Goal: Information Seeking & Learning: Find specific fact

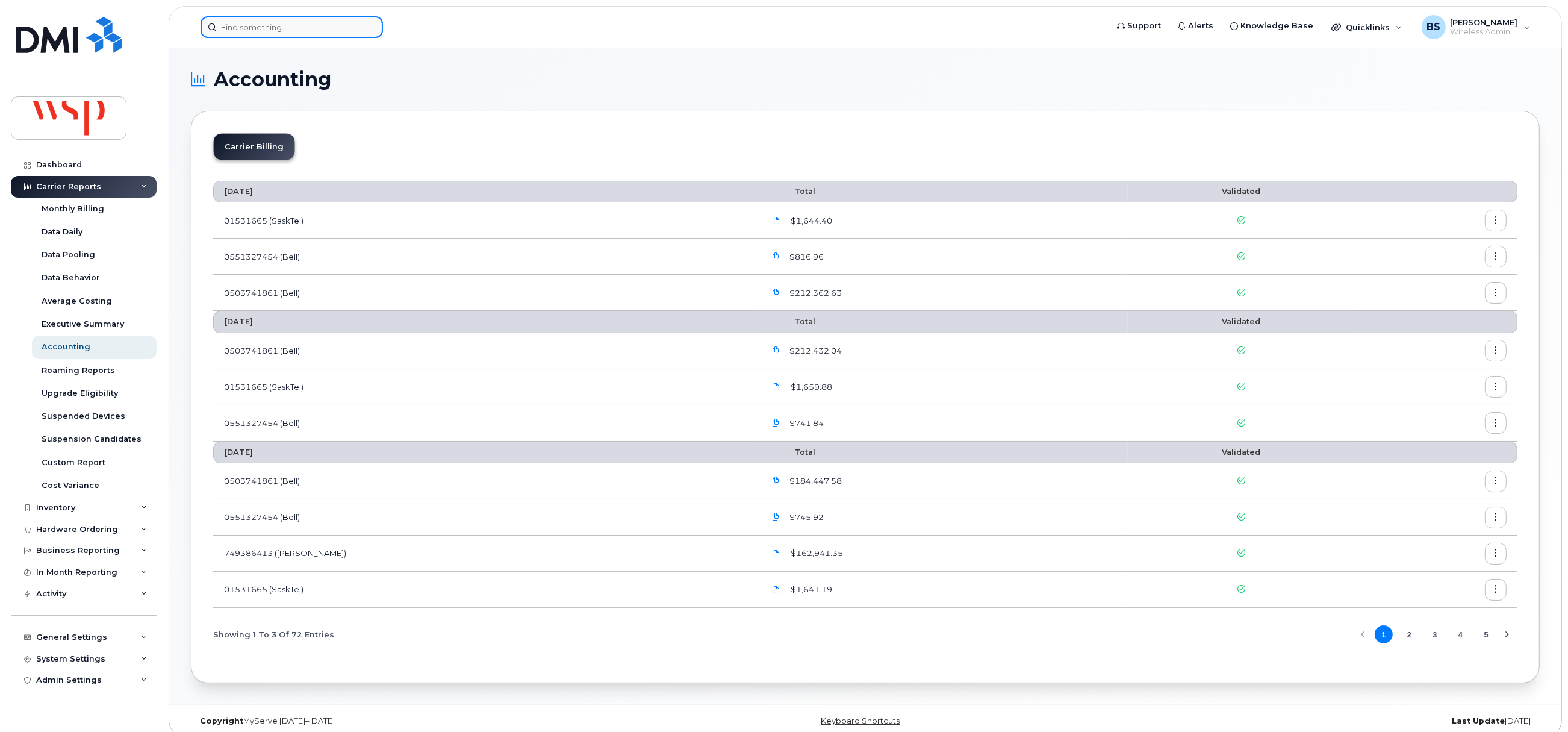
drag, startPoint x: 338, startPoint y: 30, endPoint x: 318, endPoint y: 37, distance: 21.2
click at [336, 30] on input at bounding box center [292, 27] width 182 height 22
paste input "780-399-0331."
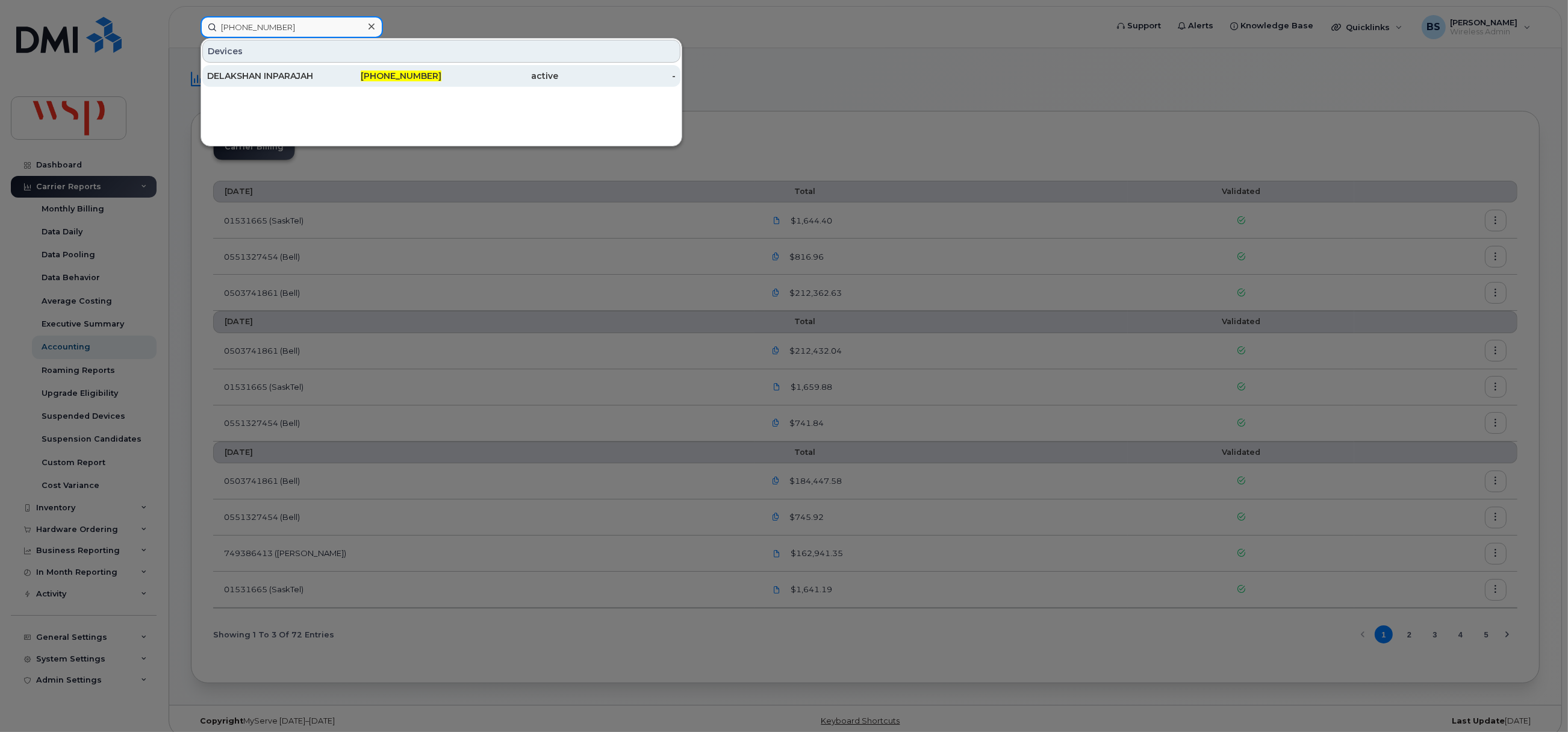
type input "780-399-0331"
click at [236, 75] on div "DELAKSHAN INPARAJAH" at bounding box center [265, 76] width 118 height 12
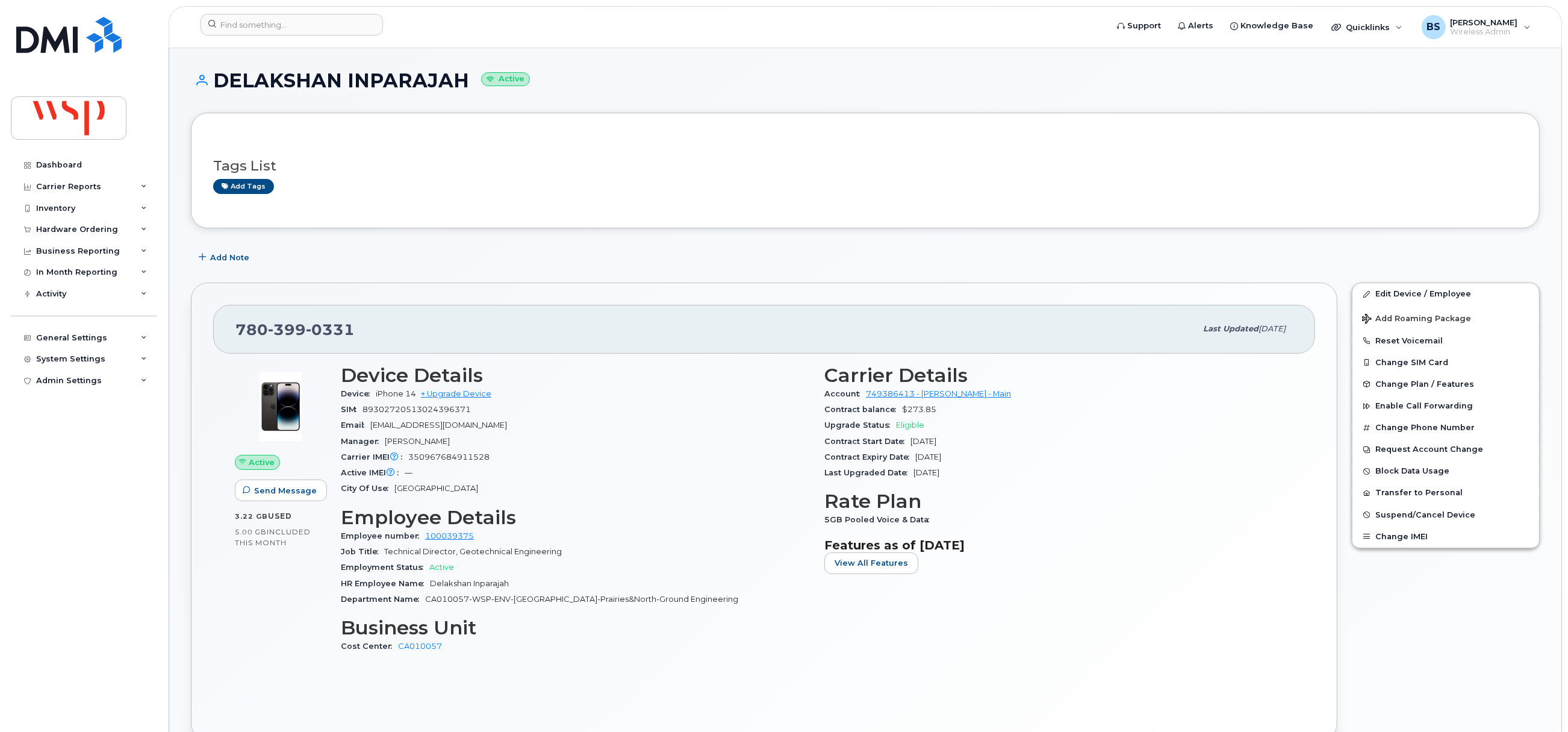
drag, startPoint x: 973, startPoint y: 461, endPoint x: 858, endPoint y: 450, distance: 115.5
click at [820, 463] on div "Carrier Details Account 749386413 - [PERSON_NAME] - Main Contract balance $273.…" at bounding box center [1059, 514] width 484 height 315
copy div "Contract Expiry Date [DATE]"
click at [318, 24] on input at bounding box center [292, 25] width 182 height 22
paste input "647-999-9625"
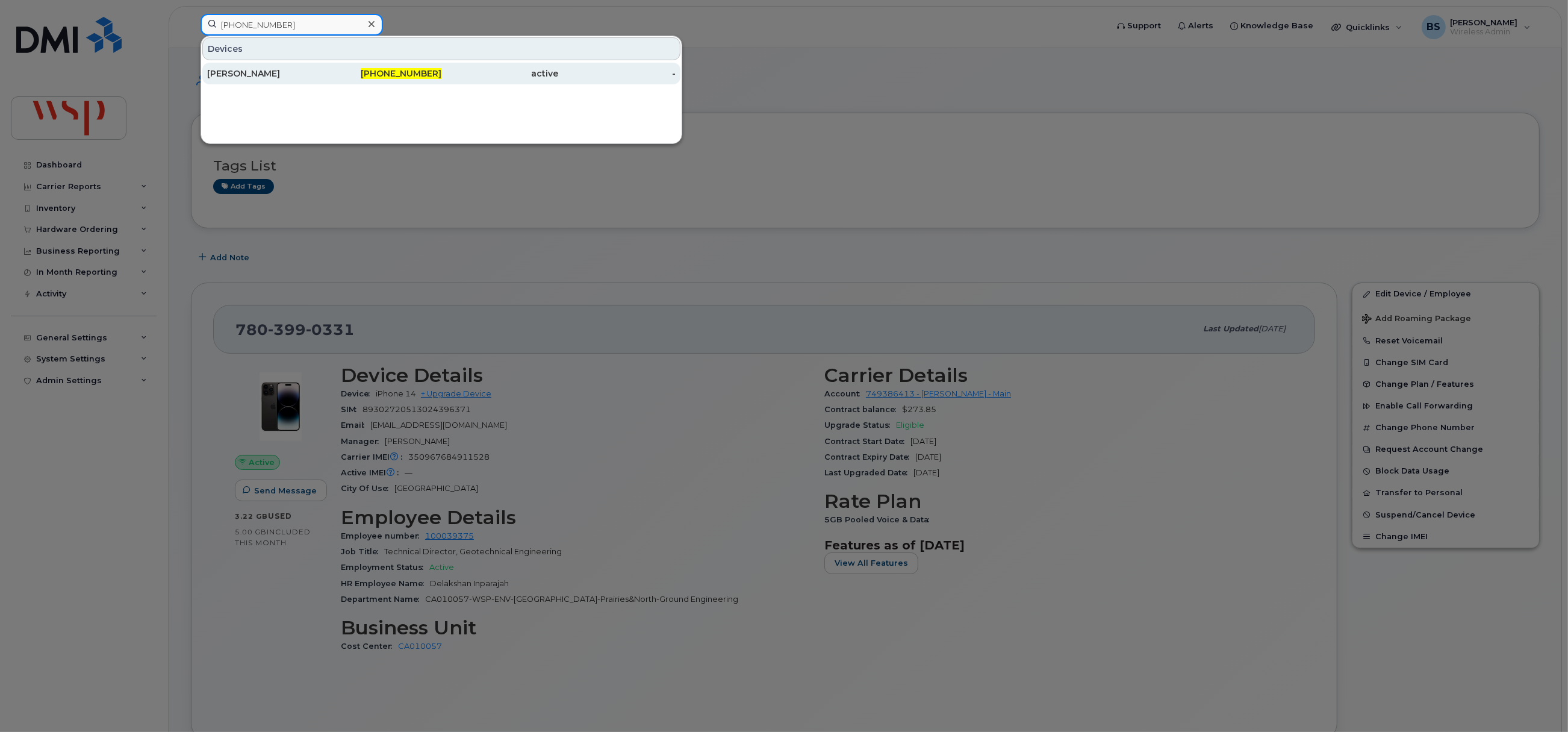
type input "647-999-9625"
click at [221, 71] on div "Gareth Newlands" at bounding box center [265, 73] width 118 height 12
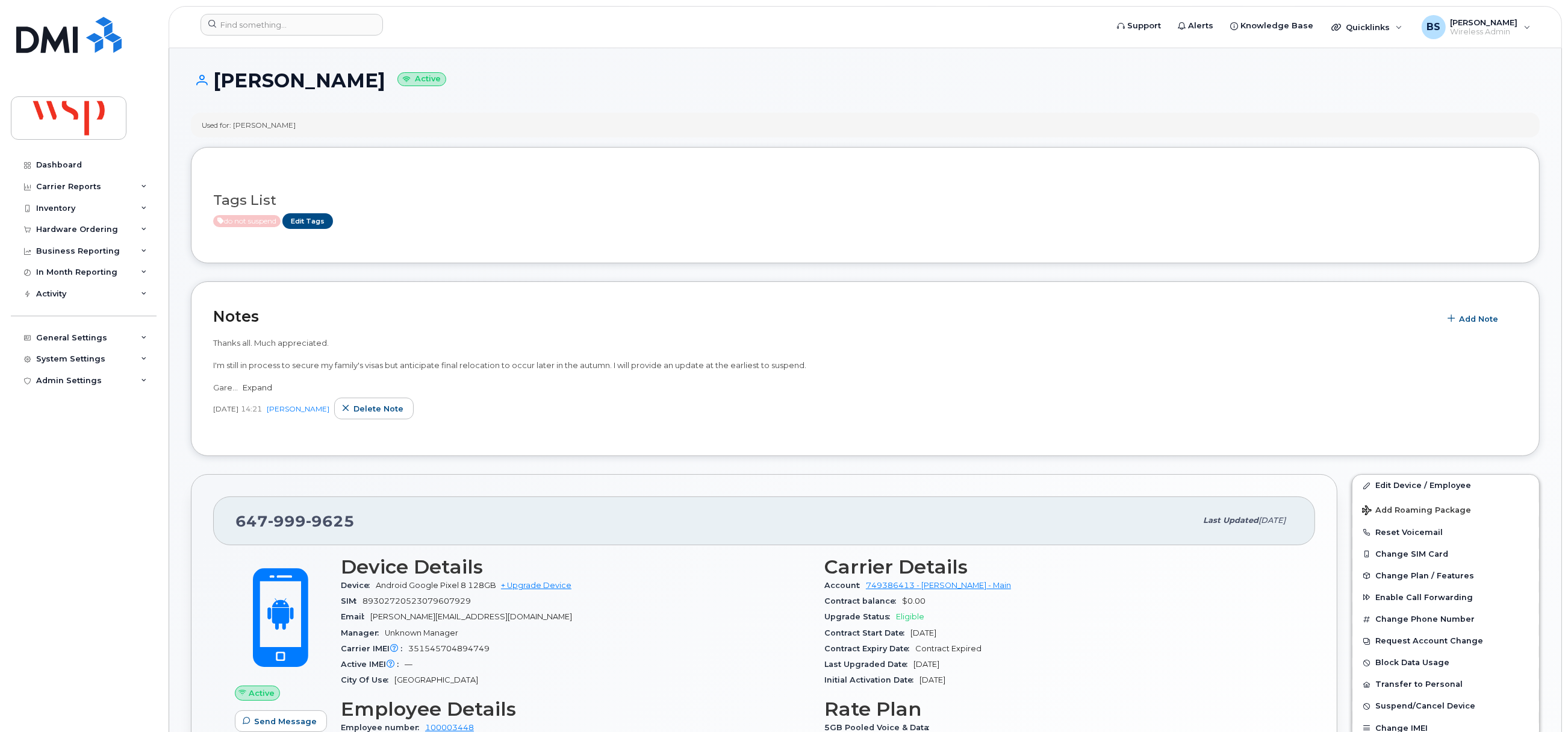
click at [261, 385] on link "Expand" at bounding box center [257, 388] width 30 height 10
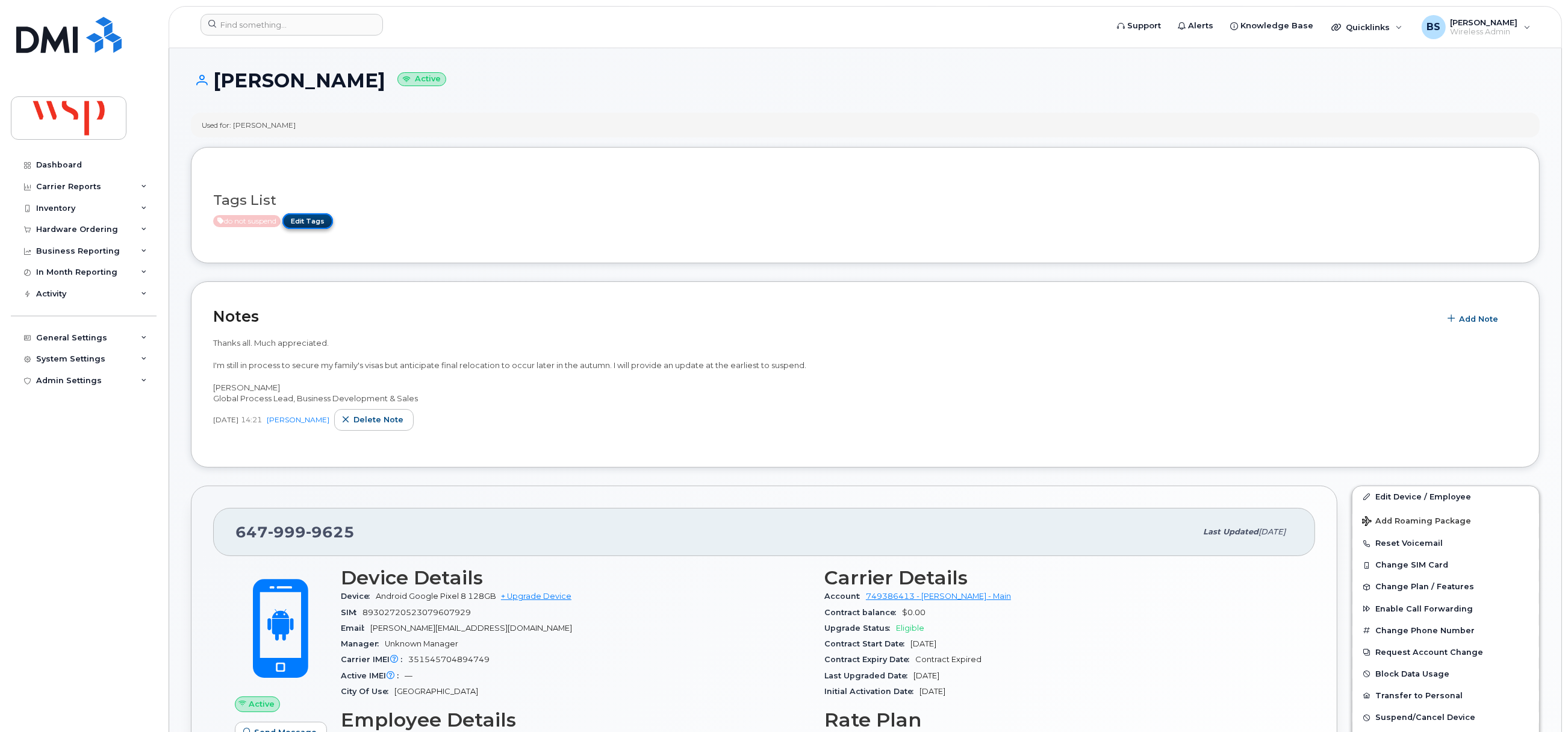
click at [314, 223] on link "Edit Tags" at bounding box center [308, 221] width 50 height 15
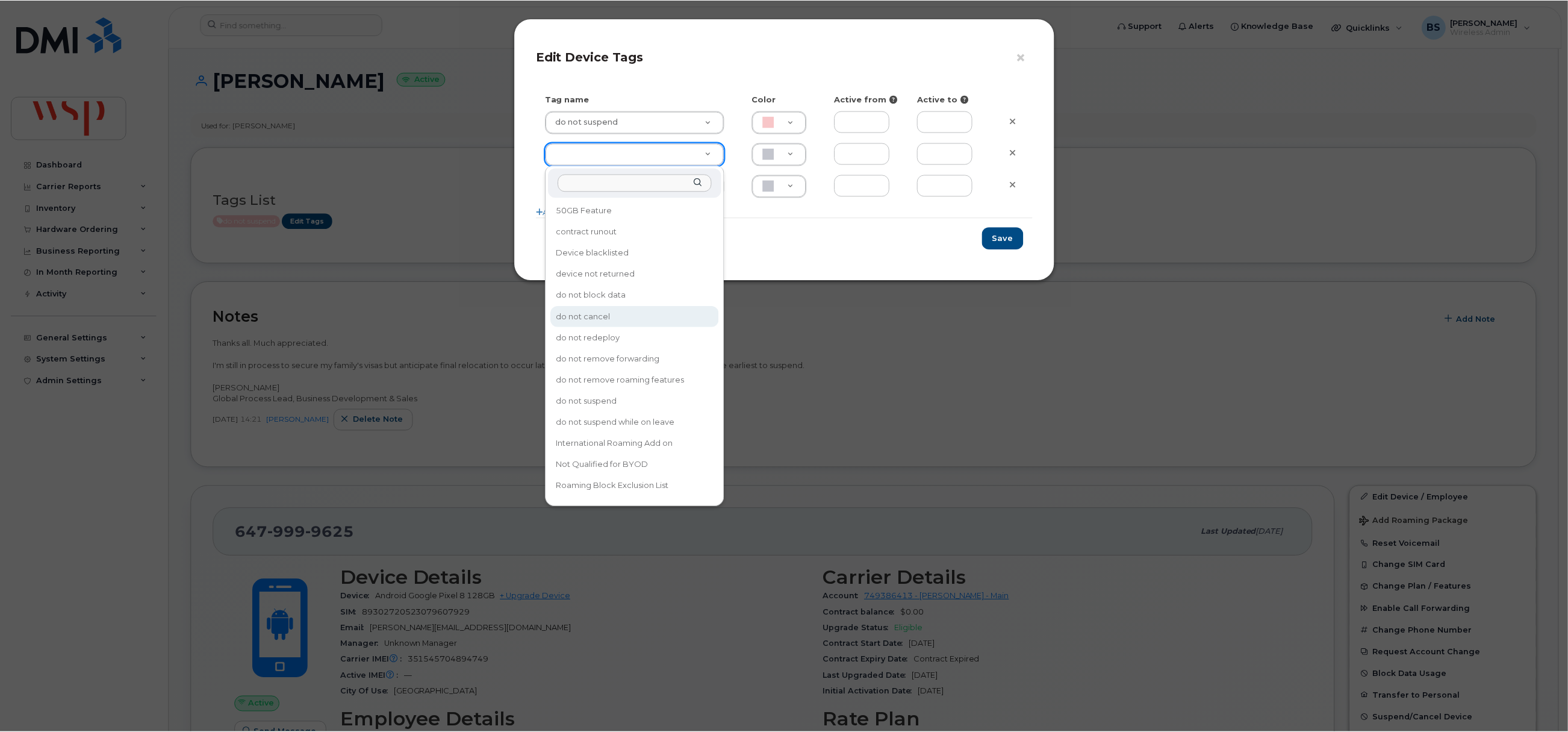
scroll to position [90, 0]
type input "US Roaming Add on"
type input "DFD3EE"
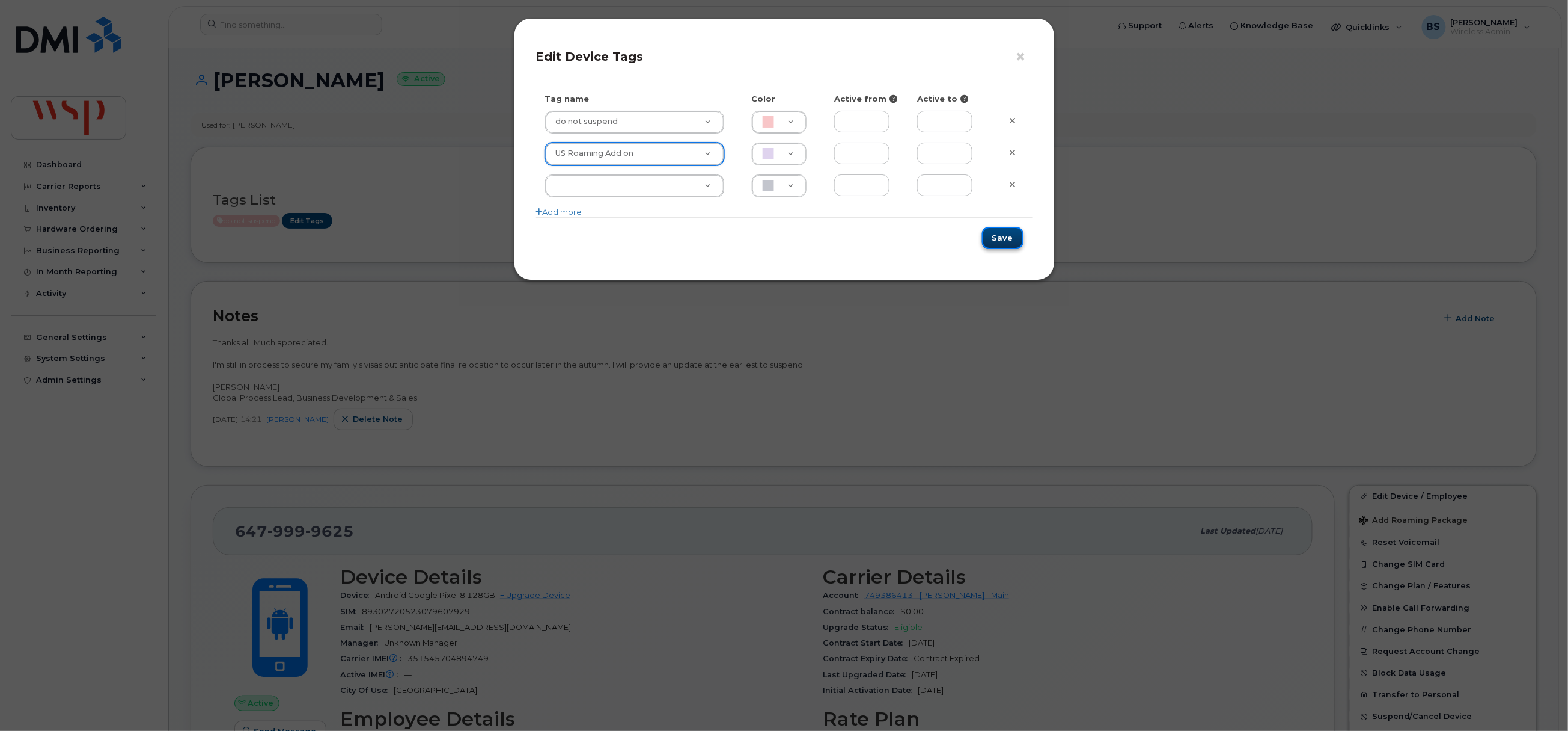
click at [1000, 241] on button "Save" at bounding box center [1003, 238] width 41 height 23
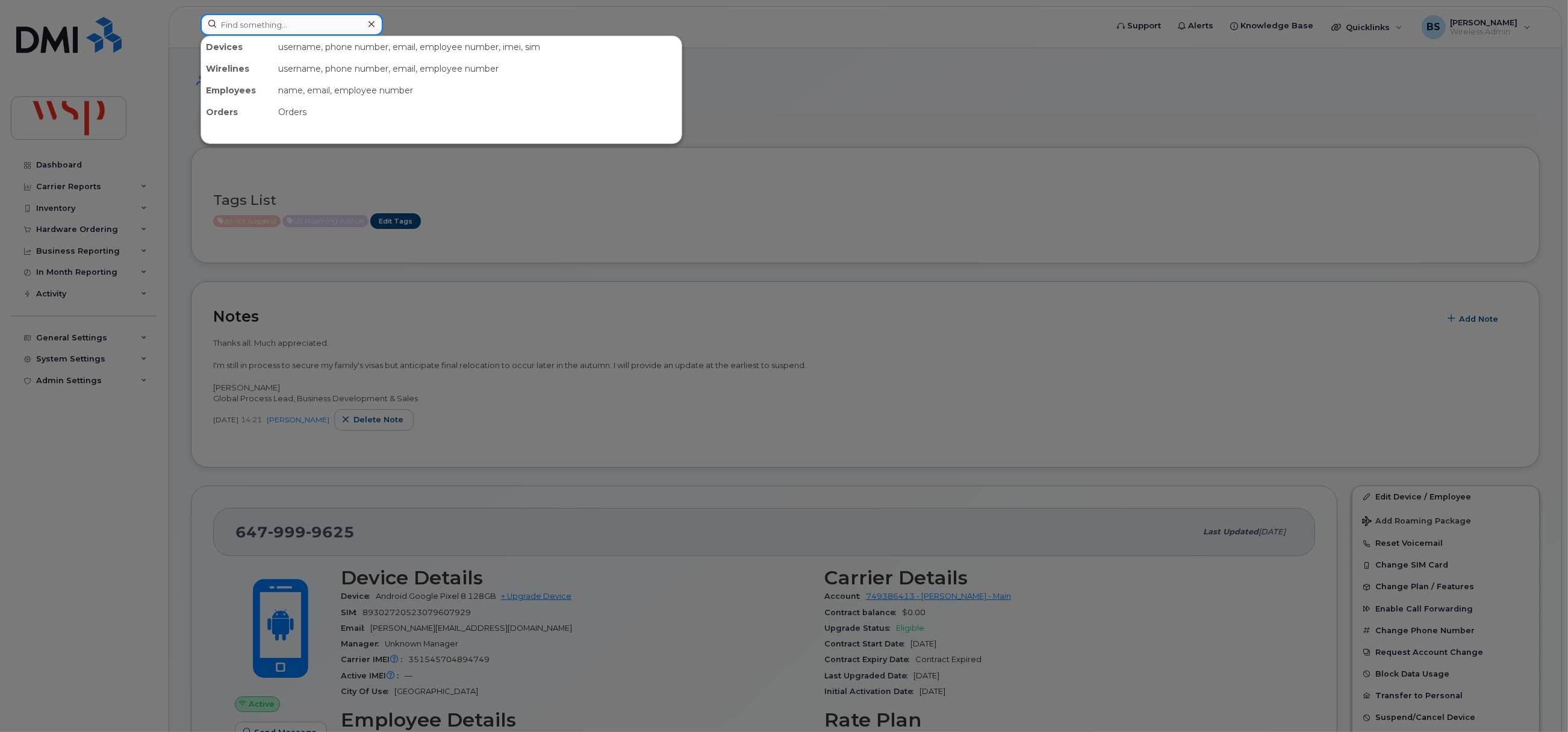
drag, startPoint x: 269, startPoint y: 30, endPoint x: 265, endPoint y: 24, distance: 7.2
click at [269, 27] on input at bounding box center [292, 25] width 182 height 22
drag, startPoint x: 281, startPoint y: 33, endPoint x: 214, endPoint y: 32, distance: 67.0
click at [215, 32] on input "89302720554080126492" at bounding box center [292, 25] width 182 height 22
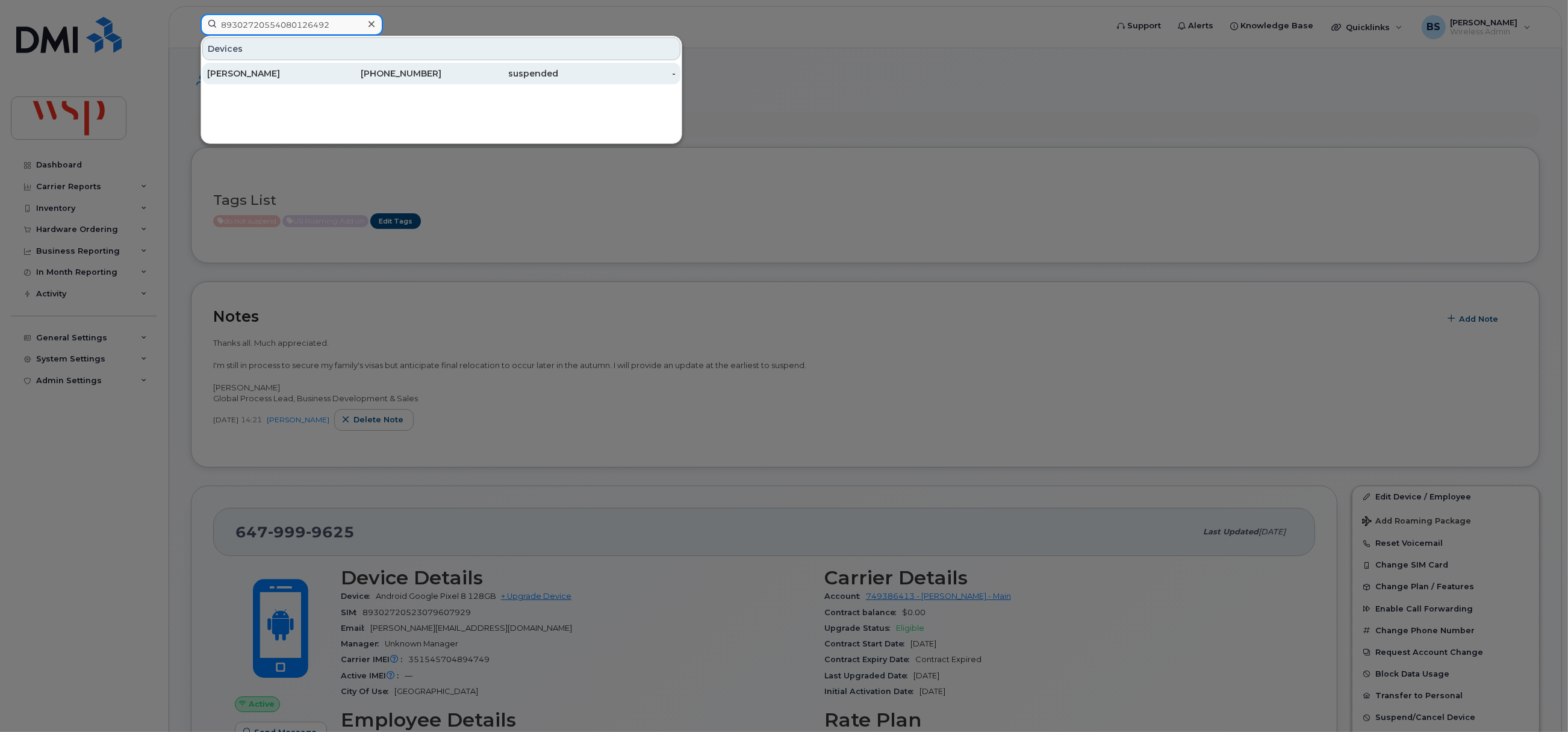
type input "89302720554080126492"
click at [324, 67] on div "ARMELLE KAMDEM" at bounding box center [383, 73] width 118 height 22
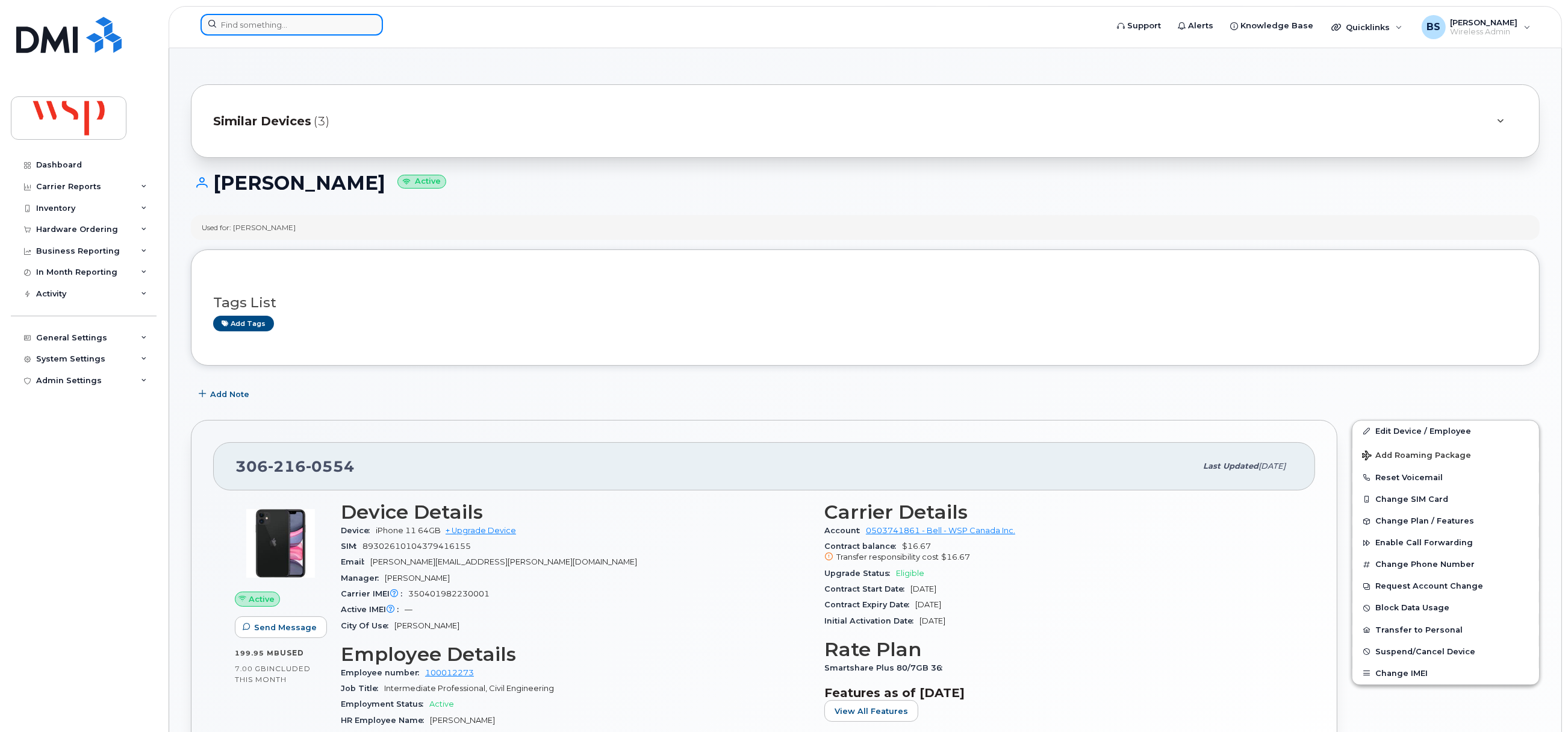
click at [315, 28] on input at bounding box center [292, 25] width 182 height 22
paste input "226-750-5216"
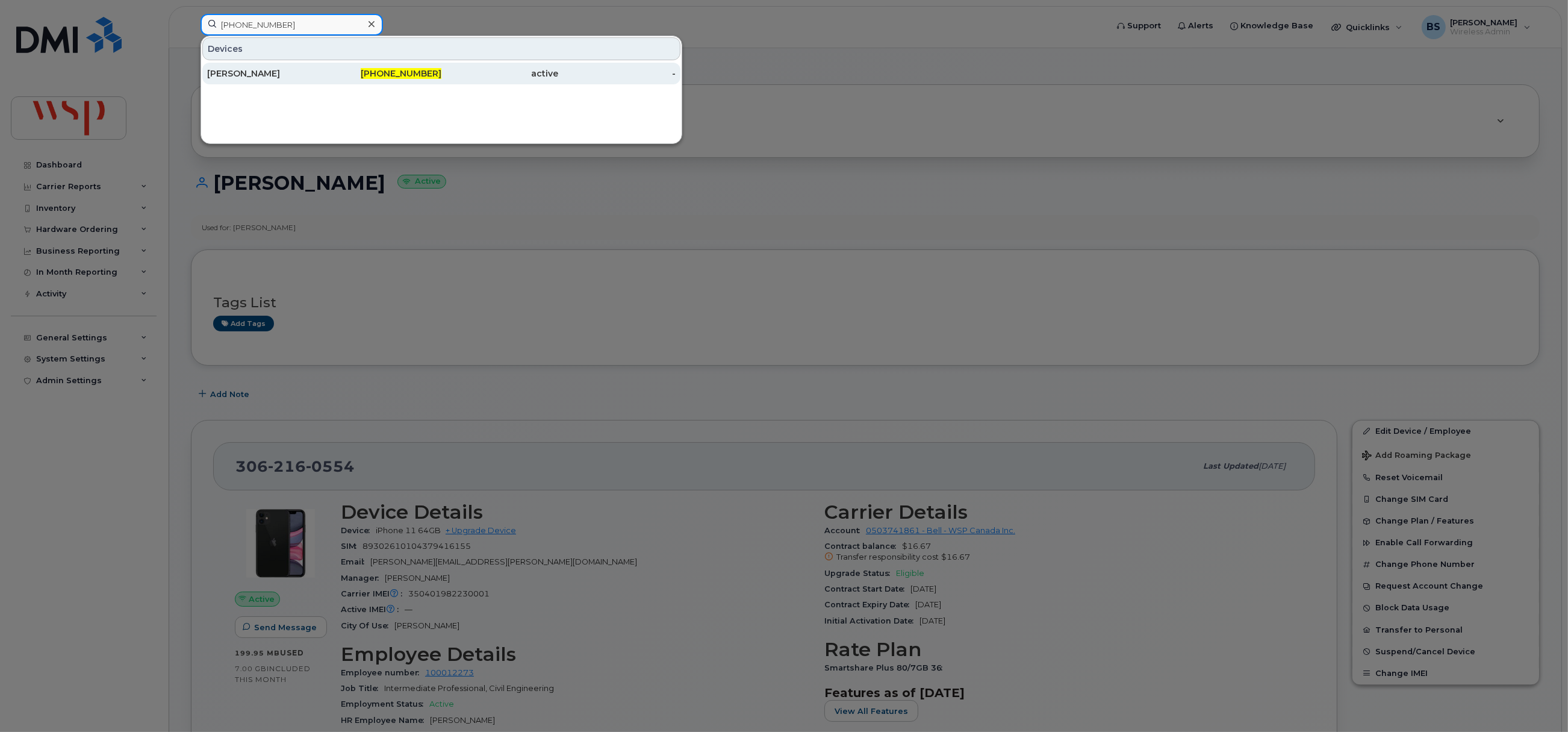
type input "226-750-5216"
drag, startPoint x: 227, startPoint y: 73, endPoint x: 369, endPoint y: 115, distance: 148.1
click at [227, 73] on div "BILL MALYK" at bounding box center [265, 73] width 118 height 12
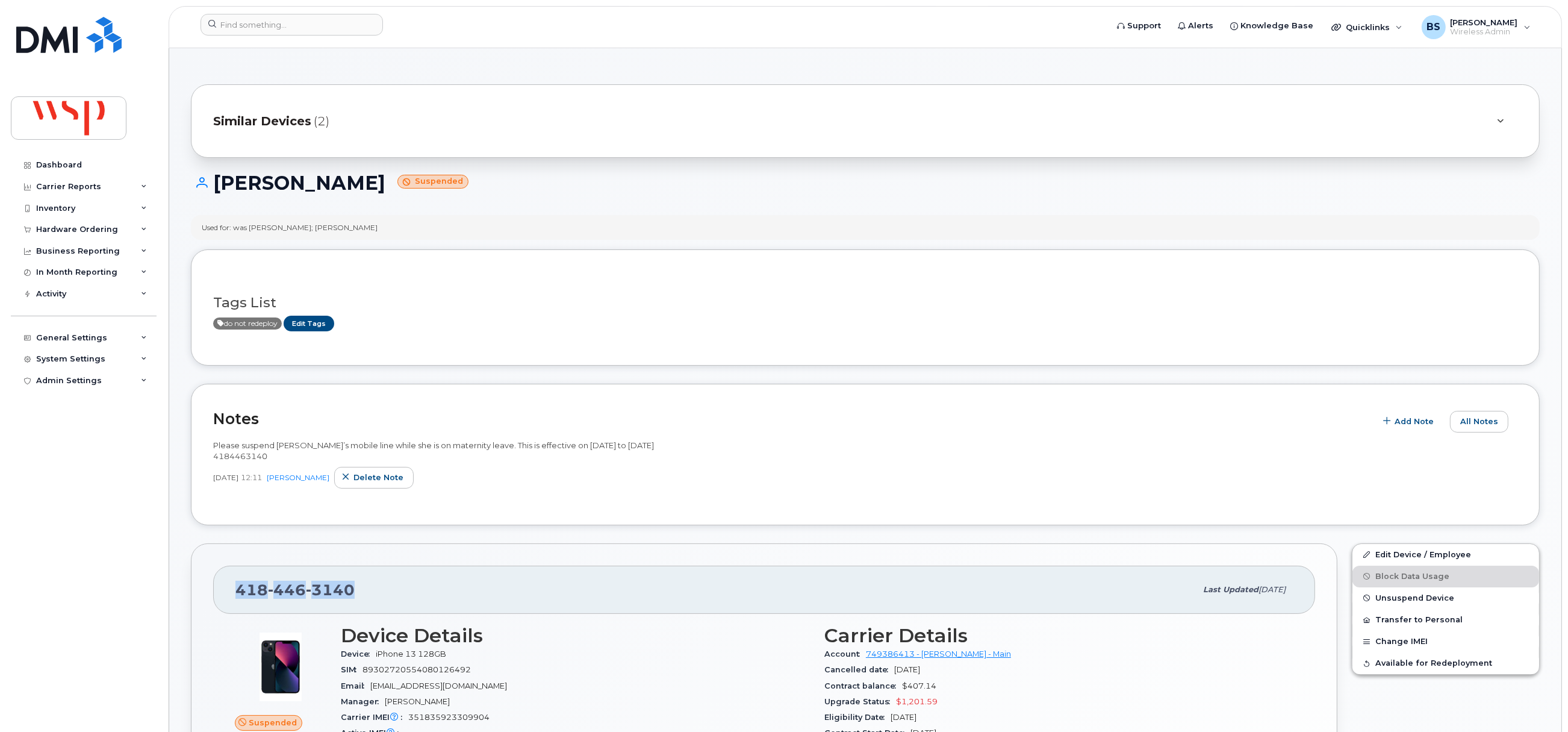
drag, startPoint x: 352, startPoint y: 591, endPoint x: 203, endPoint y: 589, distance: 149.0
click at [279, 30] on input at bounding box center [292, 25] width 182 height 22
paste input "5142139288"
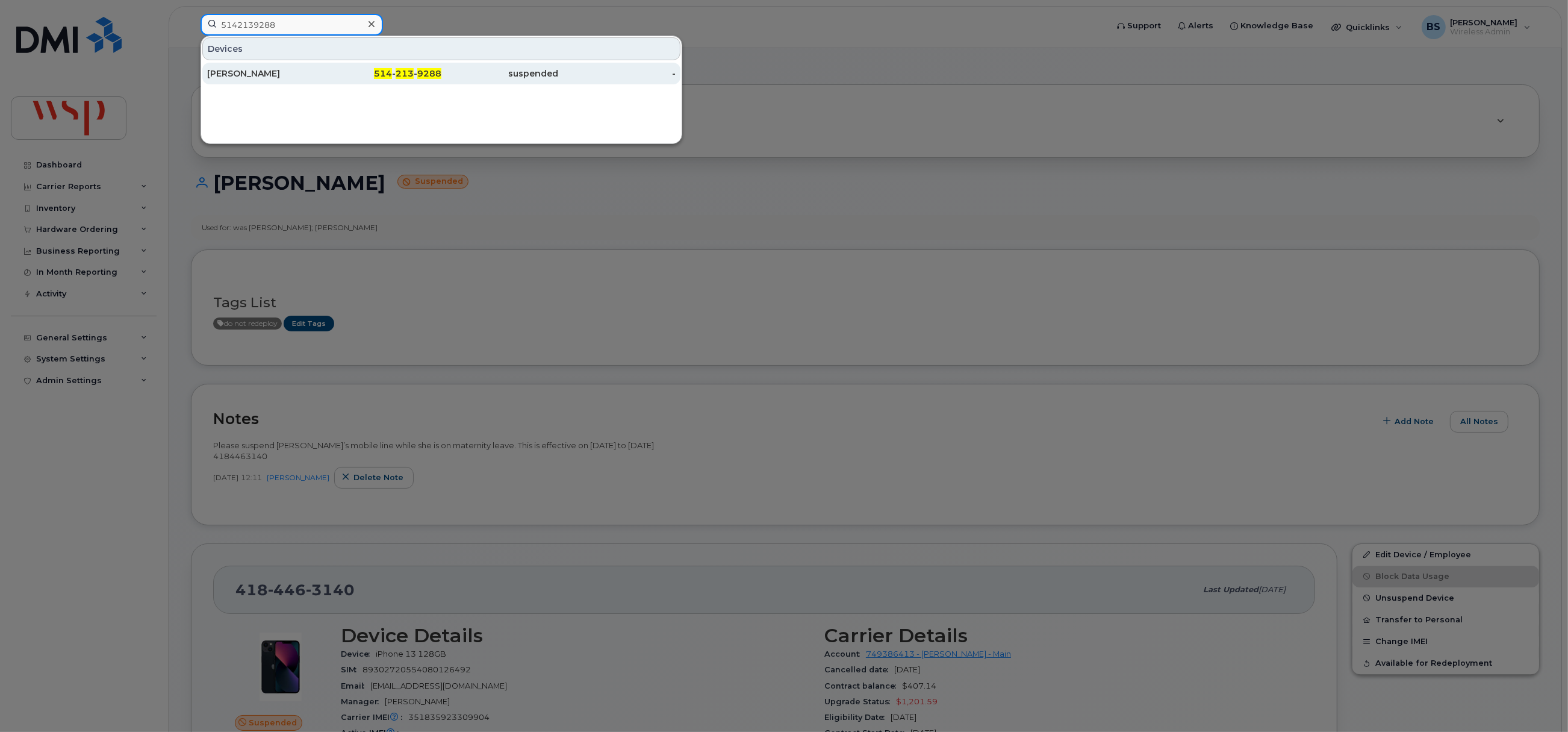
type input "5142139288"
drag, startPoint x: 233, startPoint y: 70, endPoint x: 240, endPoint y: 75, distance: 8.6
click at [233, 70] on div "Odile Giguère" at bounding box center [265, 73] width 118 height 12
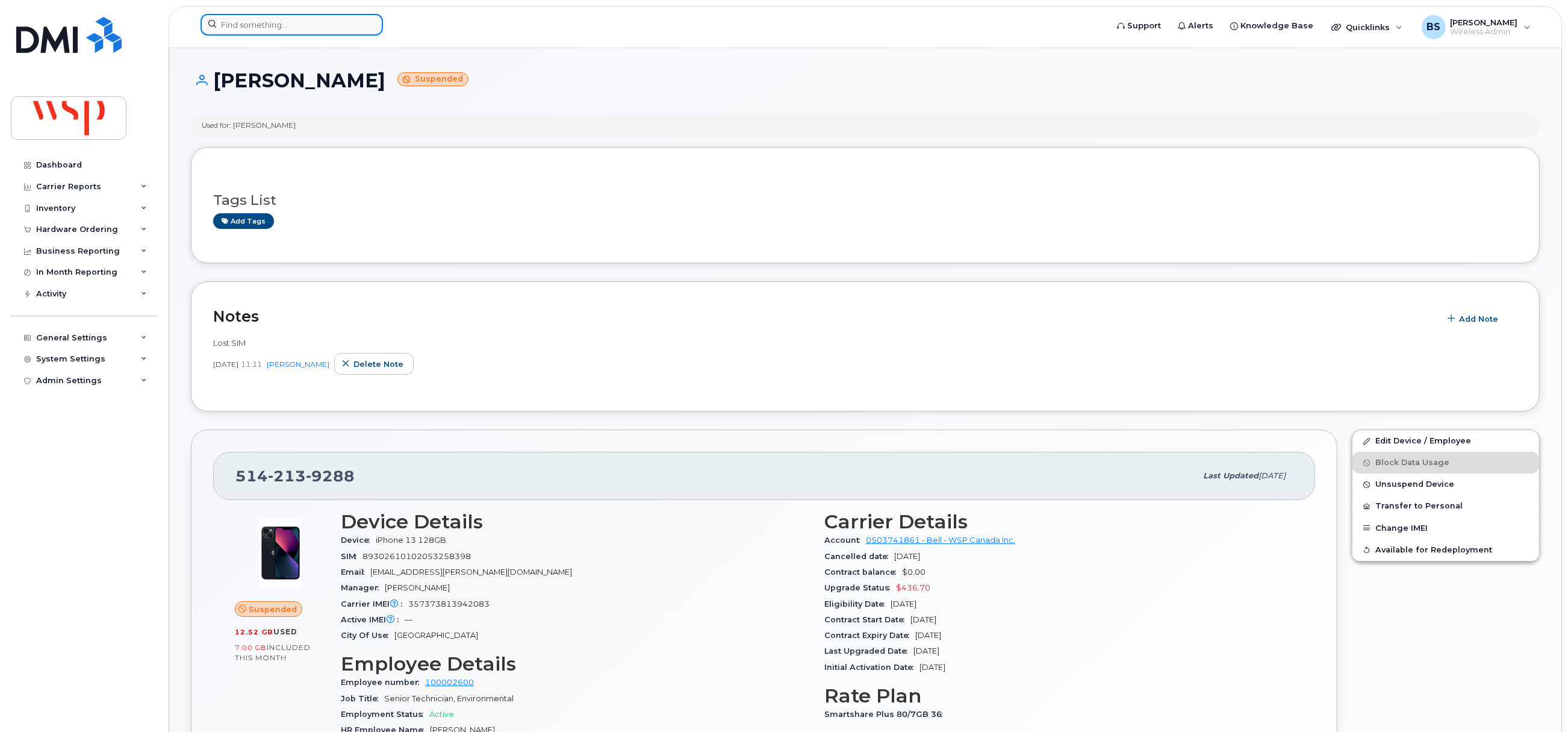
click at [245, 32] on input at bounding box center [292, 25] width 182 height 22
paste input "4386992341"
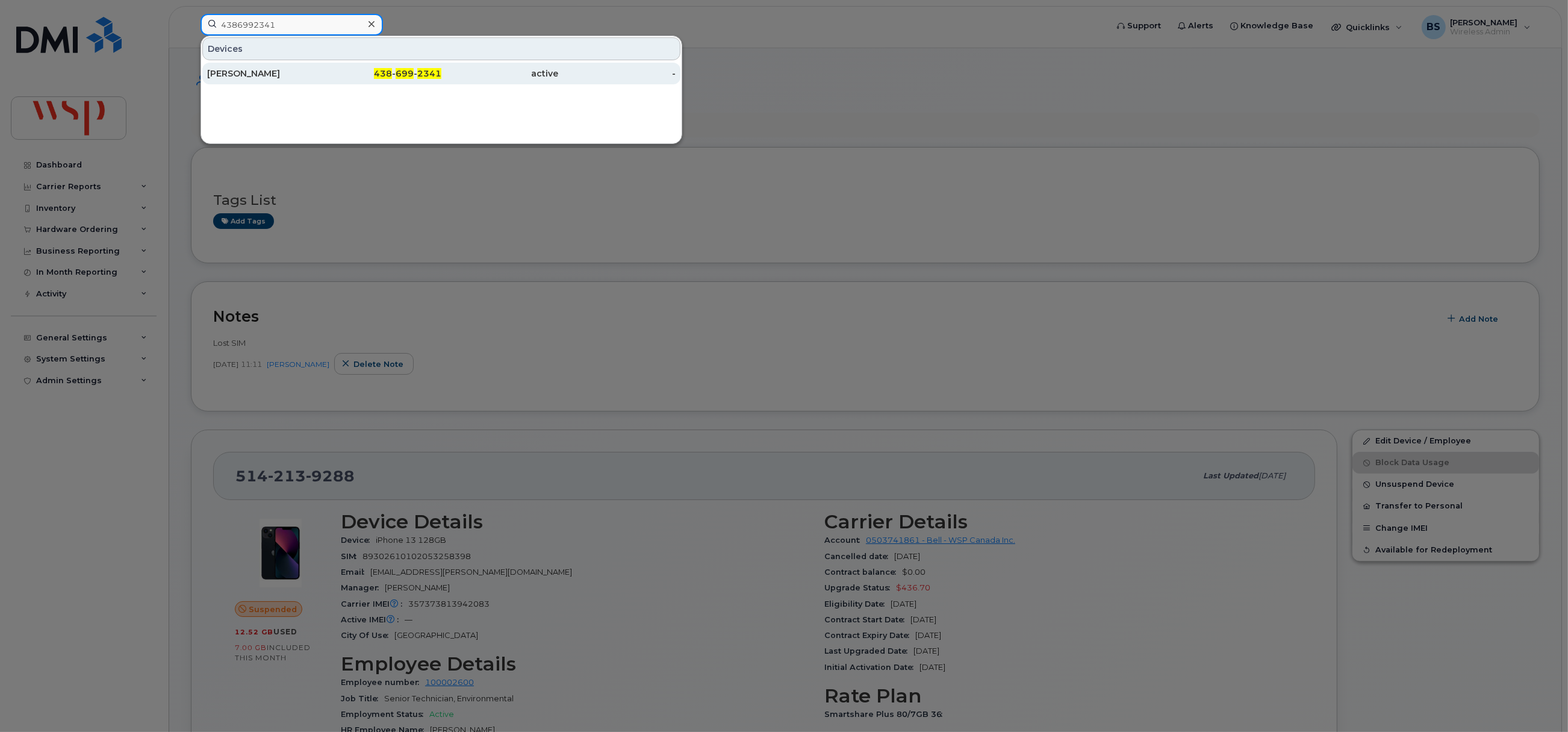
type input "4386992341"
click at [241, 70] on div "GEORGES KASSAB" at bounding box center [265, 73] width 118 height 12
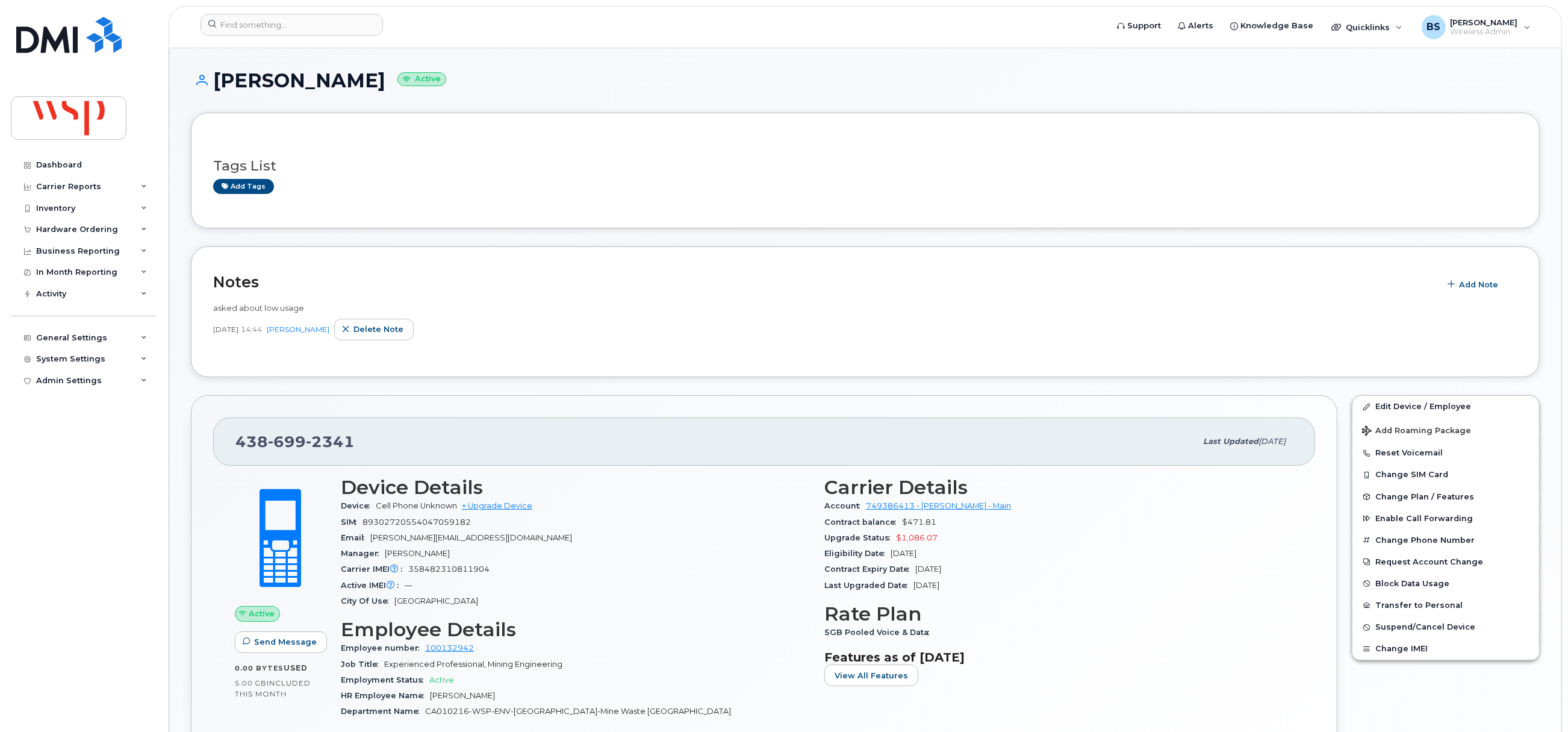
click at [1471, 299] on div "asked about low usage [DATE] 14:44 [PERSON_NAME] note" at bounding box center [866, 324] width 1305 height 59
click at [1471, 286] on span "Add Note" at bounding box center [1479, 285] width 40 height 12
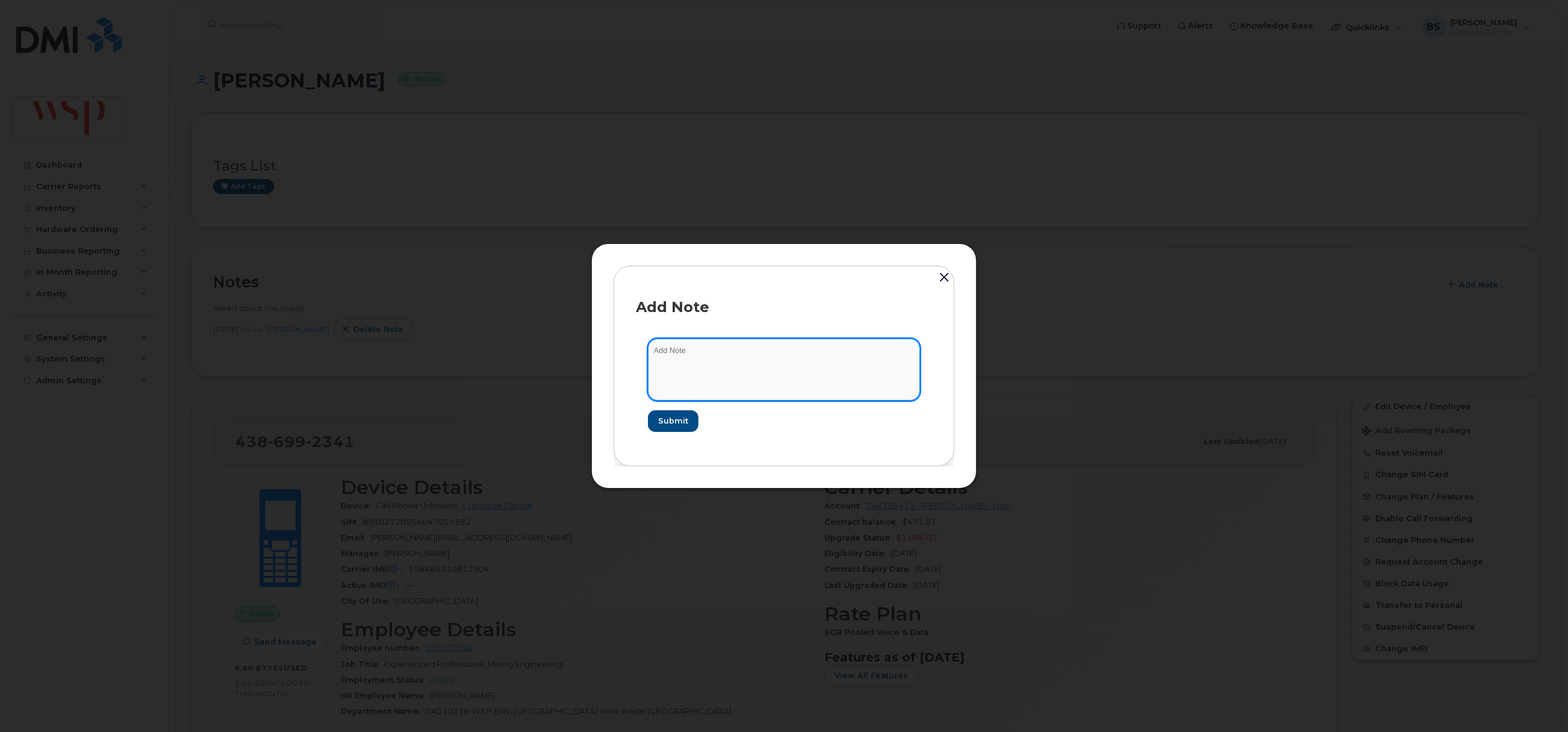
drag, startPoint x: 698, startPoint y: 374, endPoint x: 705, endPoint y: 373, distance: 7.1
click at [705, 373] on textarea at bounding box center [784, 369] width 272 height 61
type textarea "do not suspend for low usage"
click at [671, 420] on span "Submit" at bounding box center [673, 420] width 30 height 12
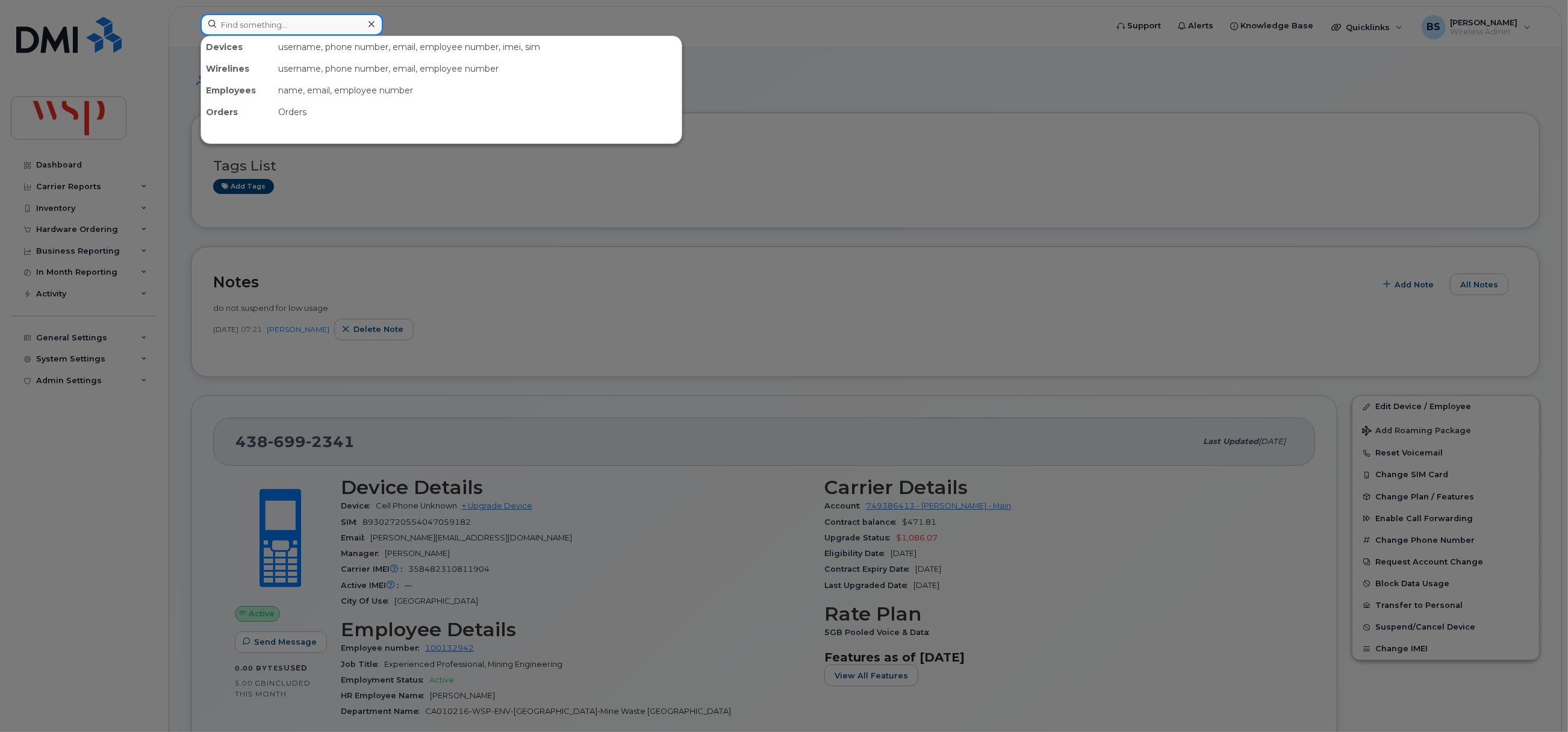
drag, startPoint x: 266, startPoint y: 27, endPoint x: 286, endPoint y: 46, distance: 27.6
click at [266, 29] on input at bounding box center [292, 25] width 182 height 22
paste input "[PHONE_NUMBER]"
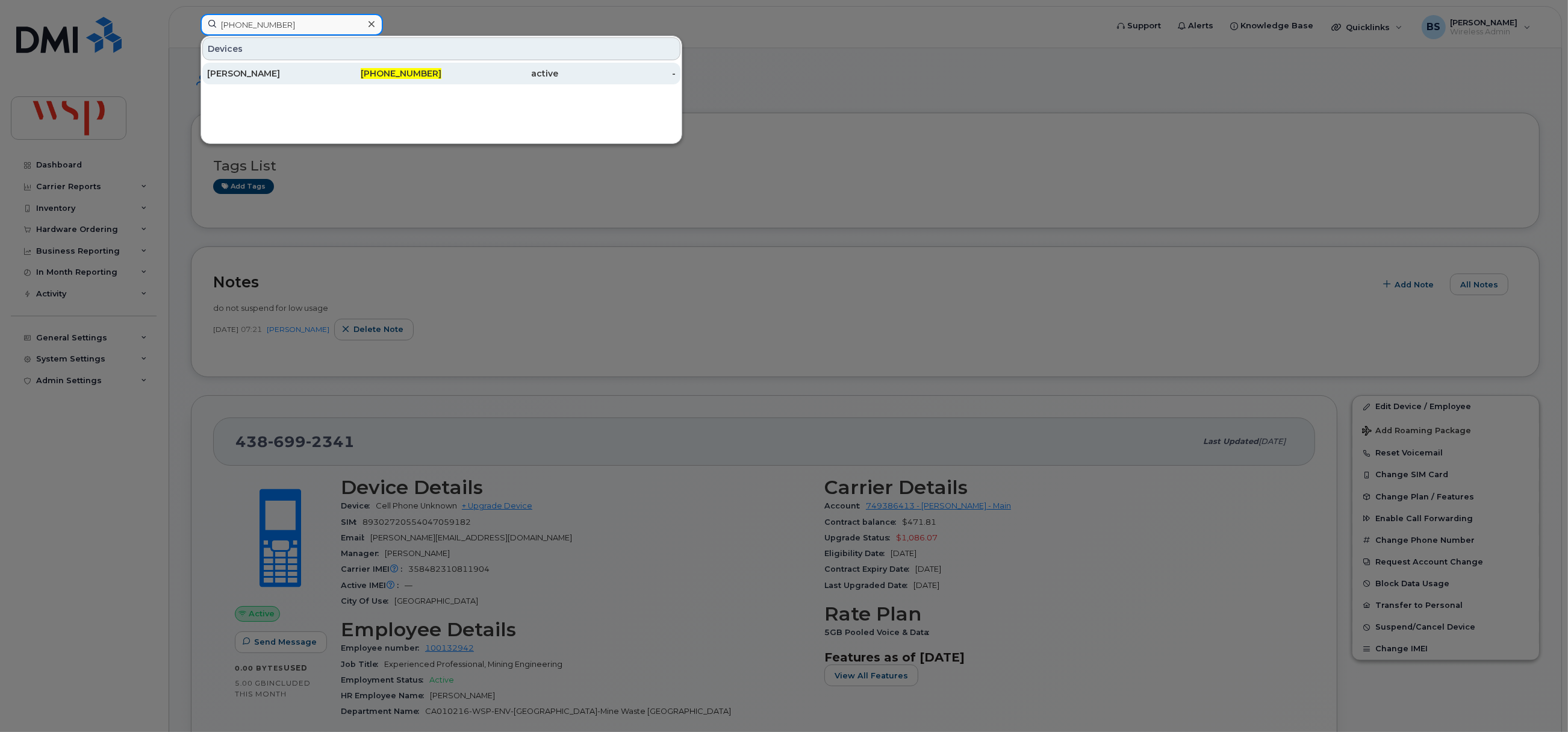
type input "[PHONE_NUMBER]"
drag, startPoint x: 242, startPoint y: 70, endPoint x: 414, endPoint y: 164, distance: 196.0
click at [242, 70] on div "[PERSON_NAME]" at bounding box center [265, 73] width 118 height 12
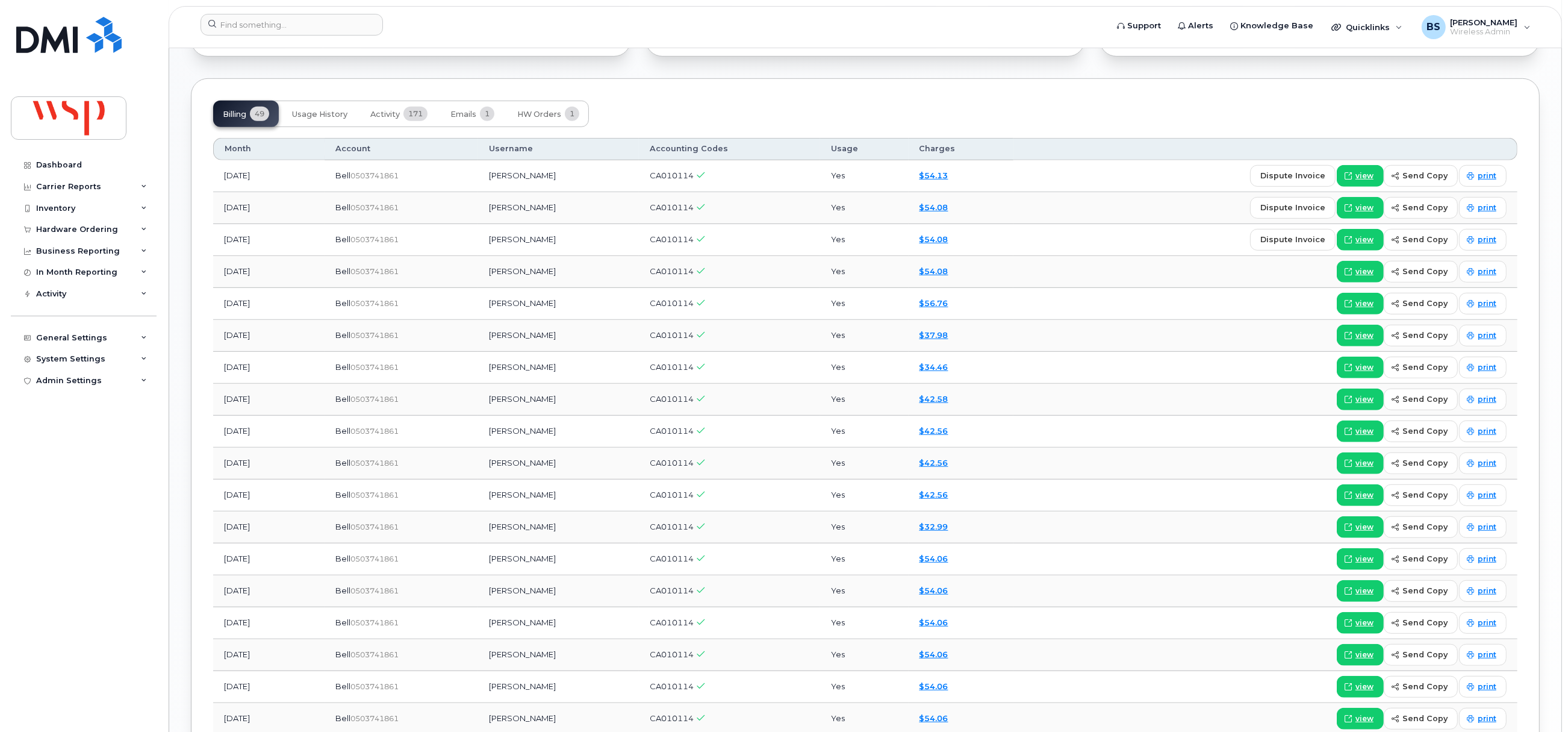
scroll to position [993, 0]
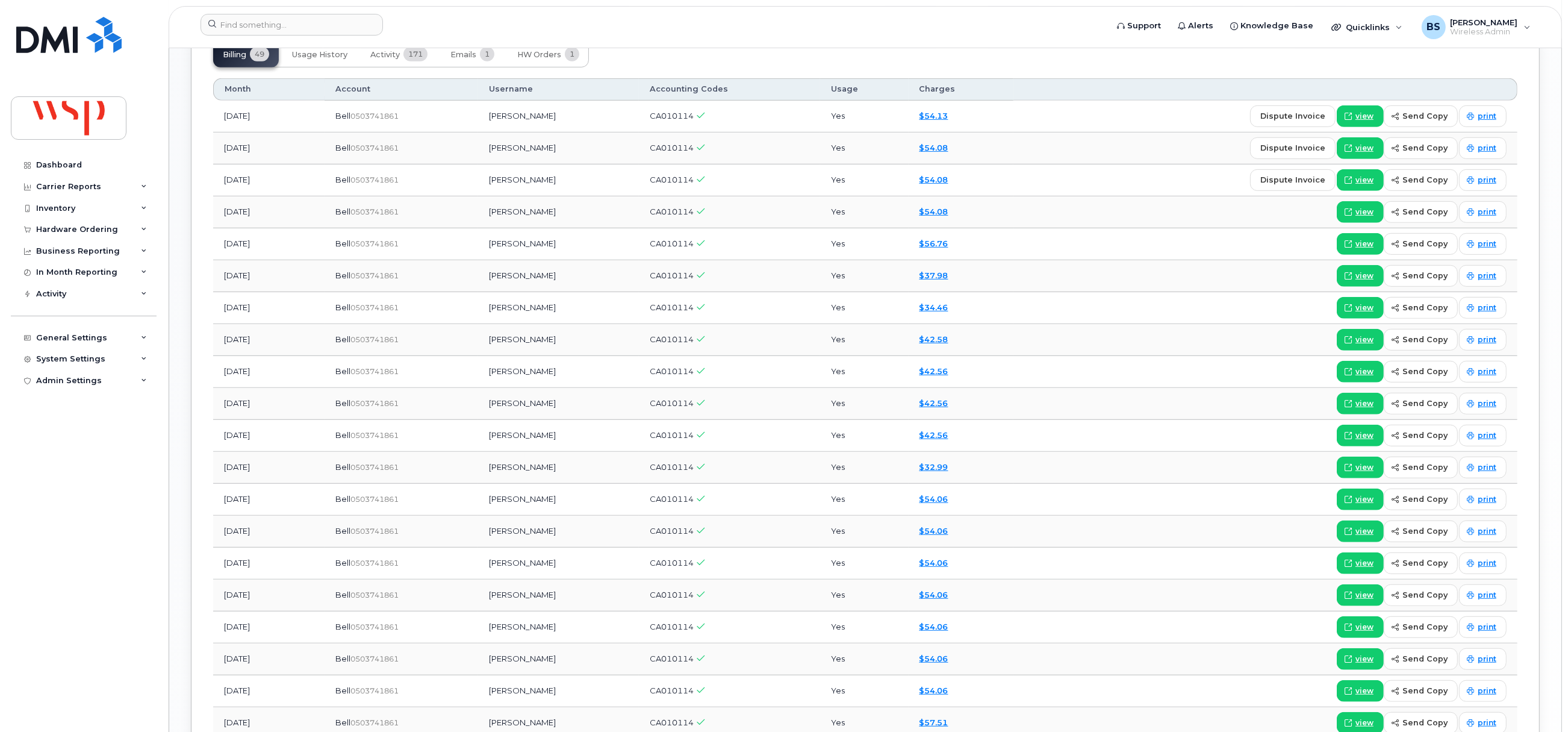
drag, startPoint x: 535, startPoint y: 621, endPoint x: 498, endPoint y: 627, distance: 37.5
click at [498, 627] on td "[PERSON_NAME]" at bounding box center [558, 627] width 160 height 32
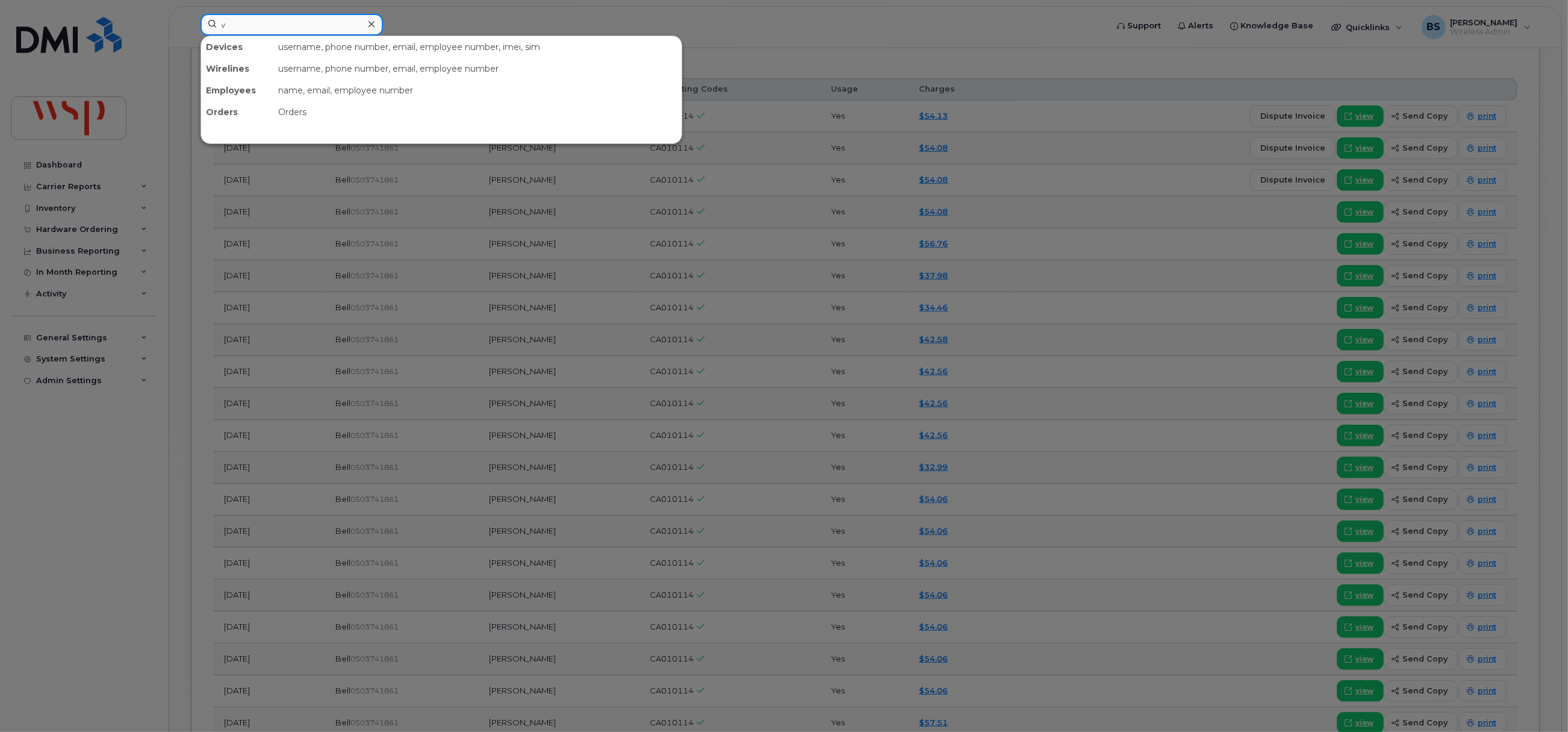
click at [301, 27] on input "v" at bounding box center [292, 25] width 182 height 22
drag, startPoint x: 197, startPoint y: 30, endPoint x: 156, endPoint y: 30, distance: 41.0
click at [191, 30] on div "v Enter more symbols" at bounding box center [650, 27] width 918 height 27
drag, startPoint x: 200, startPoint y: 27, endPoint x: 186, endPoint y: 27, distance: 14.0
click at [191, 27] on div "v Enter more symbols" at bounding box center [650, 27] width 918 height 27
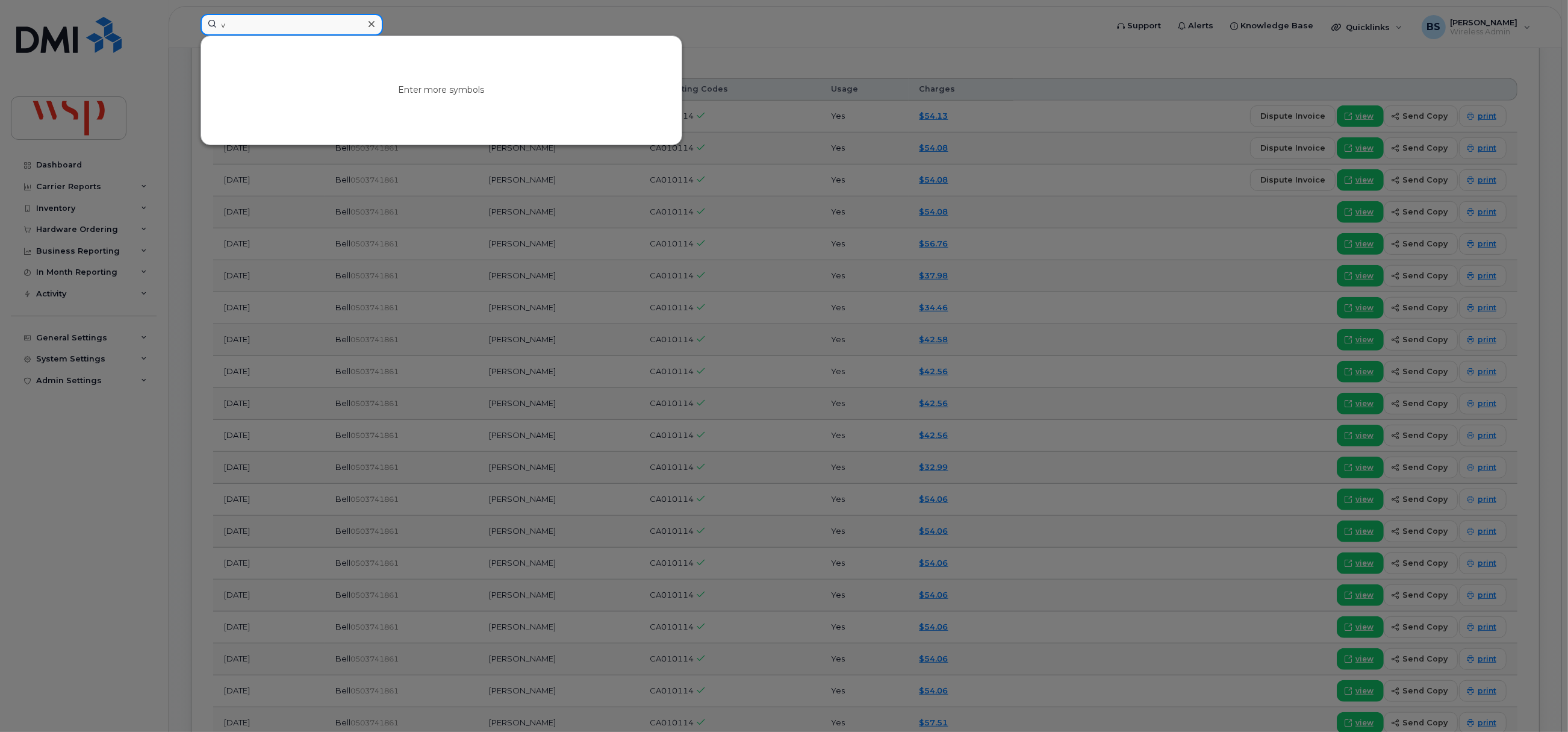
paste input "4034620914"
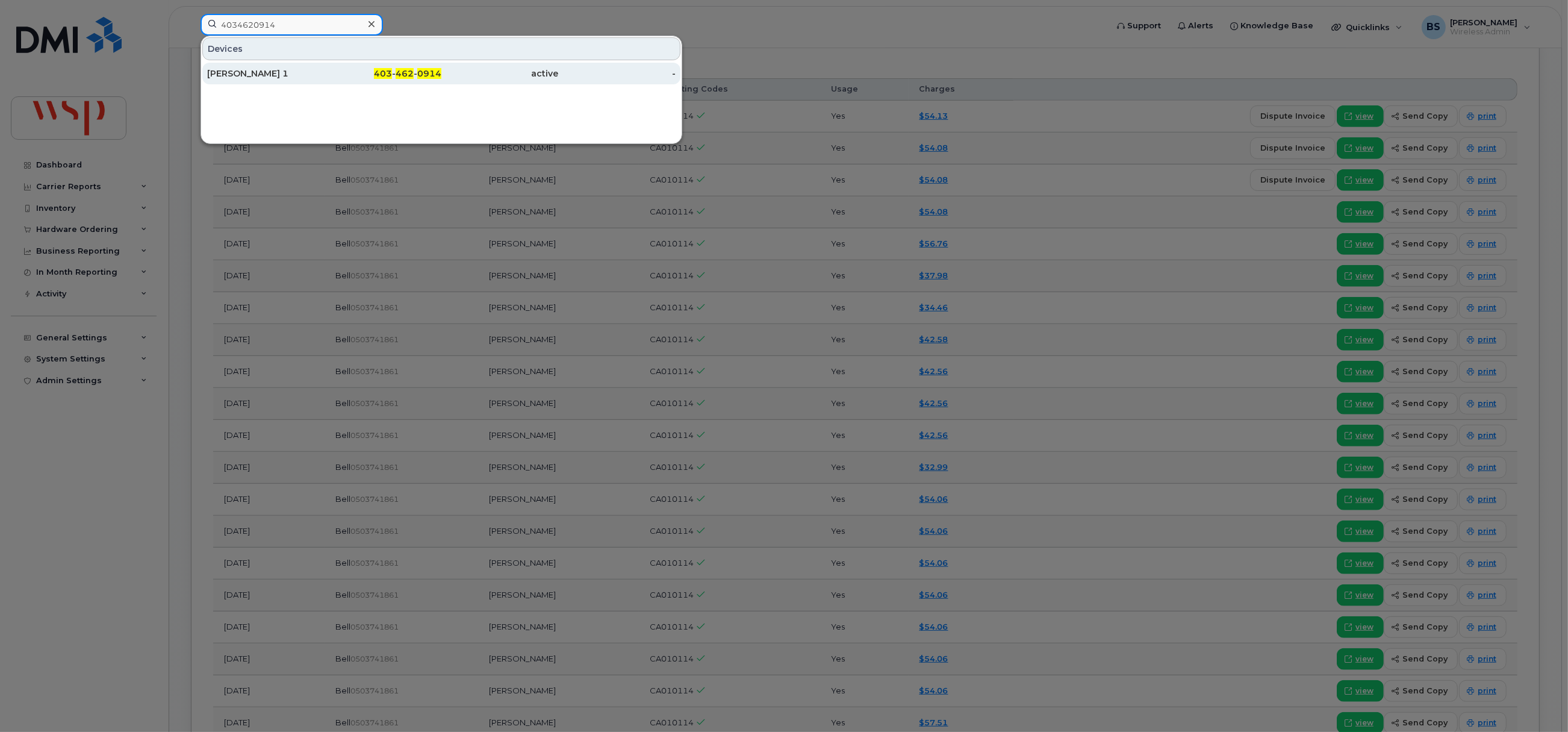
type input "4034620914"
drag, startPoint x: 233, startPoint y: 71, endPoint x: 258, endPoint y: 78, distance: 26.0
click at [233, 71] on div "Justin Panasuik 1" at bounding box center [265, 73] width 118 height 12
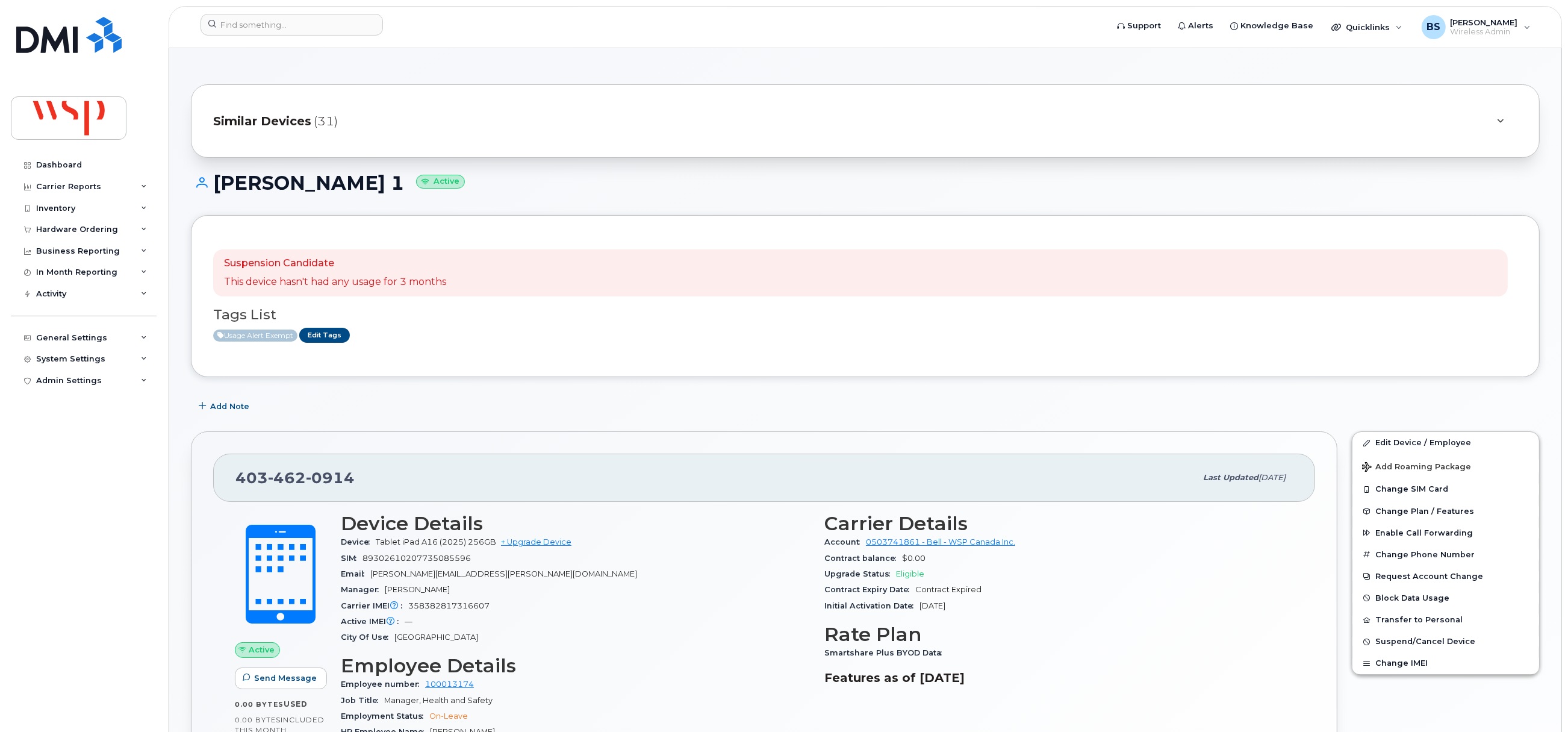
click at [429, 121] on div "Similar Devices (31)" at bounding box center [849, 121] width 1270 height 29
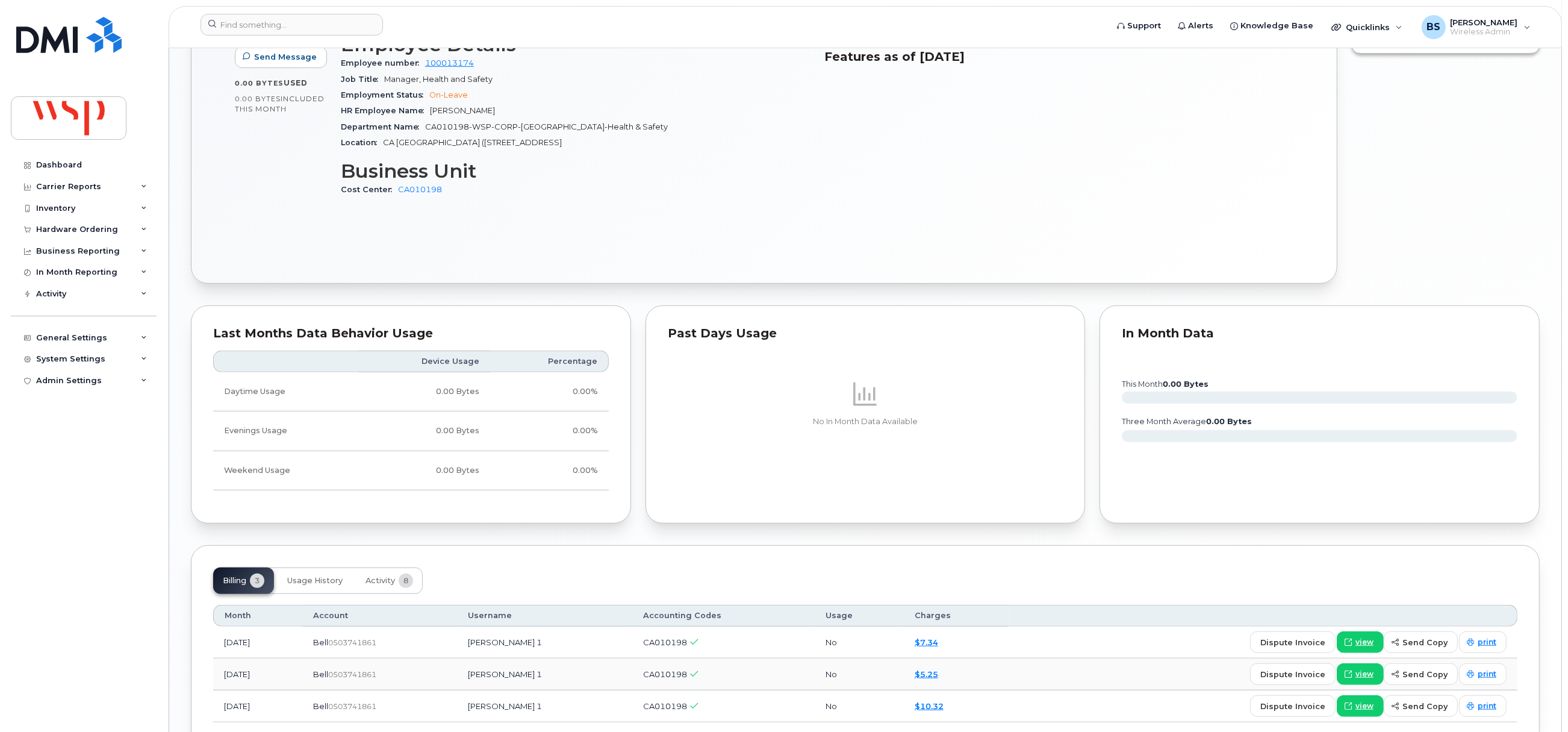
scroll to position [1142, 0]
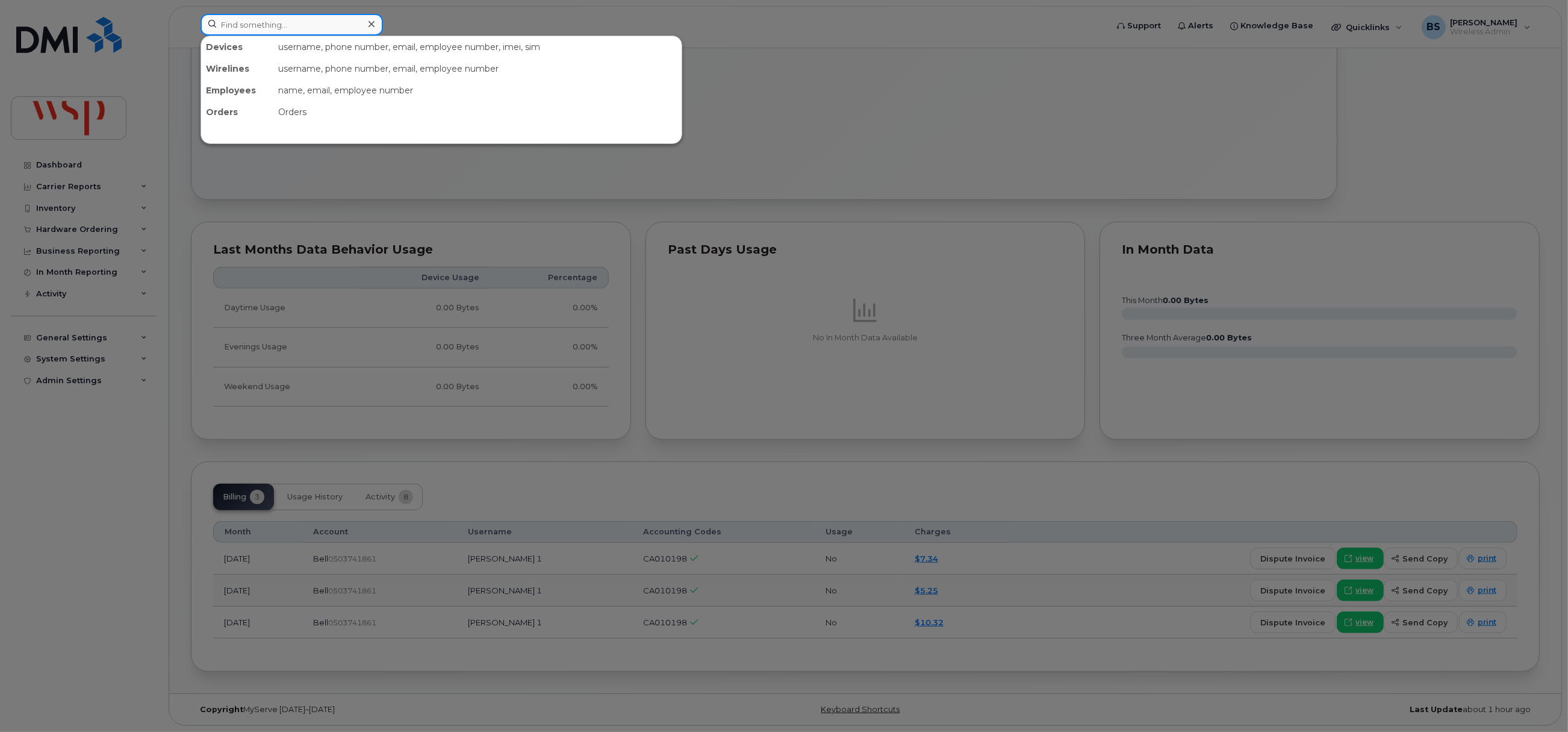
click at [283, 27] on input at bounding box center [292, 25] width 182 height 22
paste input "4034835648"
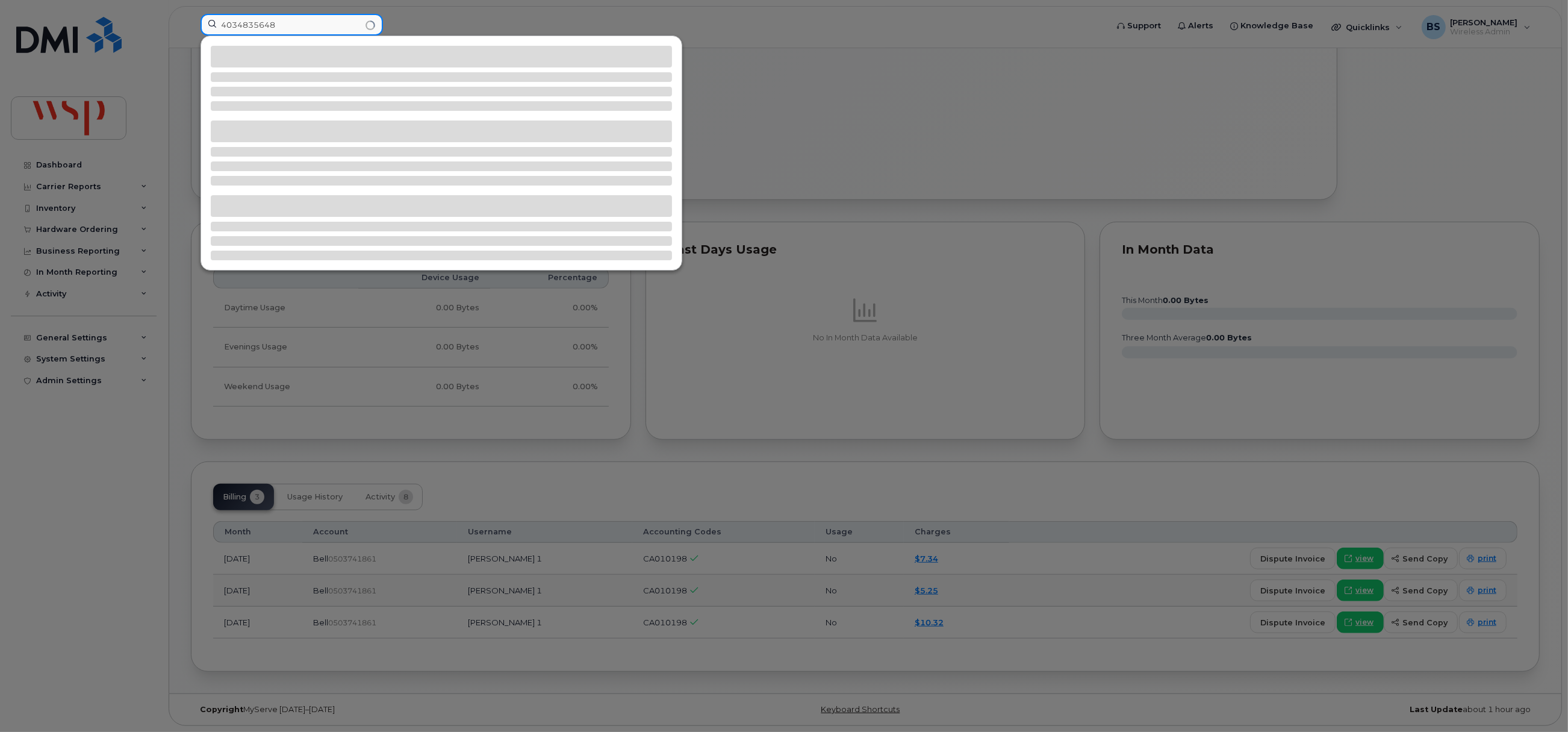
type input "4034835648"
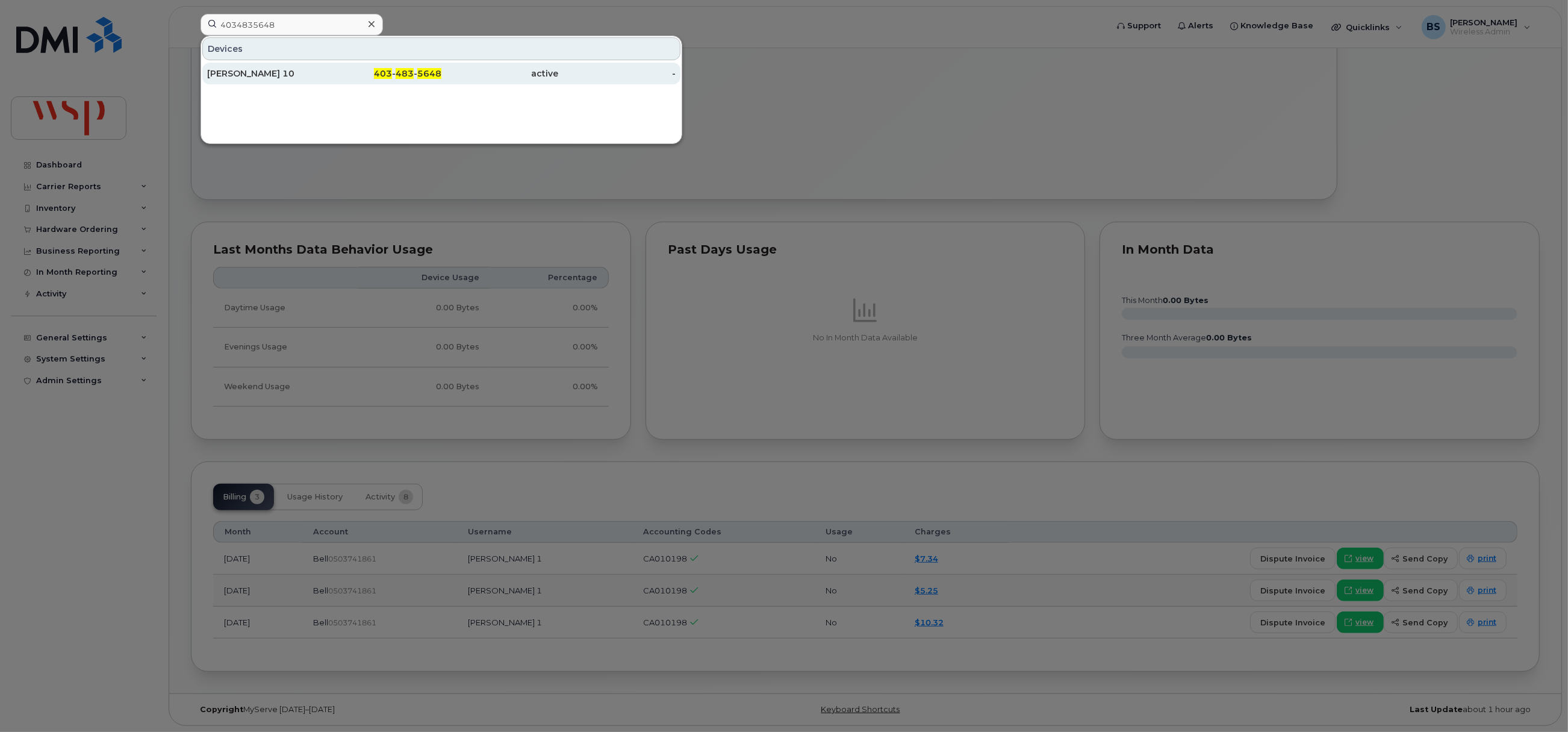
click at [250, 74] on div "[PERSON_NAME] 10" at bounding box center [265, 73] width 118 height 12
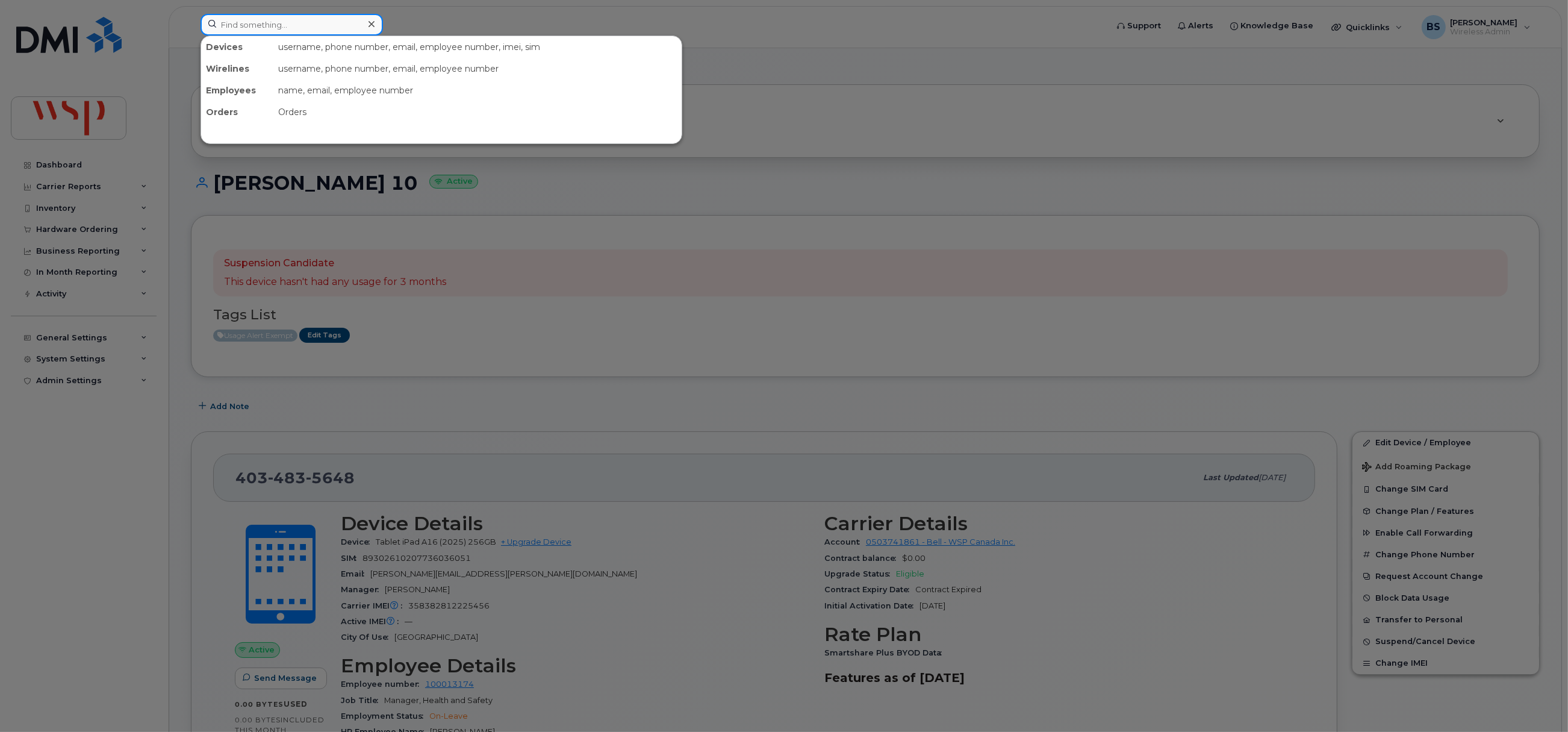
click at [242, 27] on input at bounding box center [292, 25] width 182 height 22
paste input "4034647236"
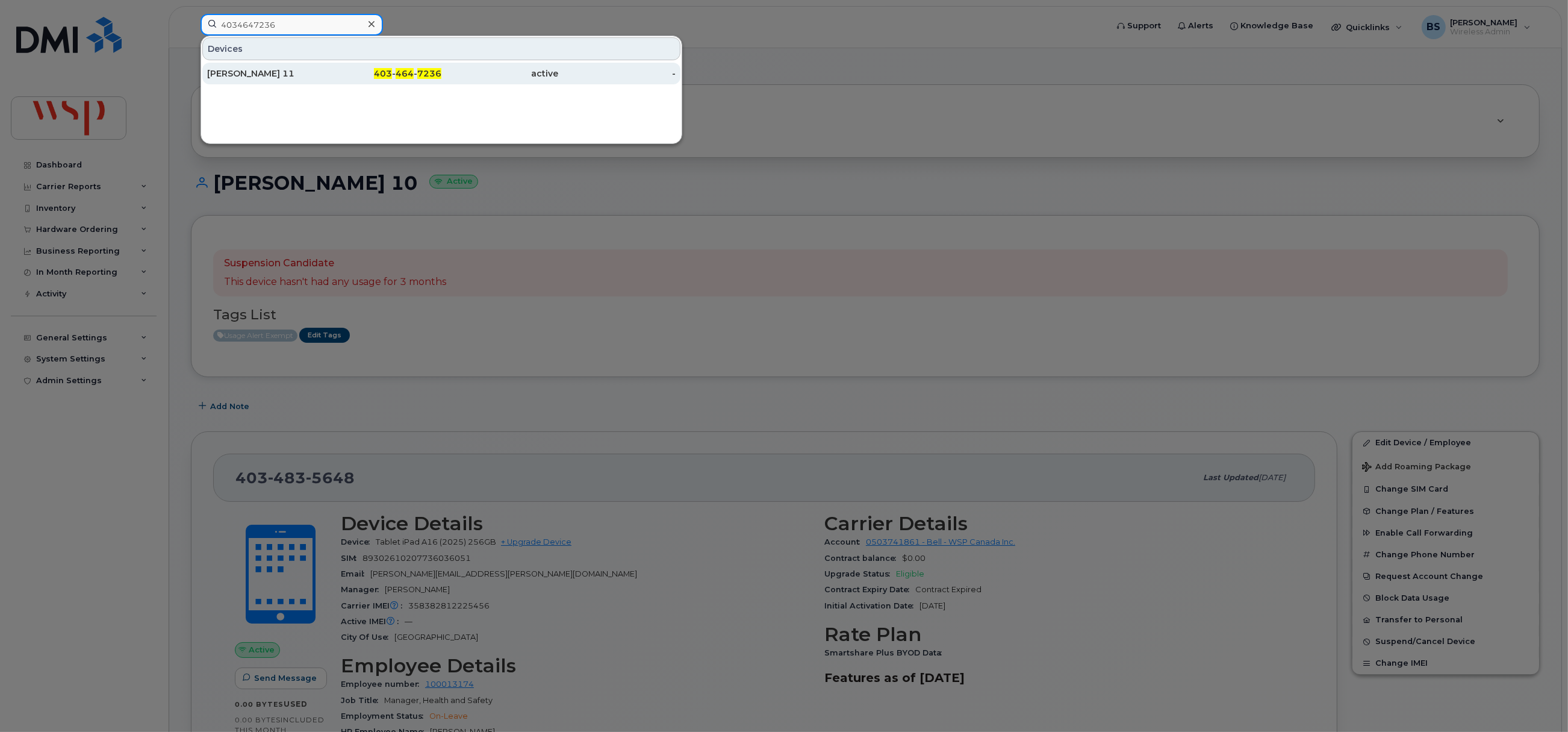
type input "4034647236"
click at [231, 70] on div "[PERSON_NAME] 11" at bounding box center [265, 73] width 118 height 12
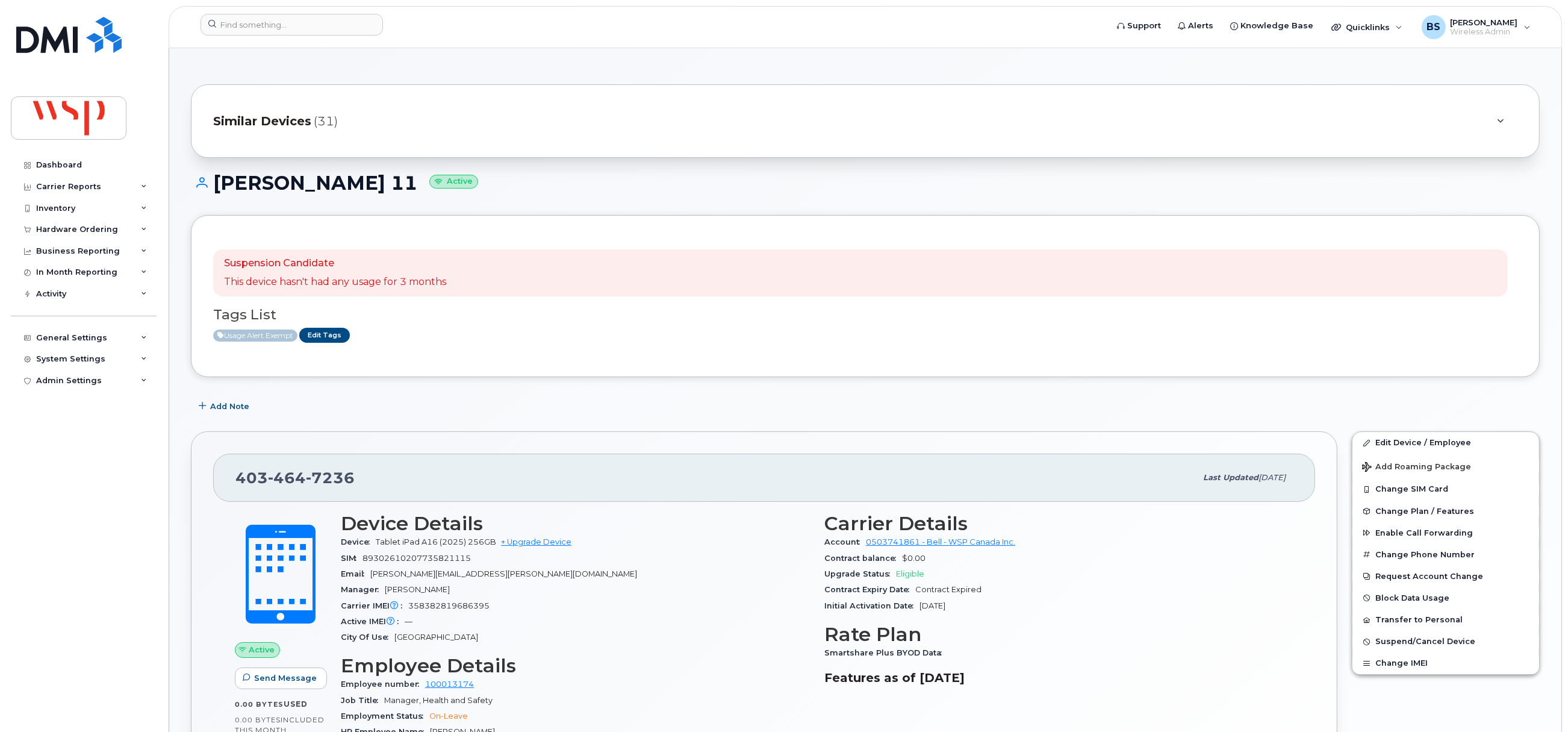
click at [439, 112] on div "Similar Devices (31)" at bounding box center [849, 121] width 1270 height 29
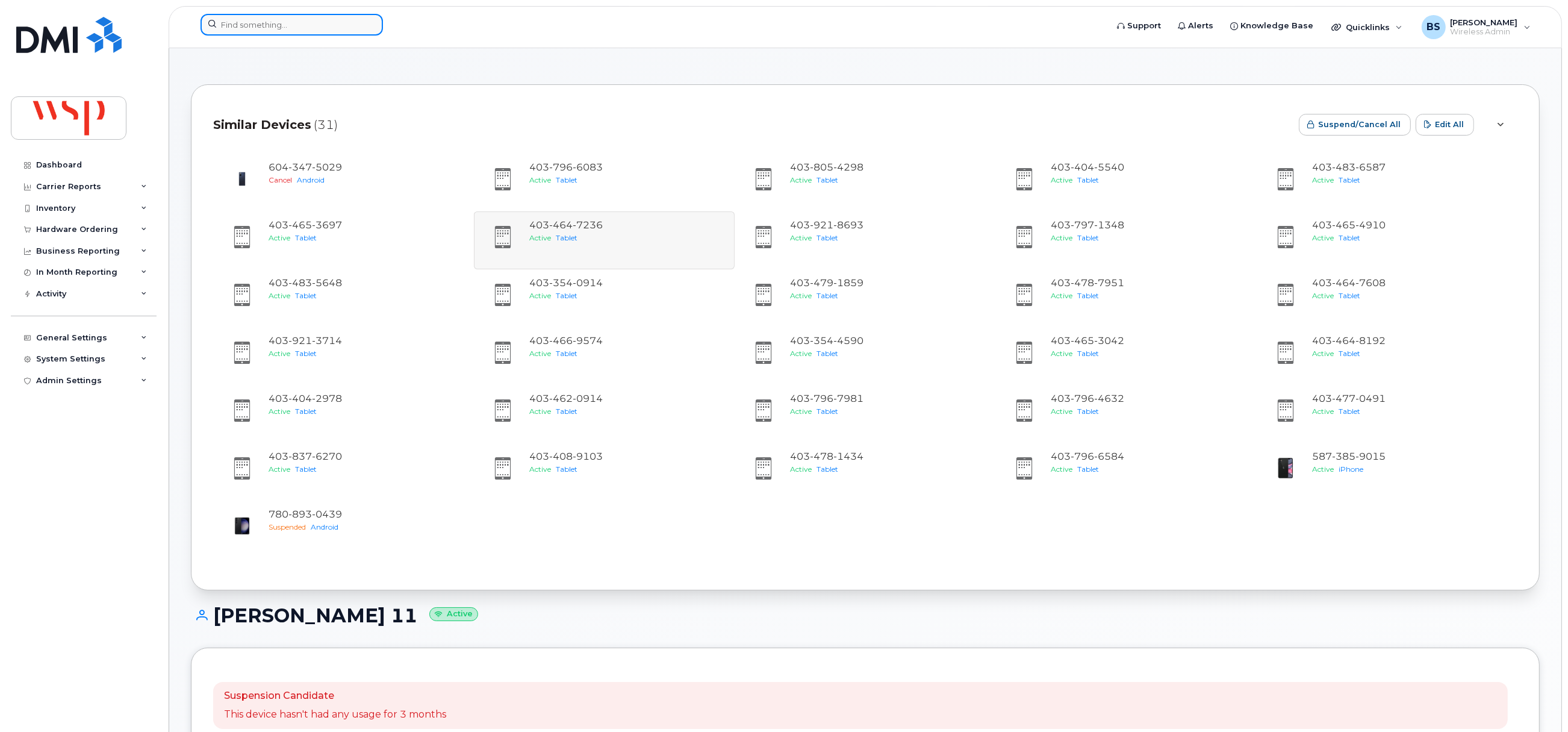
drag, startPoint x: 275, startPoint y: 32, endPoint x: 284, endPoint y: 26, distance: 10.8
click at [276, 32] on input at bounding box center [292, 25] width 182 height 22
paste input "4034647608"
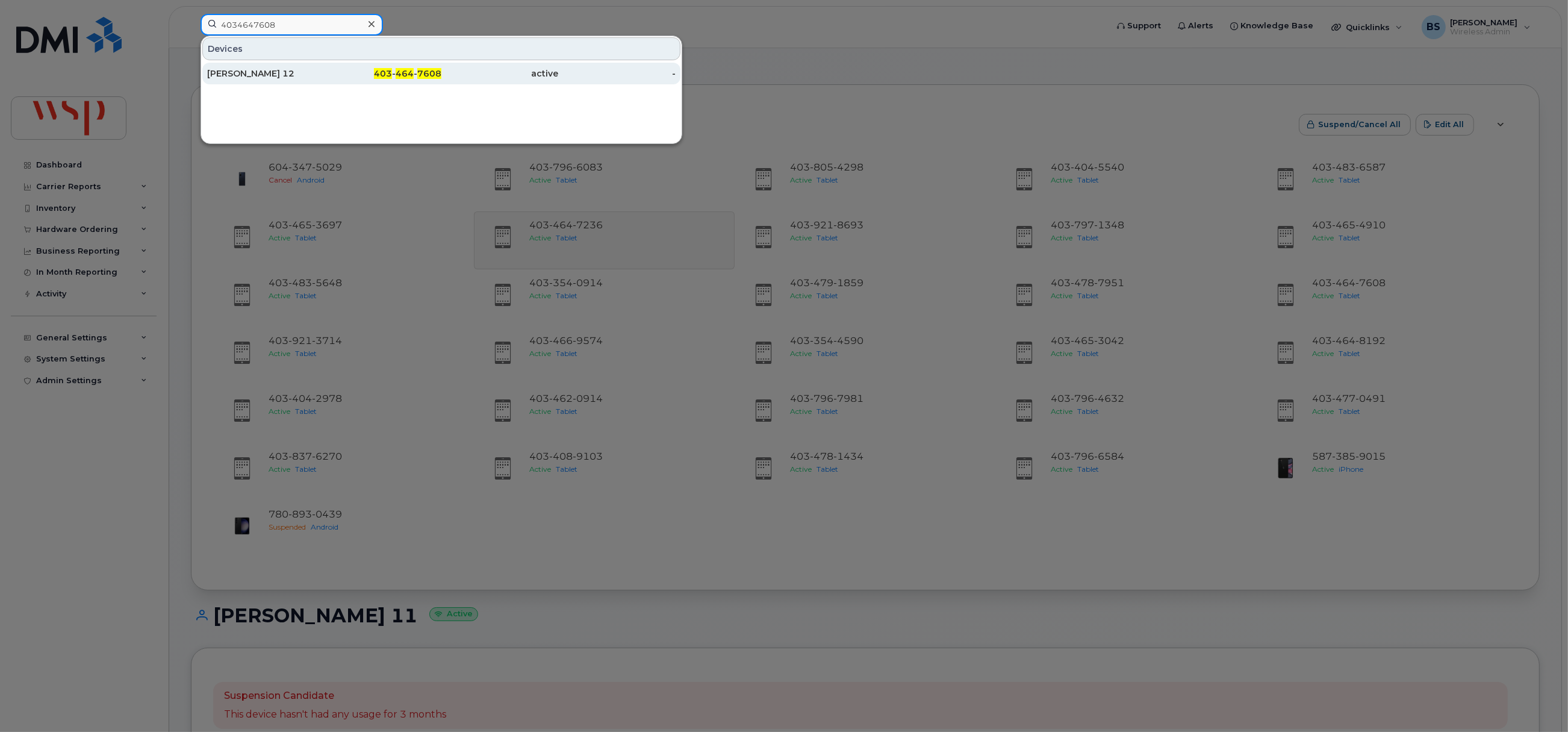
type input "4034647608"
click at [248, 72] on div "Justin Panasuik 12" at bounding box center [265, 73] width 118 height 12
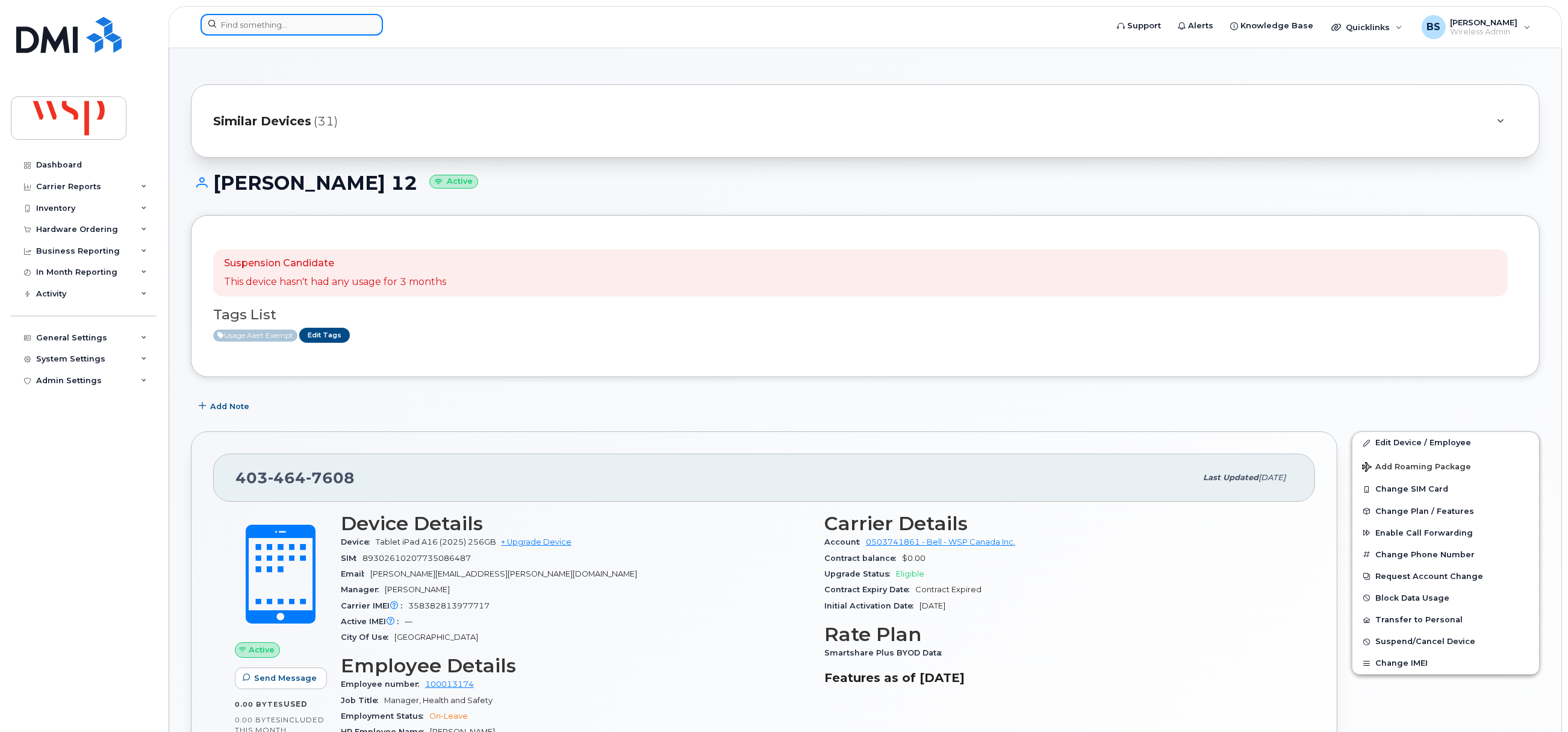
drag, startPoint x: 350, startPoint y: 23, endPoint x: 359, endPoint y: 33, distance: 13.5
click at [349, 23] on input at bounding box center [292, 25] width 182 height 22
paste input "4034648192"
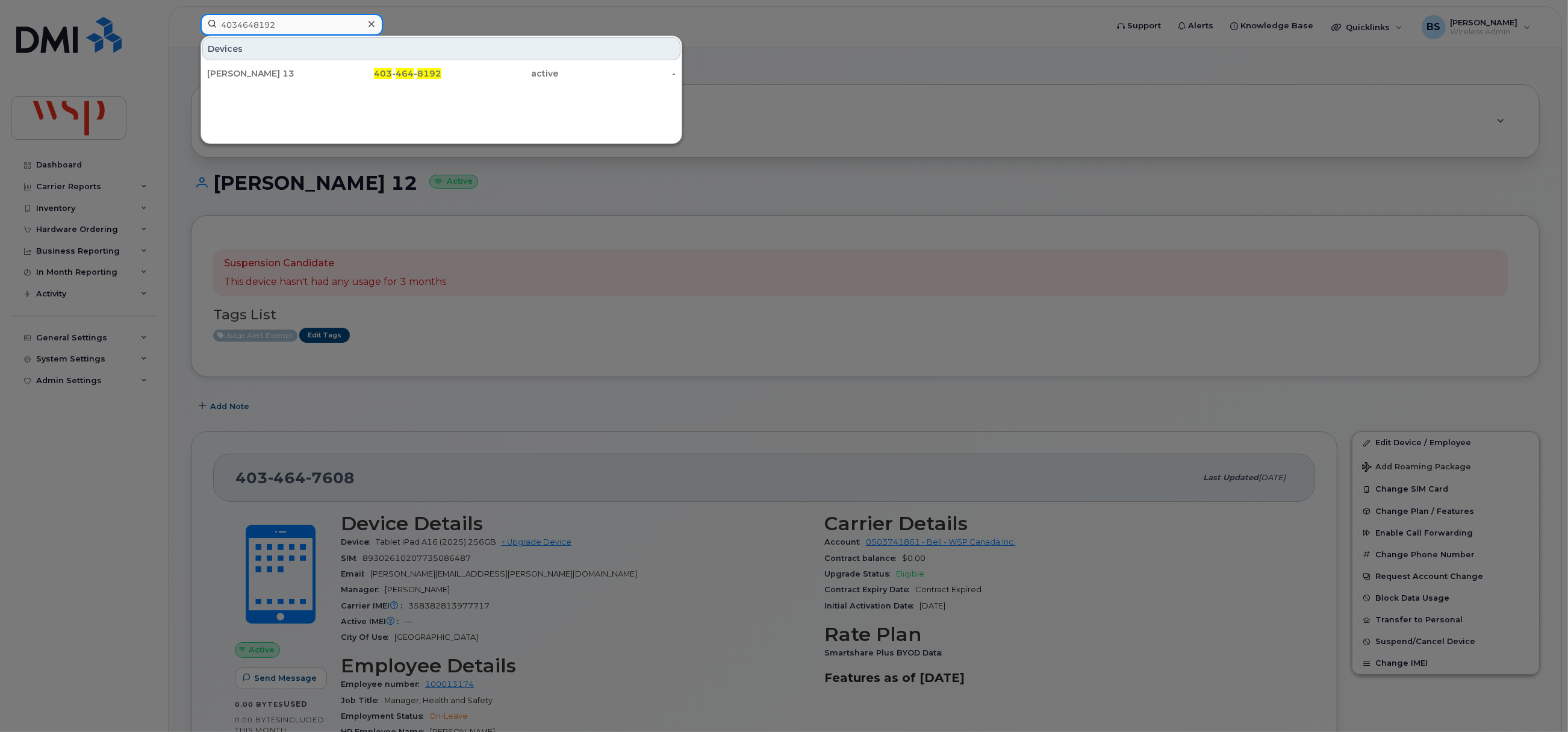
type input "4034648192"
drag, startPoint x: 713, startPoint y: 255, endPoint x: 575, endPoint y: 210, distance: 145.2
click at [691, 240] on div at bounding box center [784, 366] width 1568 height 732
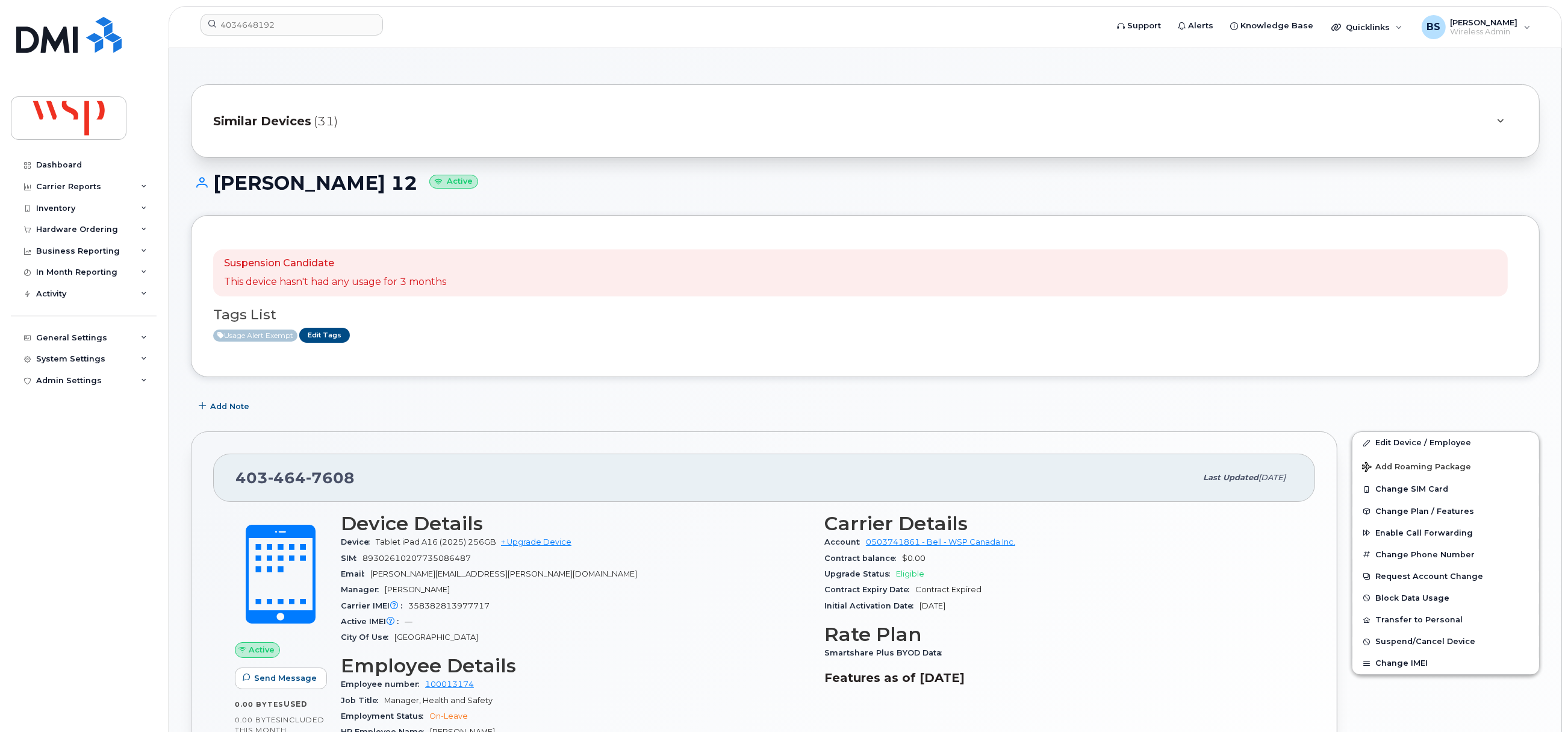
click at [514, 130] on div "Similar Devices (31)" at bounding box center [849, 121] width 1270 height 29
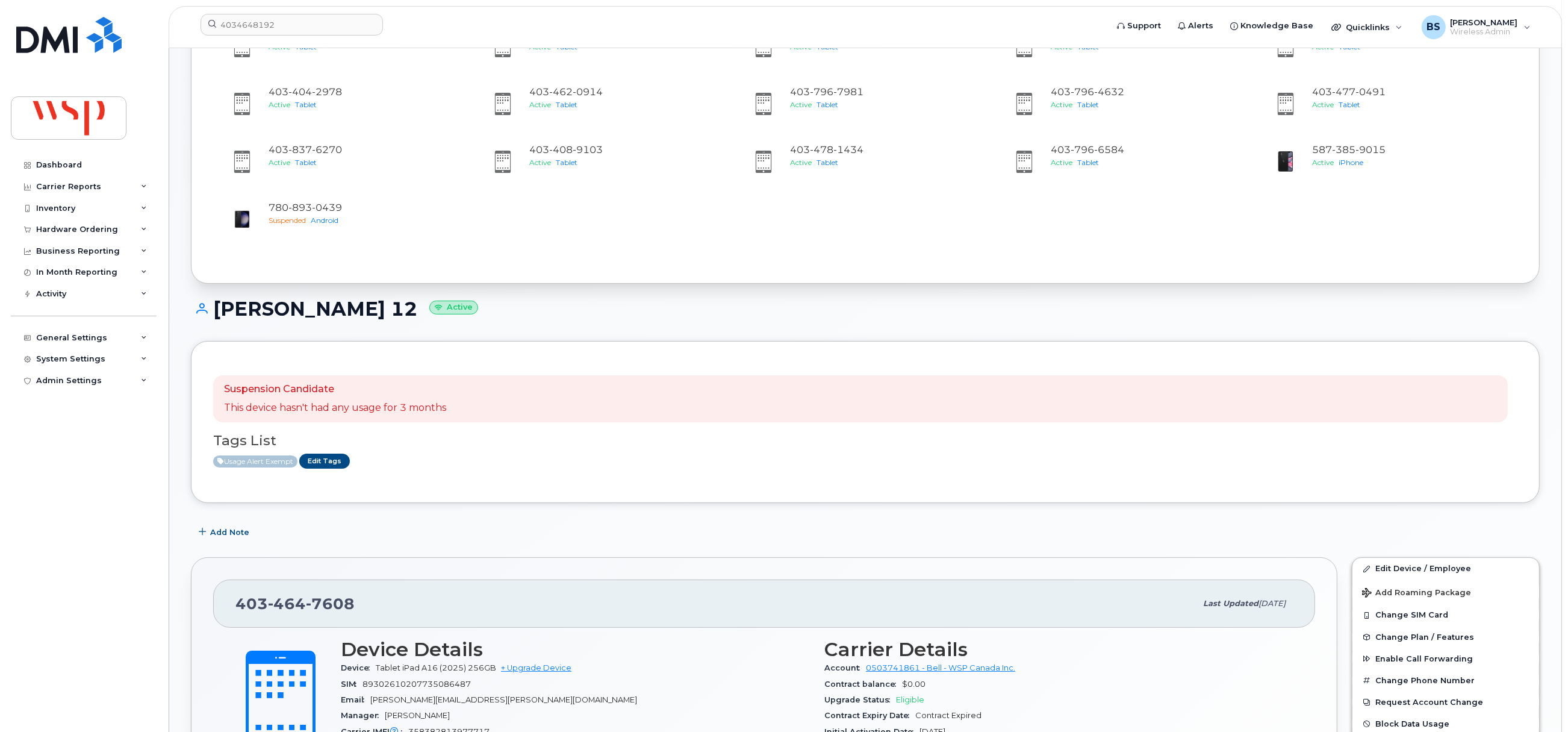
scroll to position [542, 0]
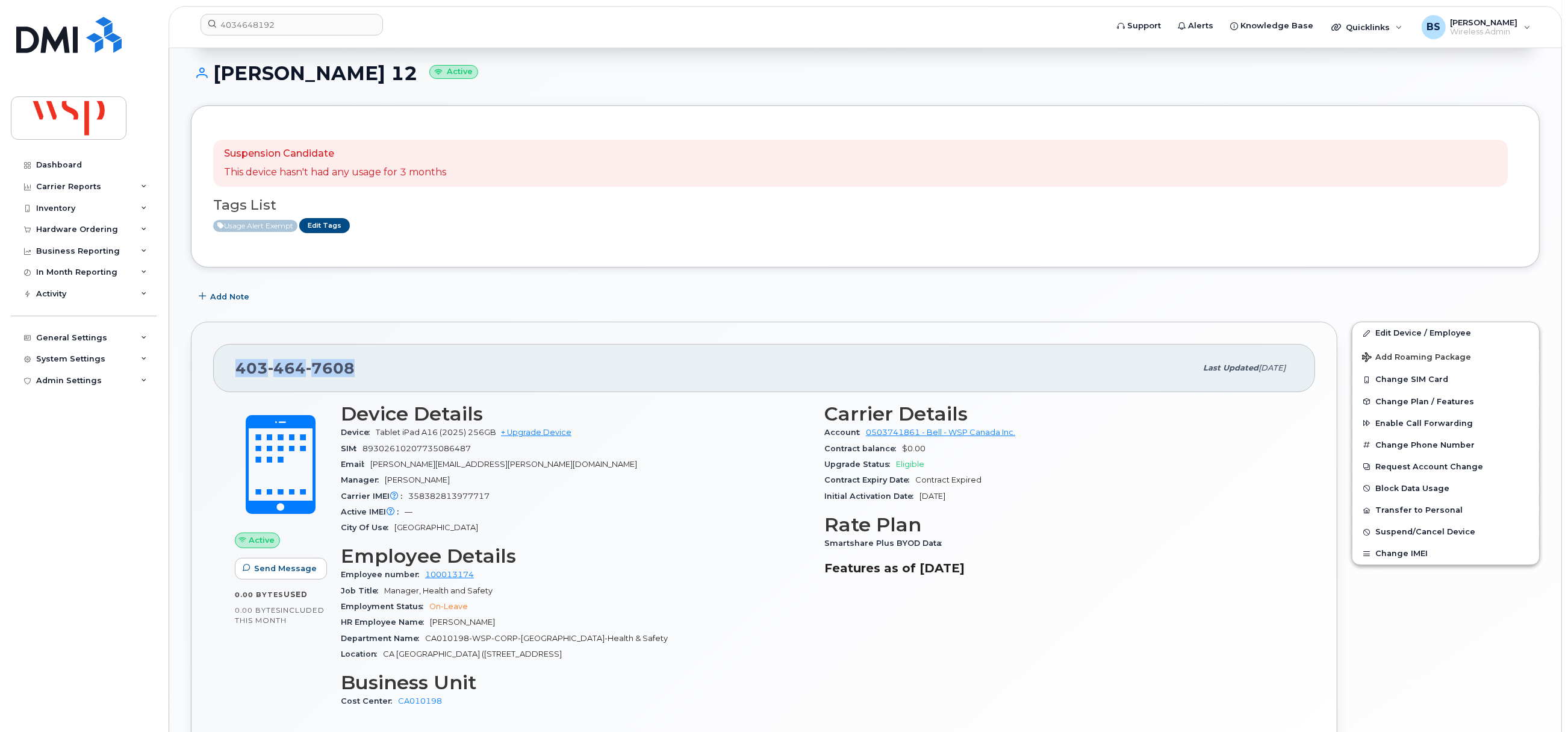
drag, startPoint x: 319, startPoint y: 374, endPoint x: 212, endPoint y: 374, distance: 107.0
click at [214, 374] on div "403 464 7608 Last updated Aug 05, 2025" at bounding box center [765, 368] width 1102 height 48
copy span "403 464 7608"
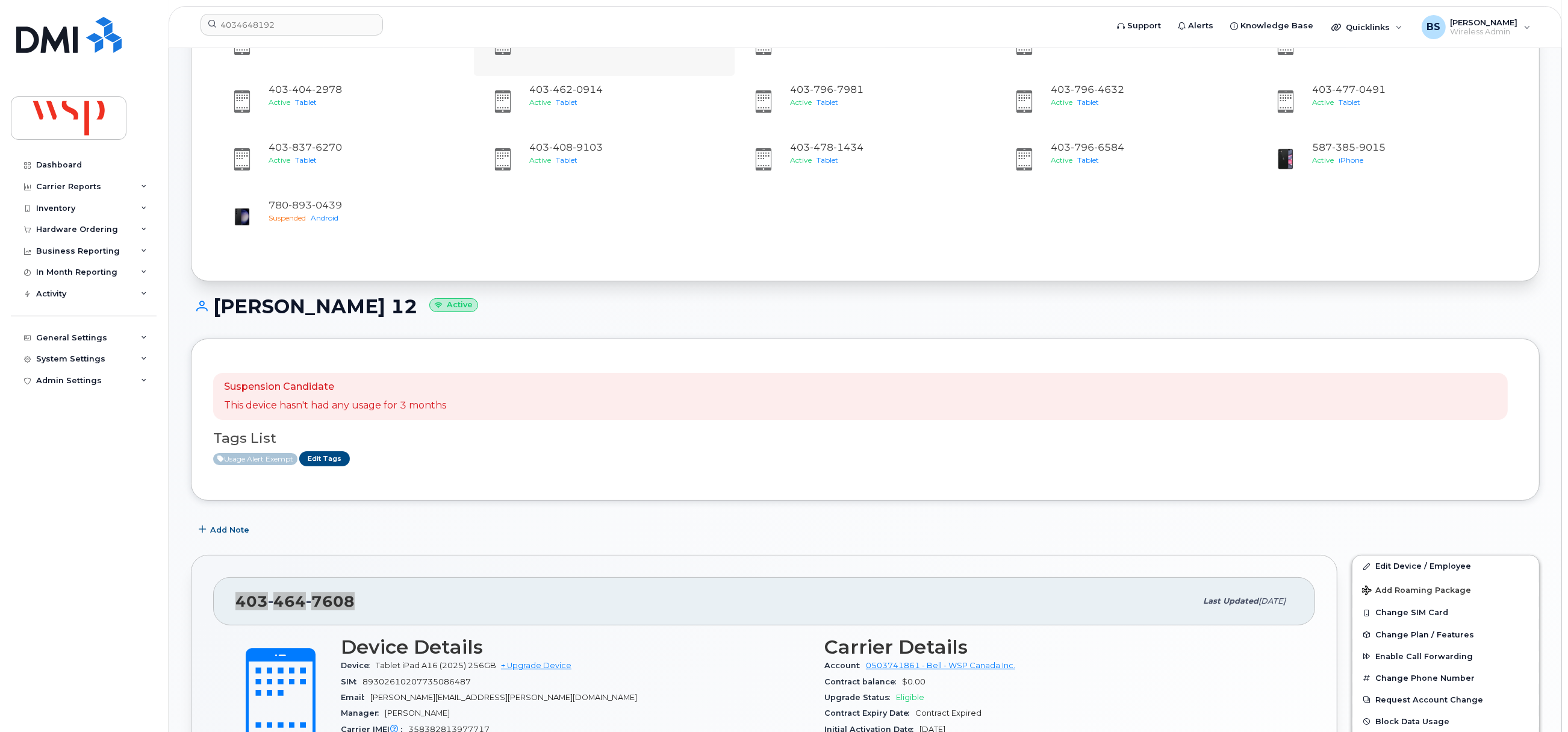
scroll to position [181, 0]
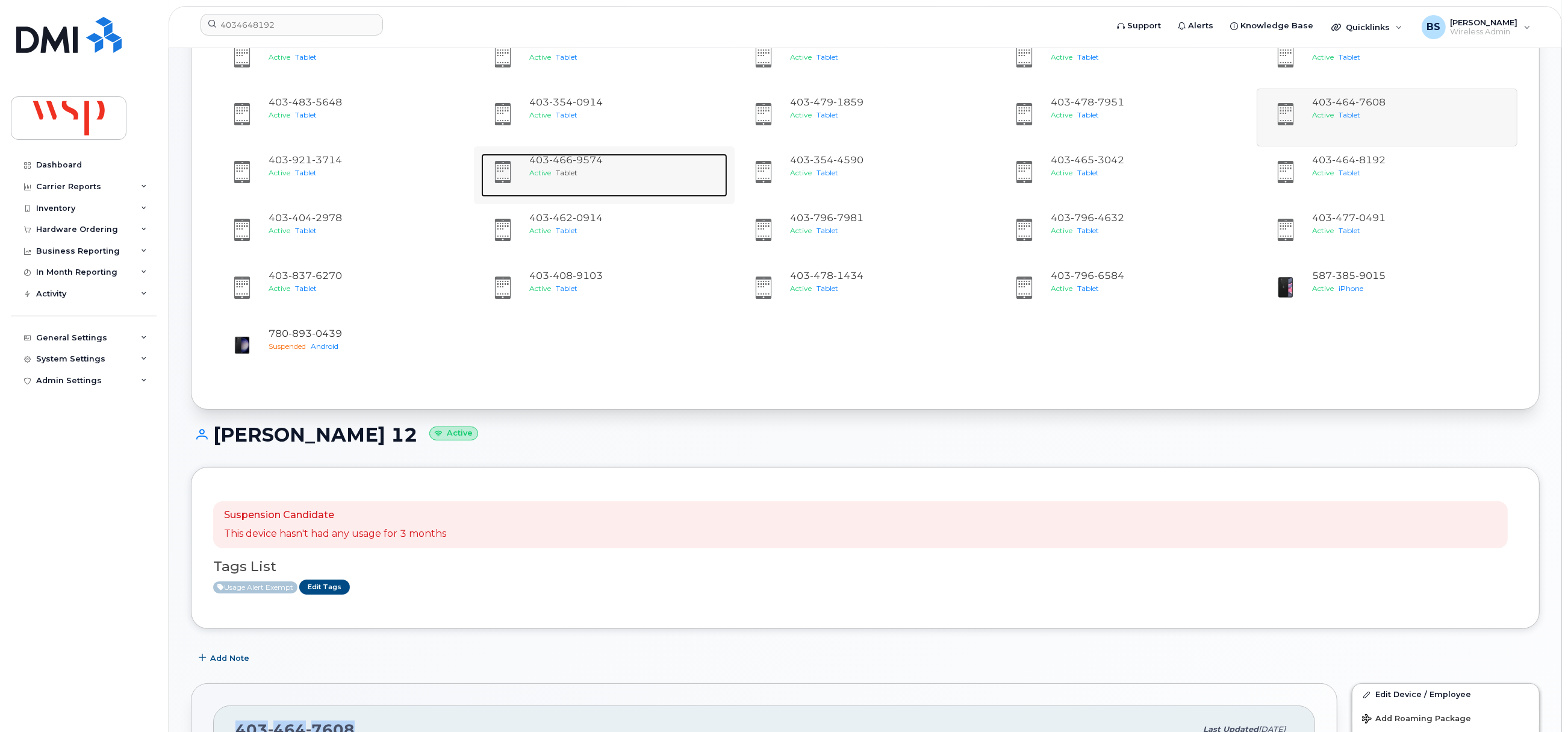
click at [573, 164] on span "466" at bounding box center [588, 160] width 30 height 12
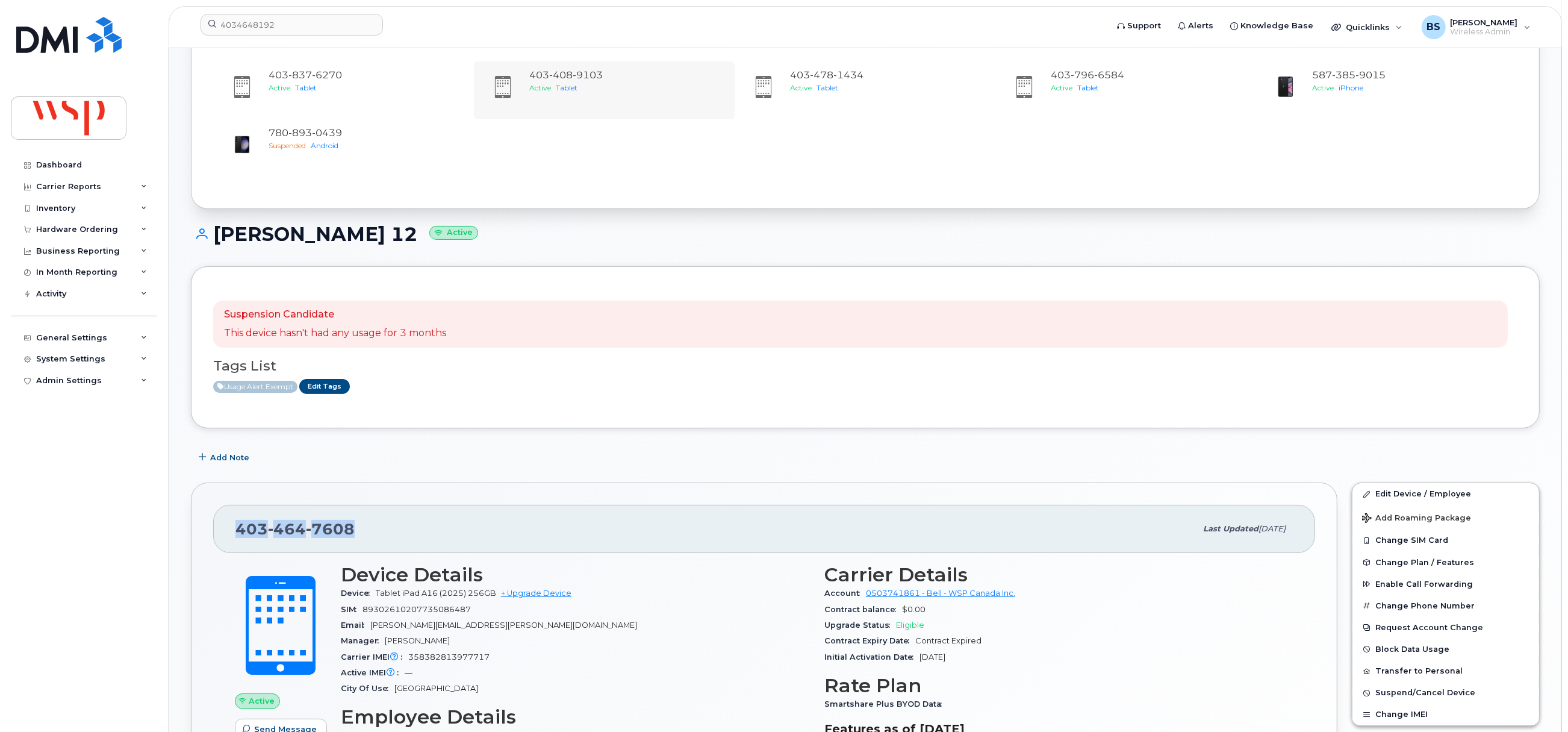
scroll to position [512, 0]
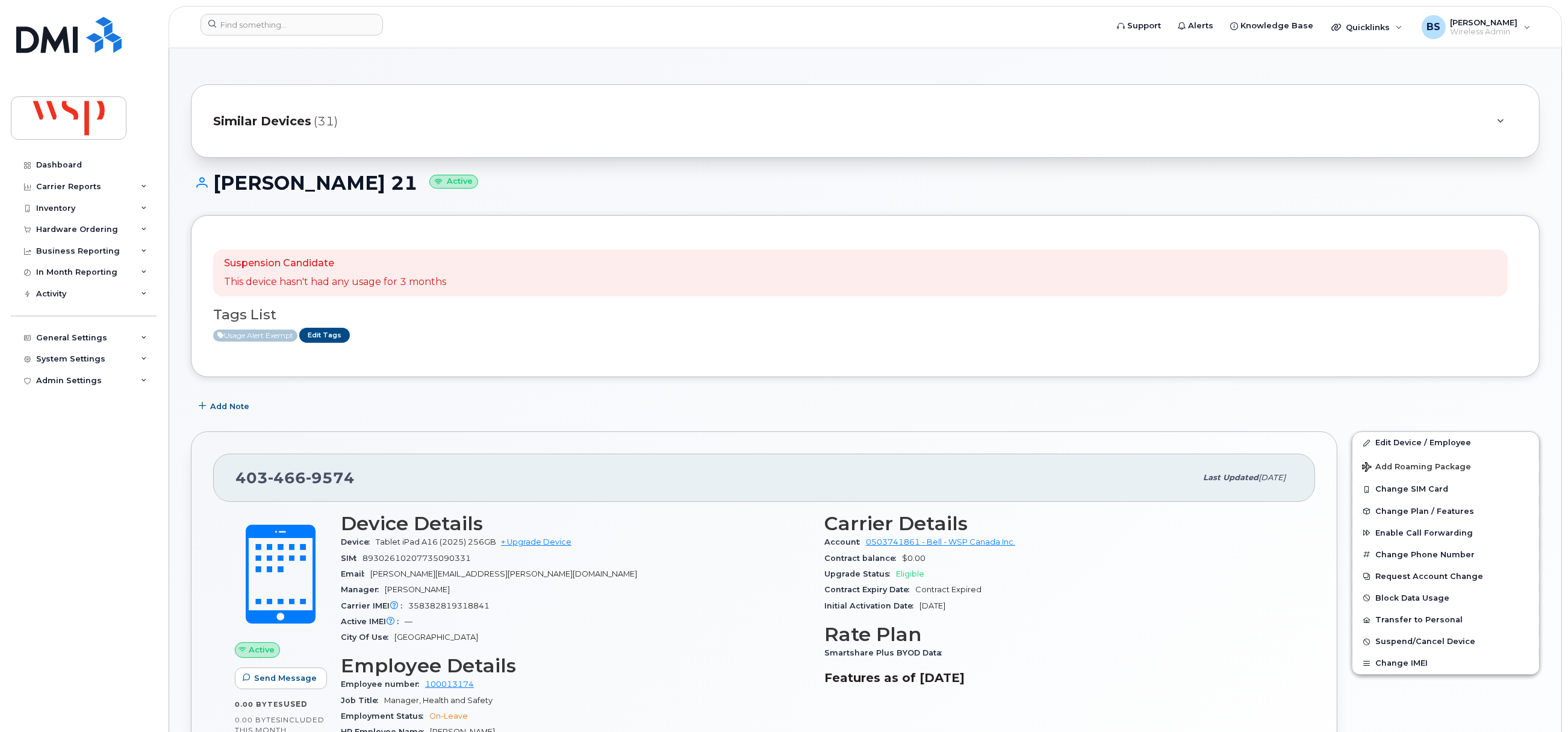
click at [356, 122] on div "Similar Devices (31)" at bounding box center [849, 121] width 1270 height 29
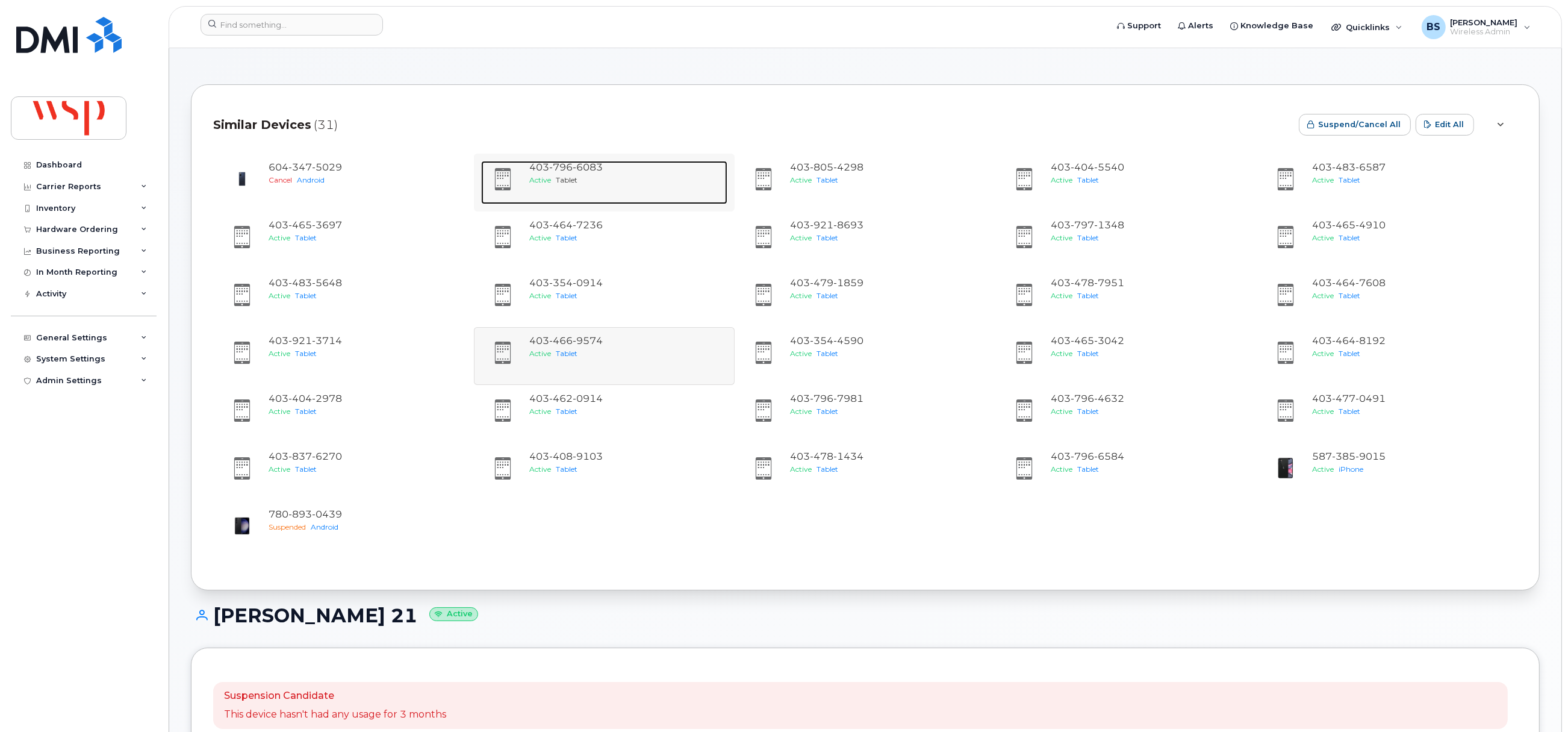
click at [584, 167] on span "6083" at bounding box center [588, 167] width 30 height 12
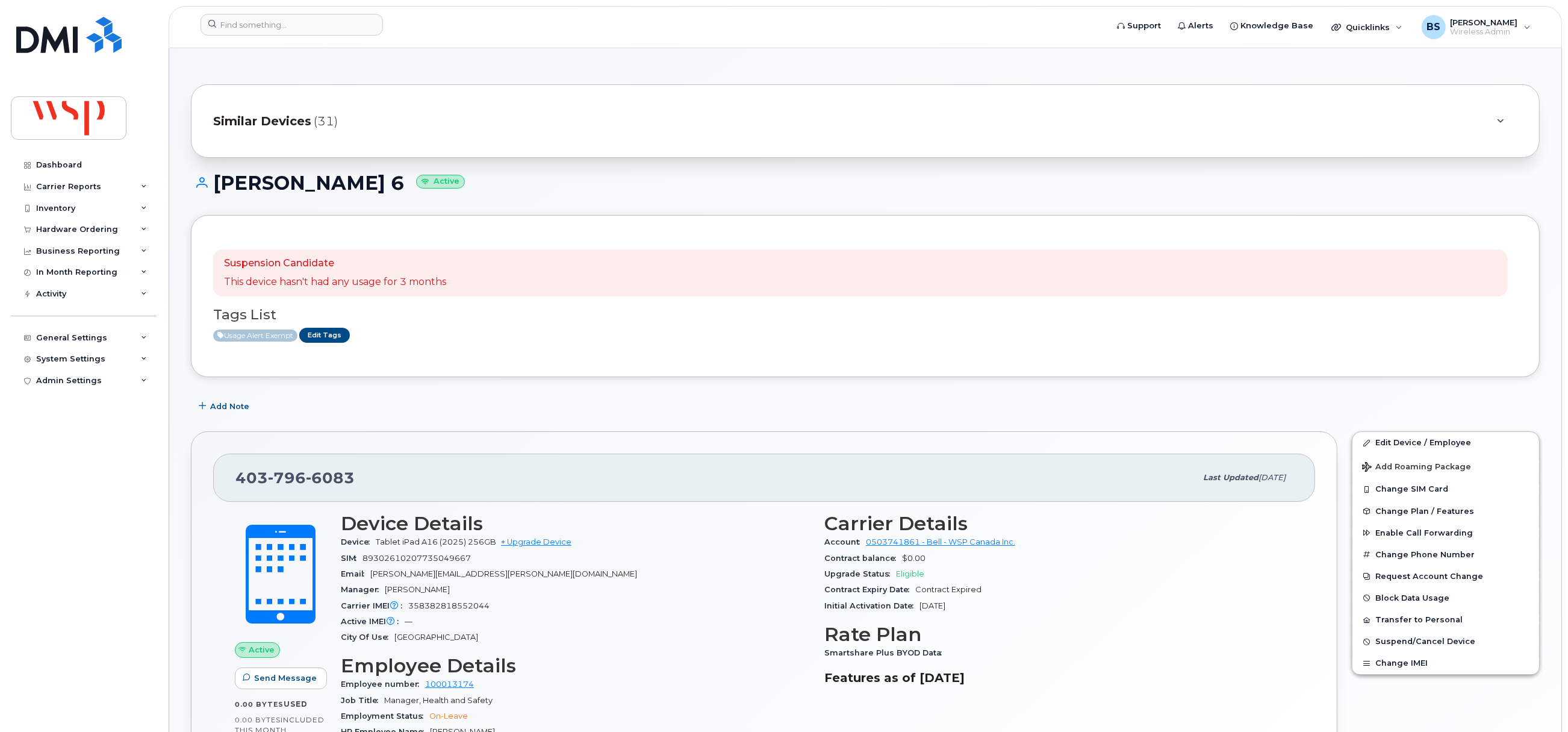
drag, startPoint x: 474, startPoint y: 563, endPoint x: 425, endPoint y: 536, distance: 55.9
click at [368, 569] on section "Device Details Device Tablet iPad A16 (2025) 256GB + Upgrade Device SIM 8930261…" at bounding box center [576, 579] width 469 height 133
click at [392, 557] on span "89302610207735049667" at bounding box center [416, 557] width 109 height 9
copy span "89302610207735049667"
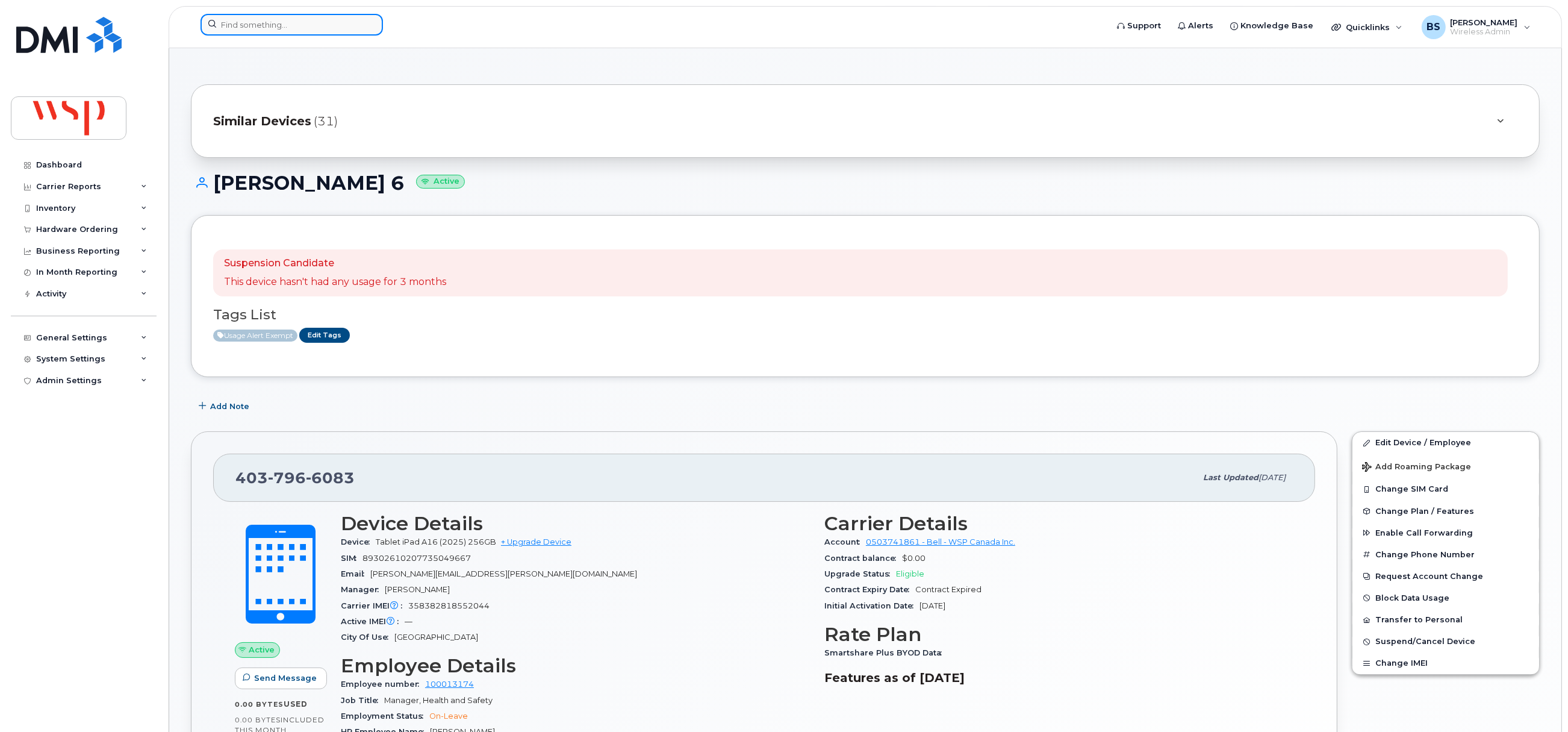
click at [293, 21] on input at bounding box center [292, 25] width 182 height 22
paste input "4034620914"
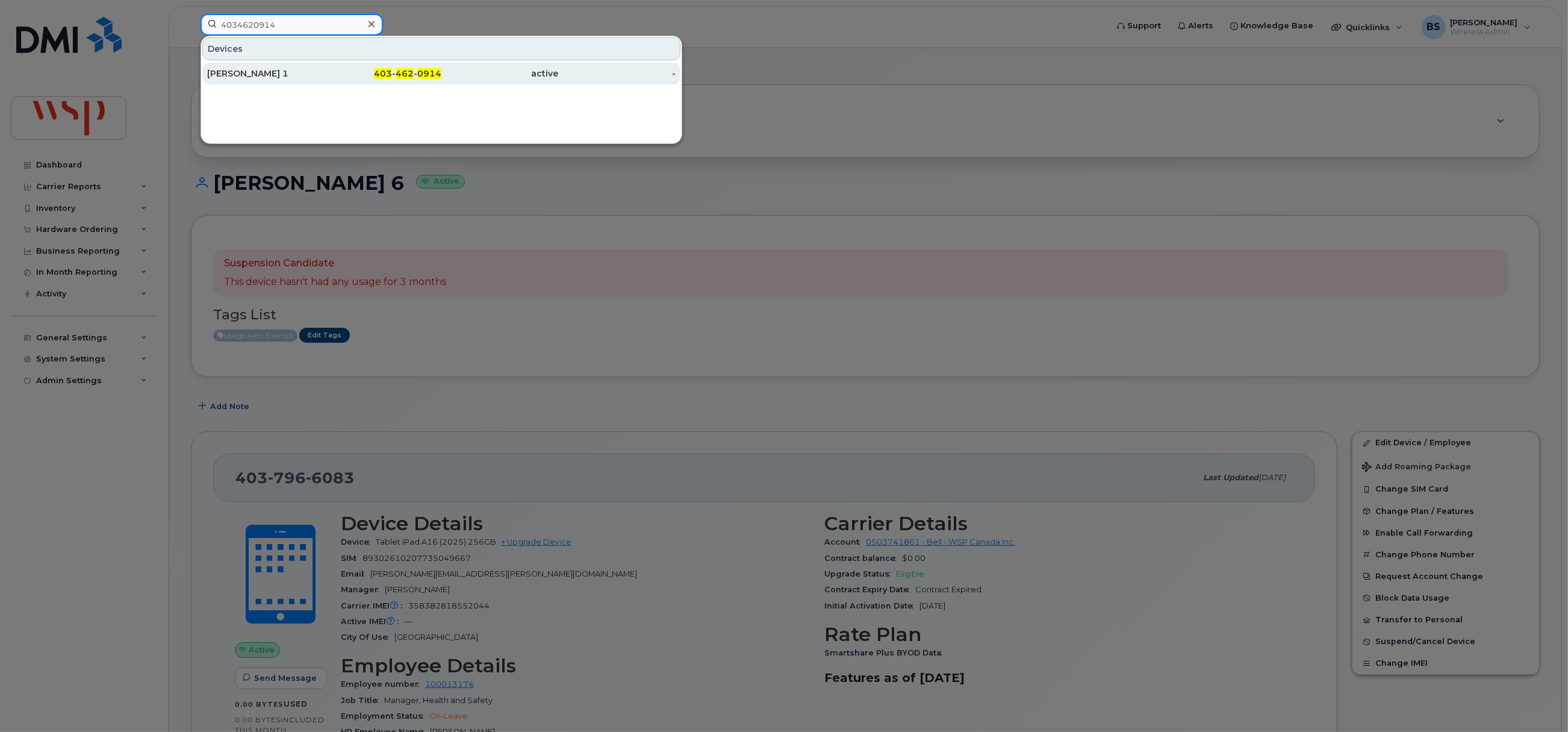
type input "4034620914"
drag, startPoint x: 242, startPoint y: 72, endPoint x: 339, endPoint y: 117, distance: 106.9
click at [241, 72] on div "Justin Panasuik 1" at bounding box center [265, 73] width 118 height 12
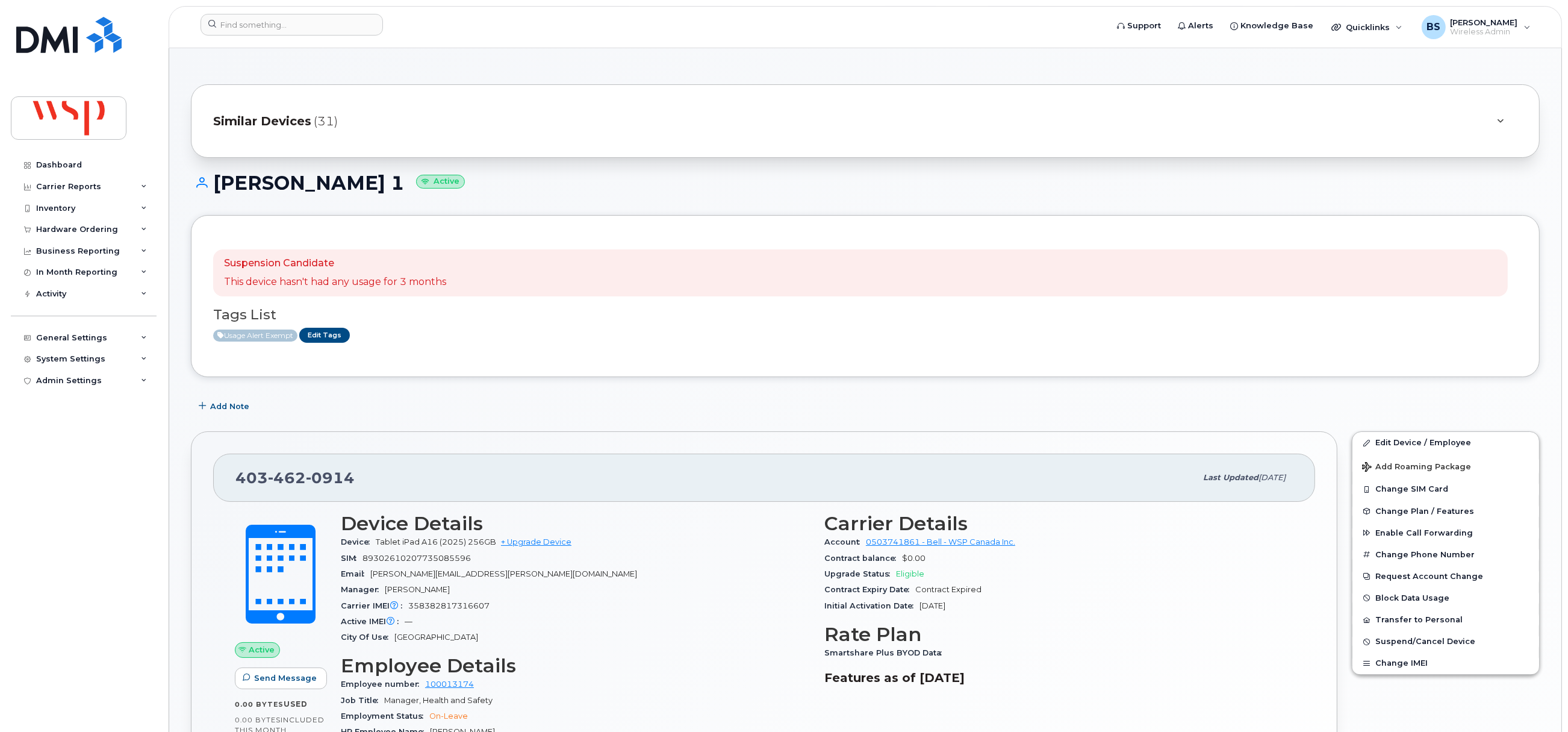
click at [394, 561] on span "89302610207735085596" at bounding box center [416, 557] width 109 height 9
copy span "89302610207735085596"
drag, startPoint x: 234, startPoint y: 486, endPoint x: 270, endPoint y: 477, distance: 37.1
click at [204, 486] on div "403 462 0914 Last updated Aug 05, 2025 Active Send Message 0.00 Bytes  used 0.0…" at bounding box center [764, 668] width 1147 height 473
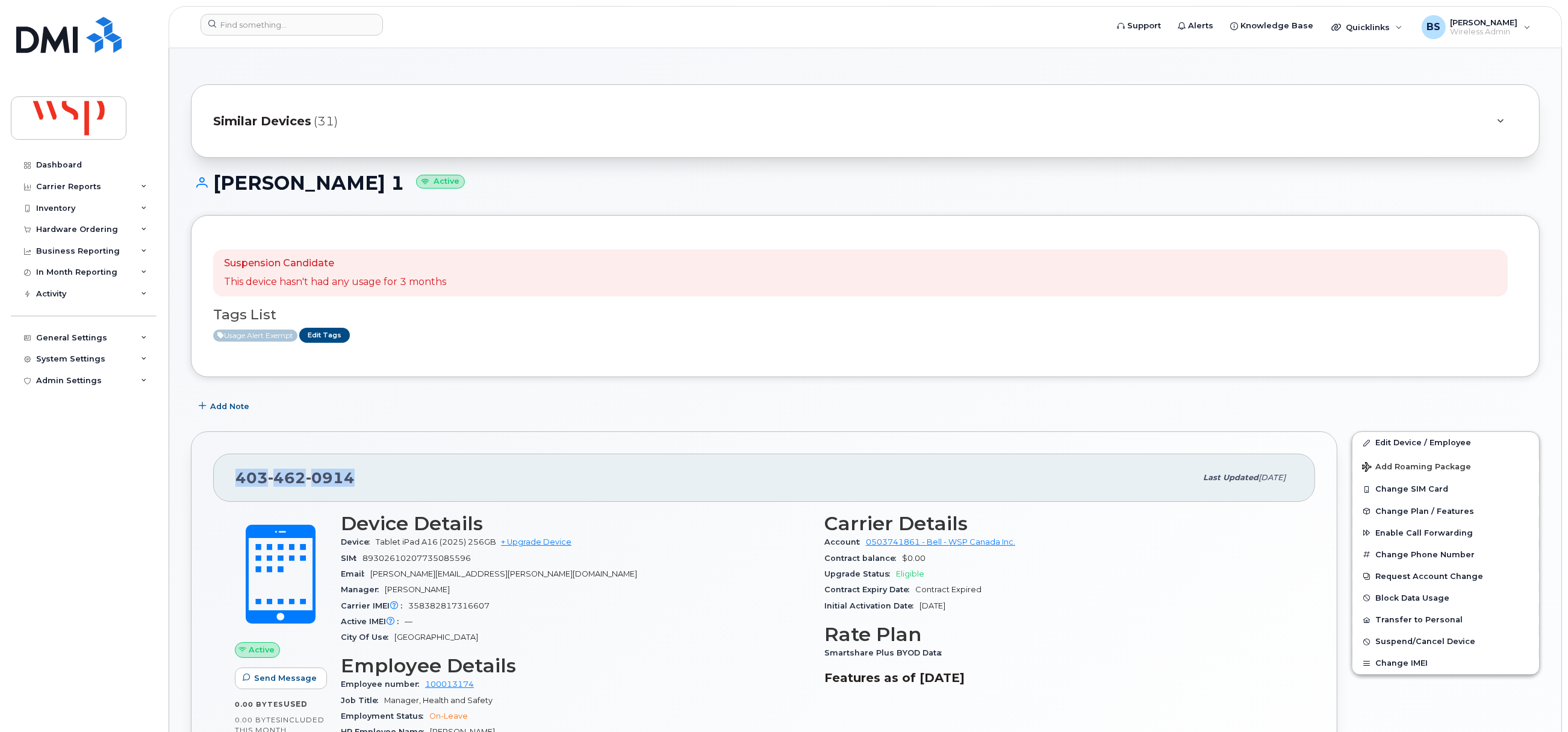
copy span "403 462 0914"
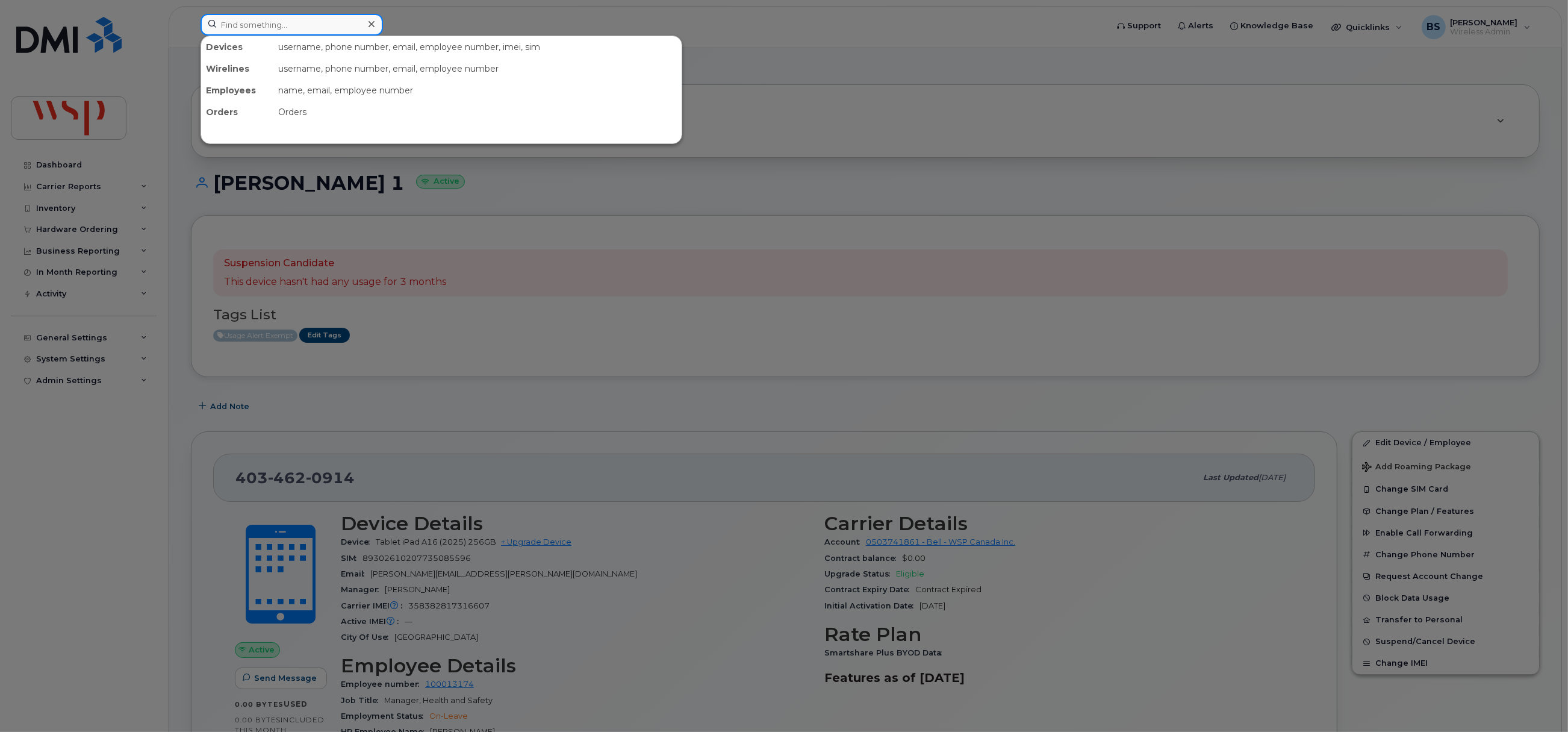
click at [273, 26] on input at bounding box center [292, 25] width 182 height 22
paste input "-418-998-3982"
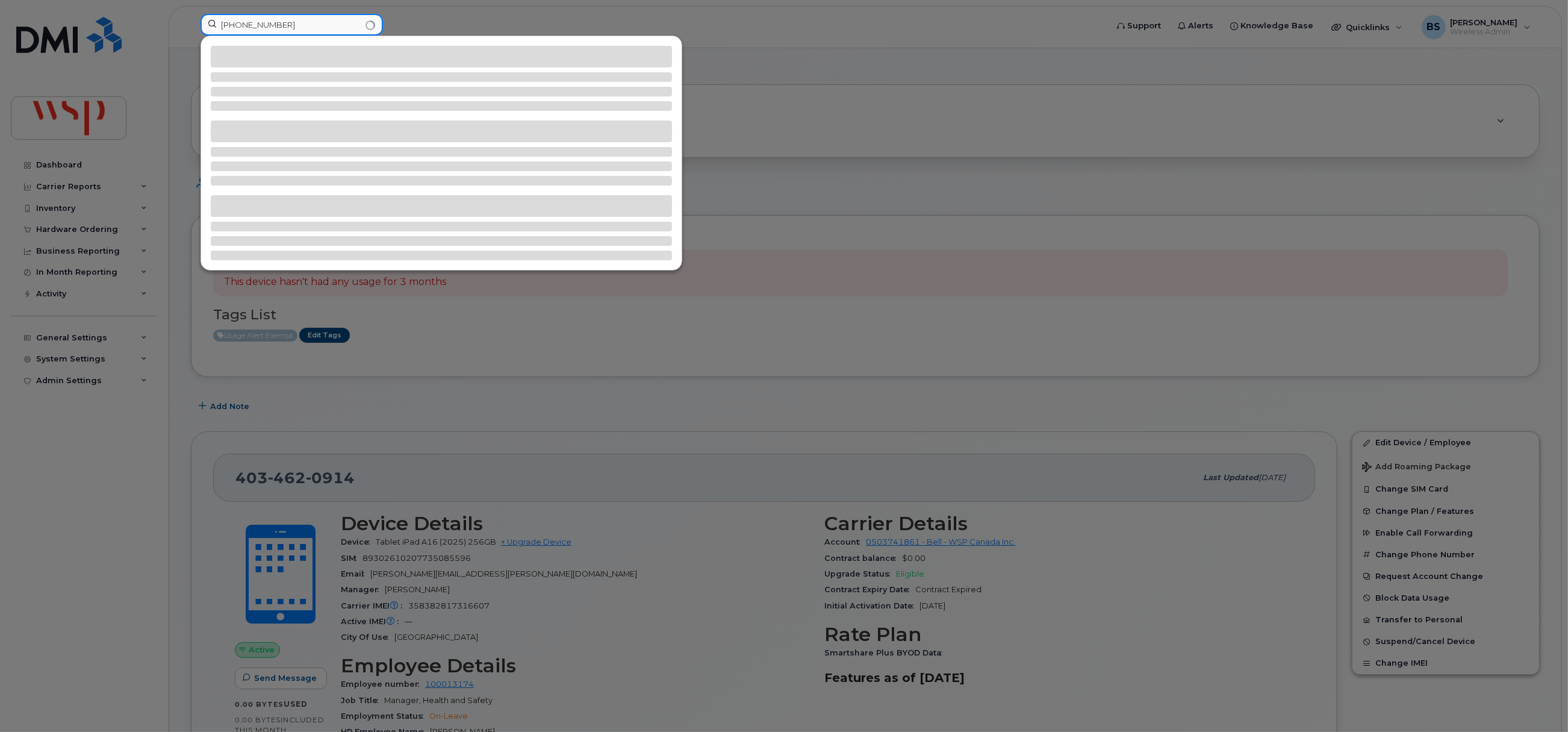
click at [307, 27] on input "418-998-3982" at bounding box center [292, 25] width 182 height 22
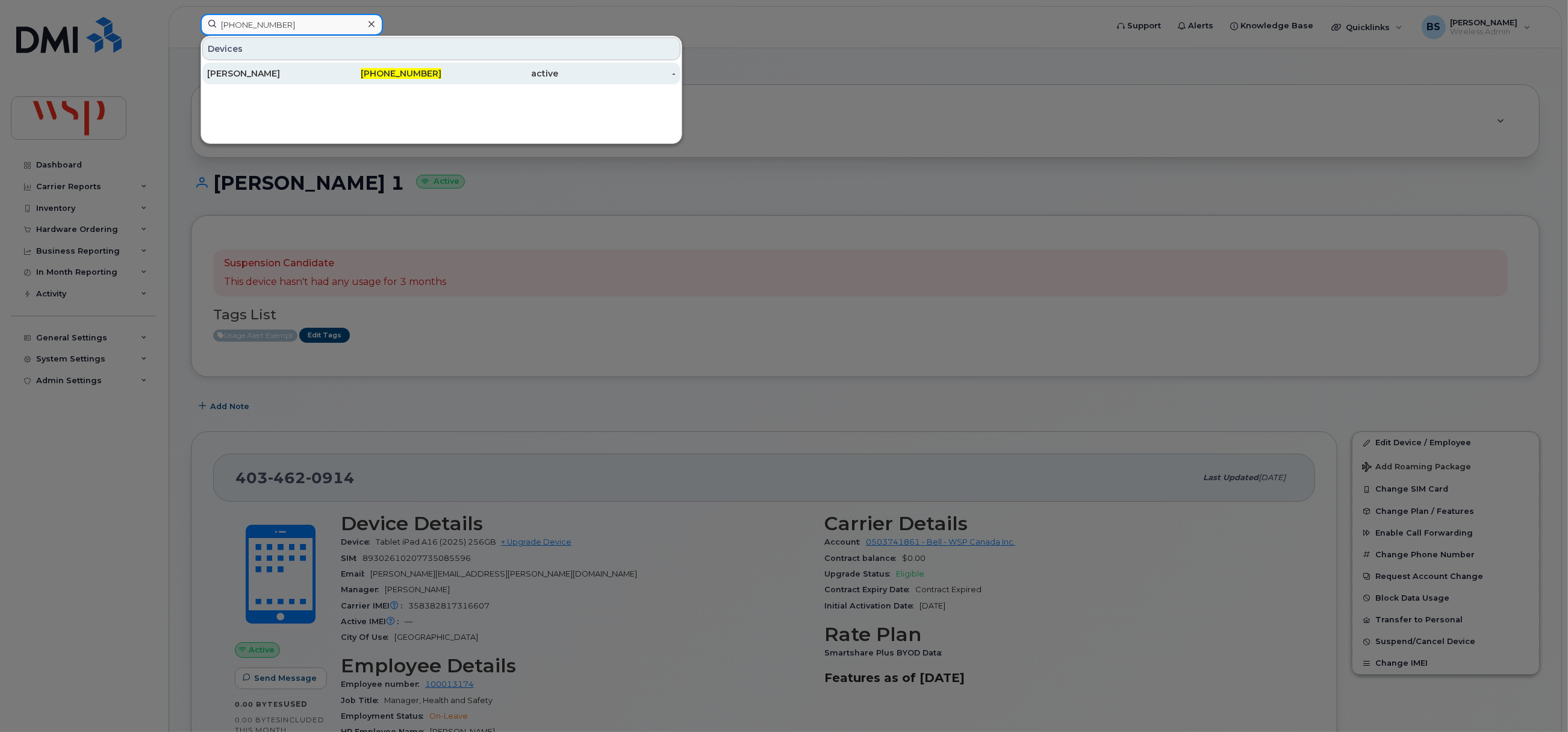
type input "418-998-3982"
click at [225, 71] on div "Dominic Delorme" at bounding box center [265, 73] width 118 height 12
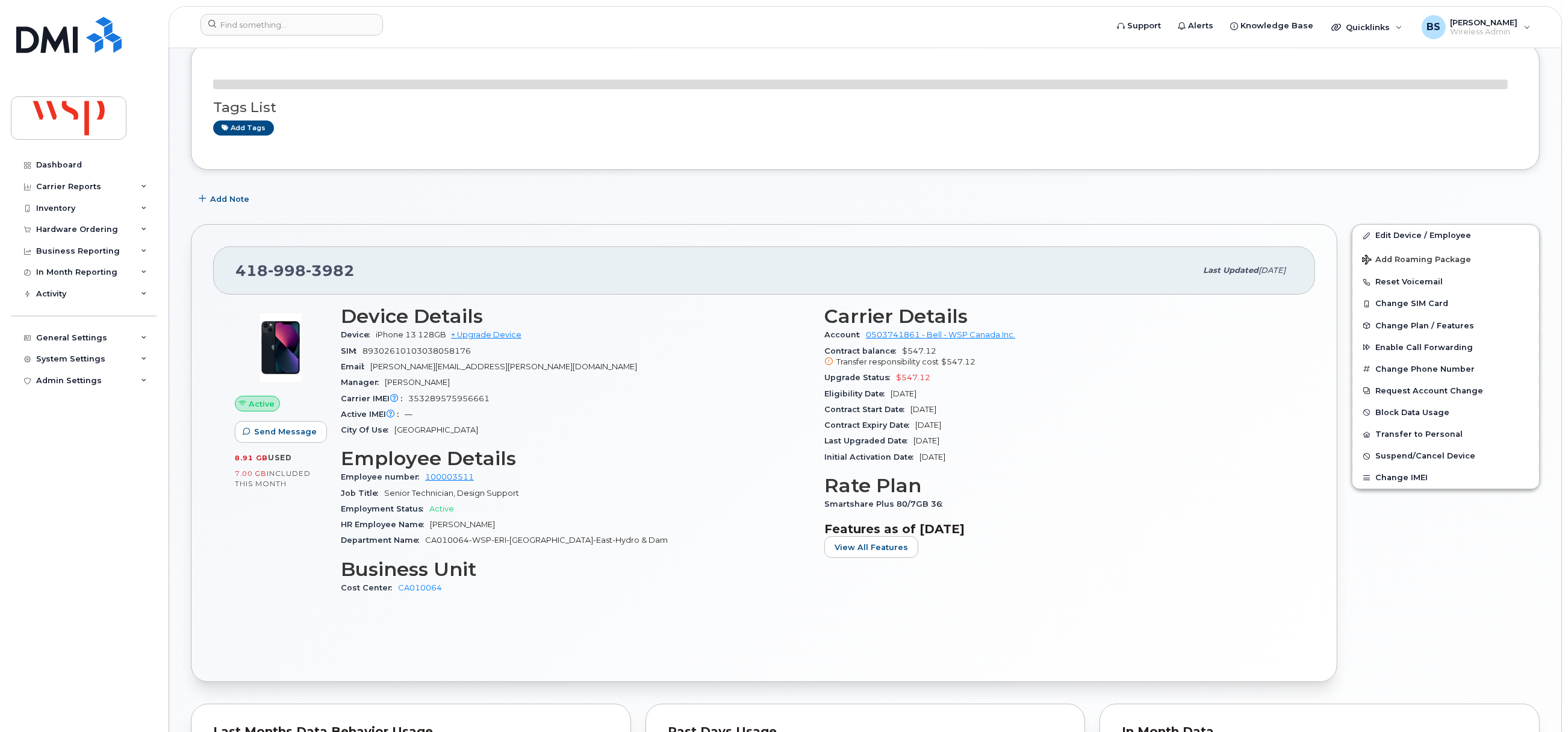
scroll to position [90, 0]
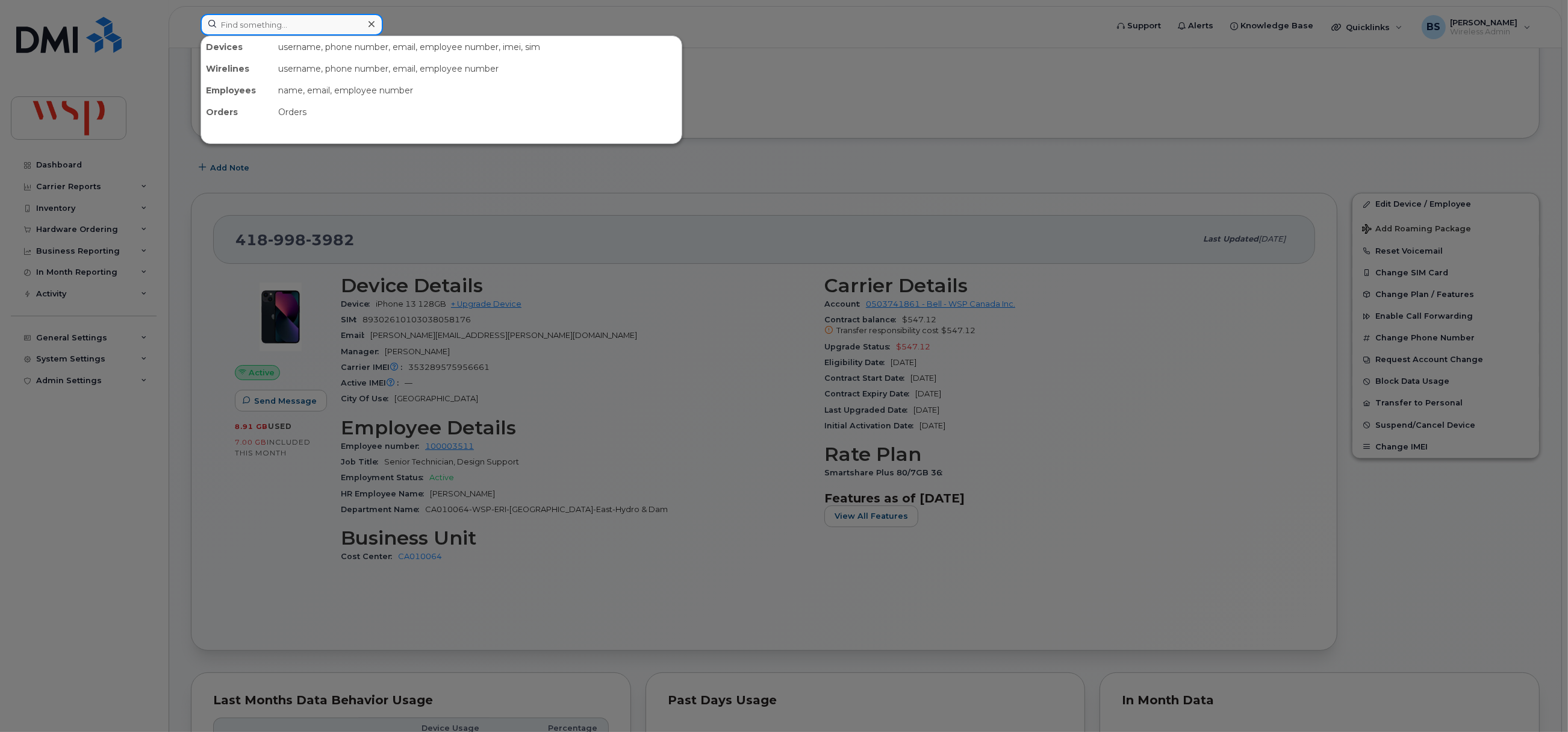
click at [329, 18] on input at bounding box center [292, 25] width 182 height 22
paste input "[PHONE_NUMBER]"
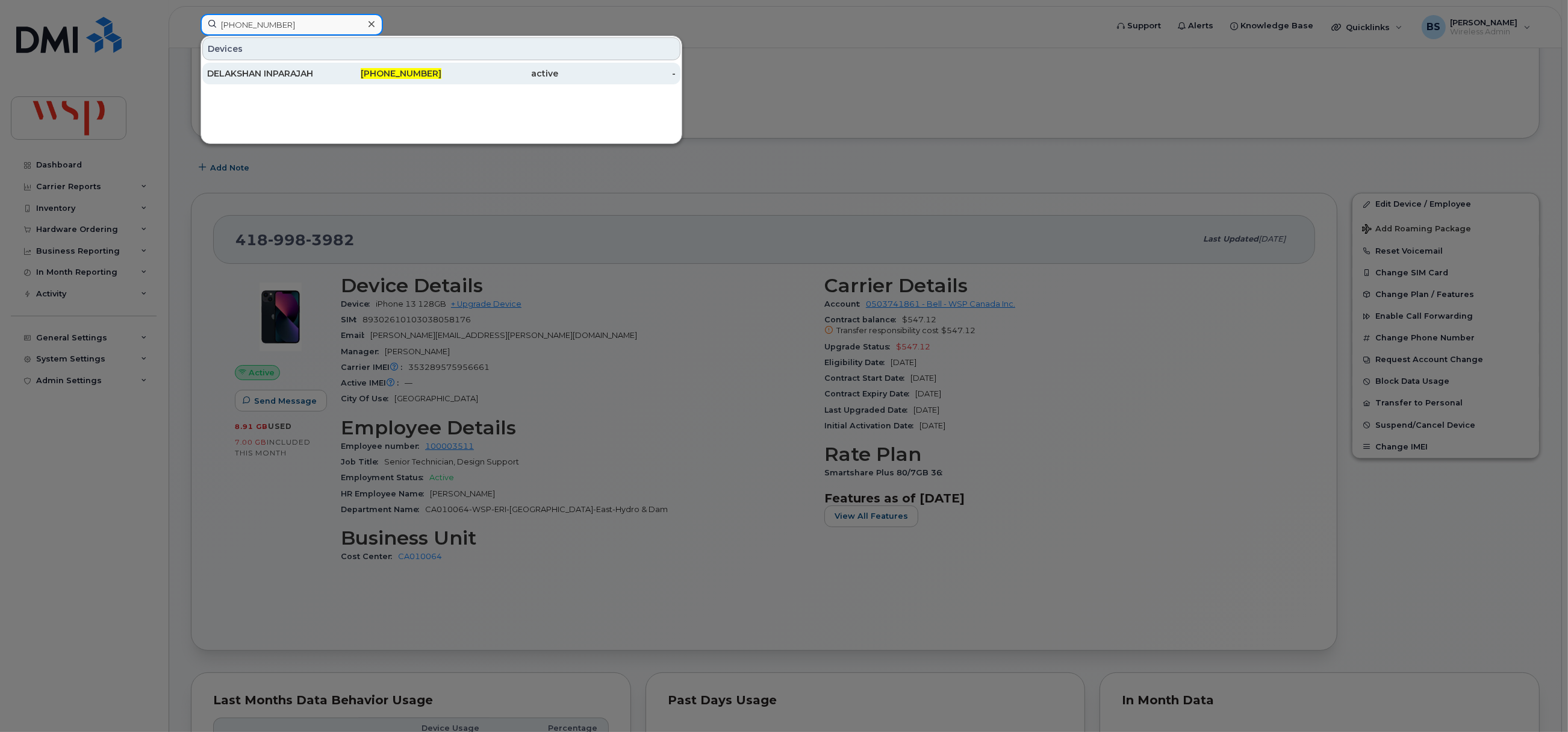
type input "780-399-0331"
click at [247, 71] on div "DELAKSHAN INPARAJAH" at bounding box center [265, 73] width 118 height 12
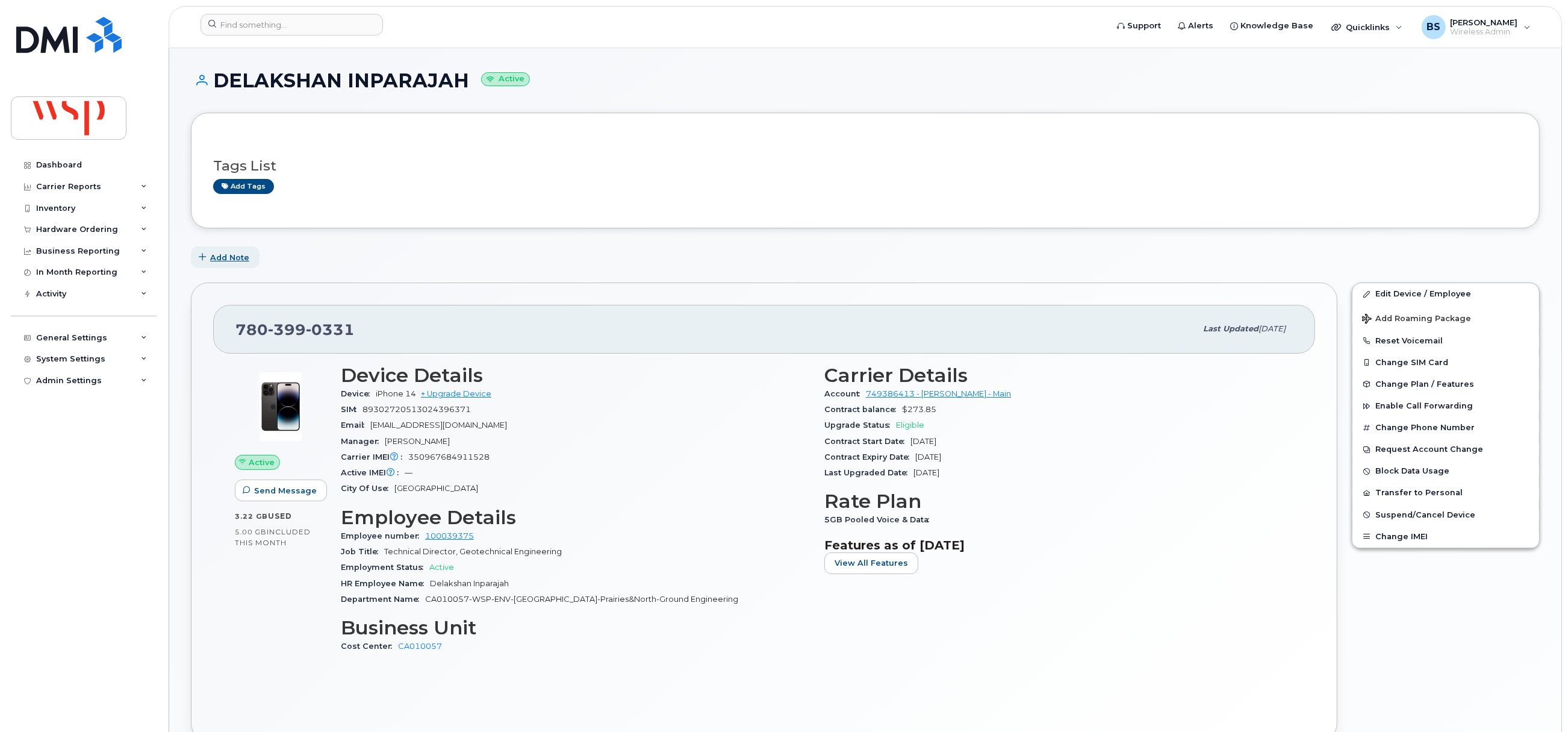
click at [243, 260] on span "Add Note" at bounding box center [230, 257] width 40 height 12
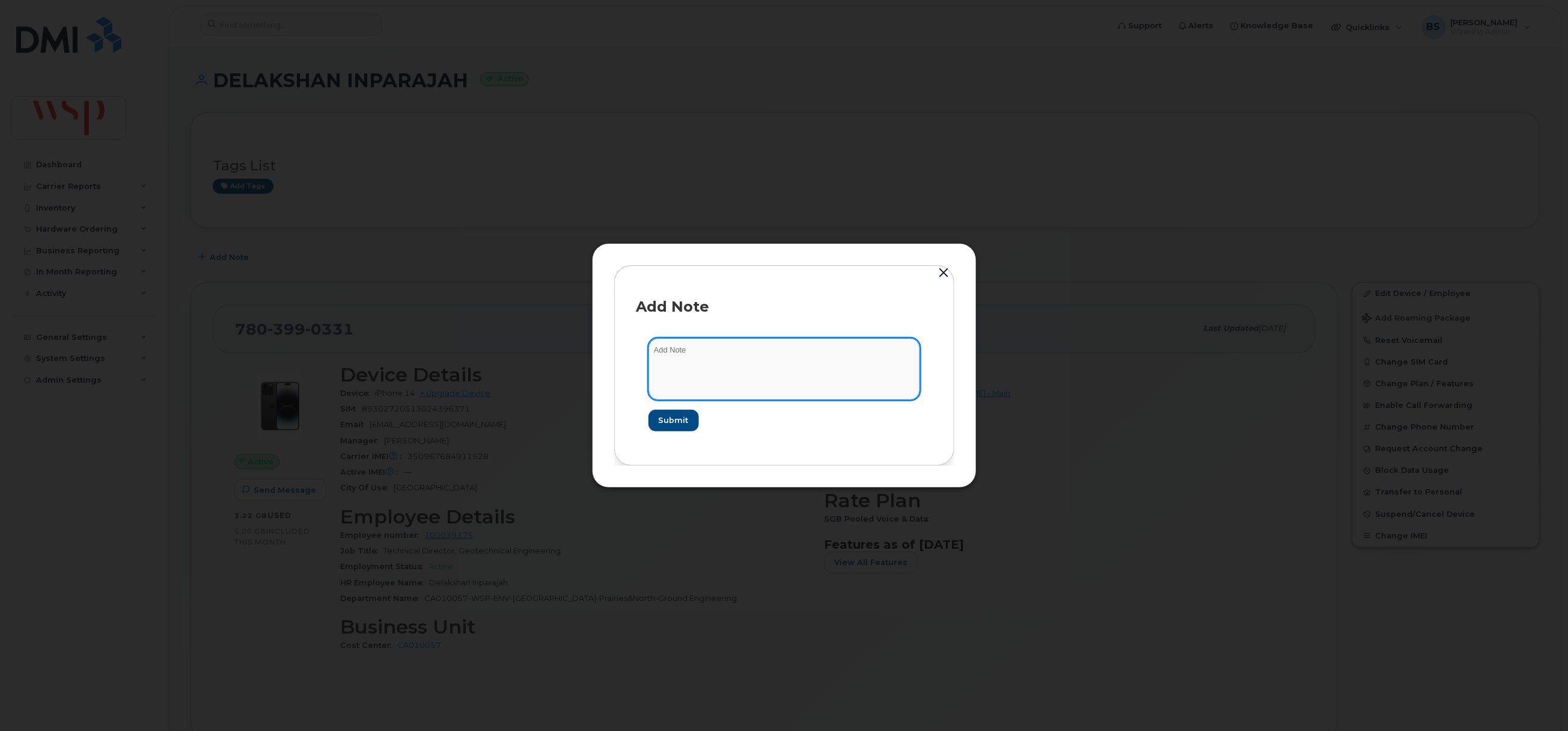
drag, startPoint x: 714, startPoint y: 366, endPoint x: 727, endPoint y: 366, distance: 13.0
click at [720, 366] on textarea at bounding box center [784, 368] width 272 height 61
type textarea "user wants to port out and enroll in BYOD. Told him we cannot port out for the …"
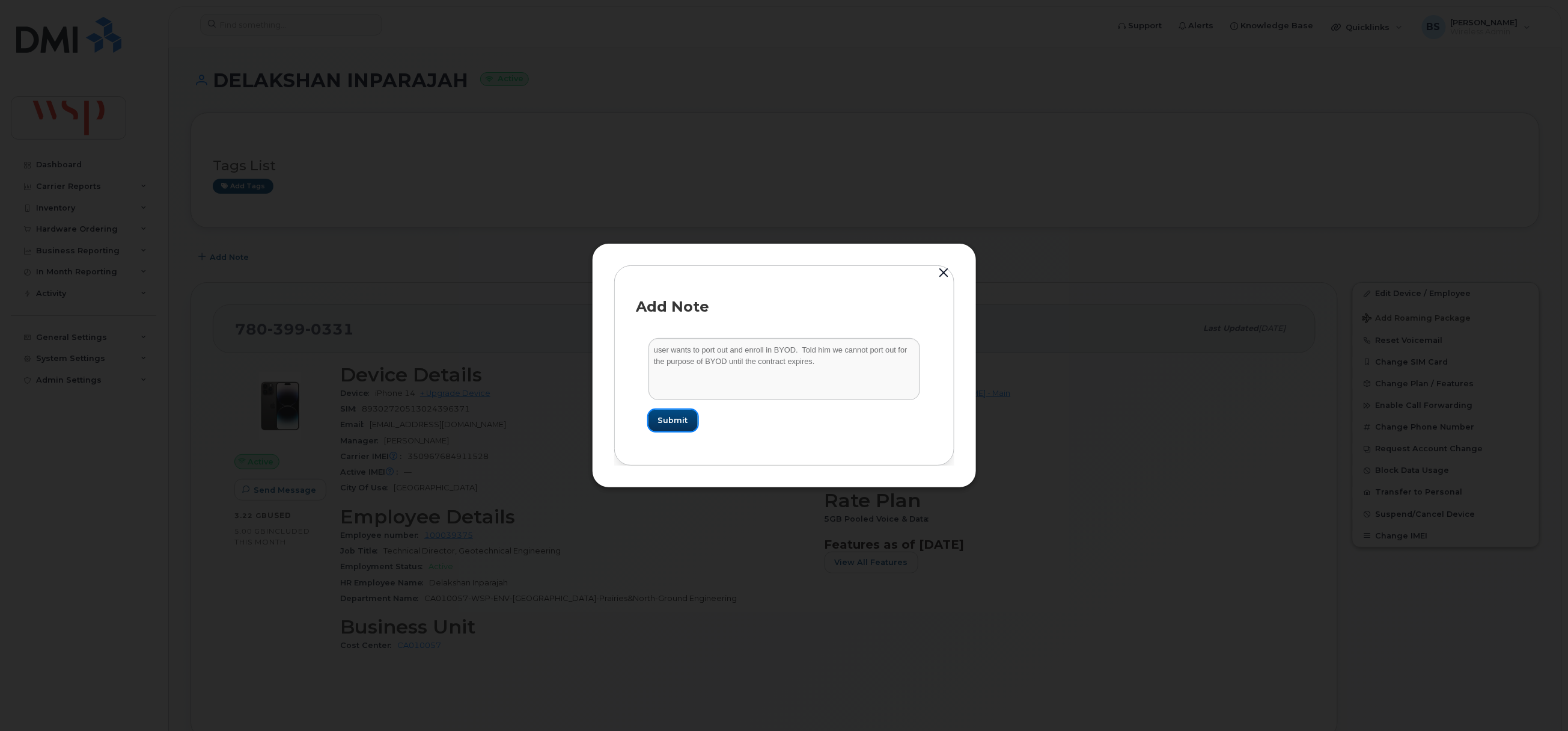
click at [682, 419] on span "Submit" at bounding box center [673, 420] width 30 height 12
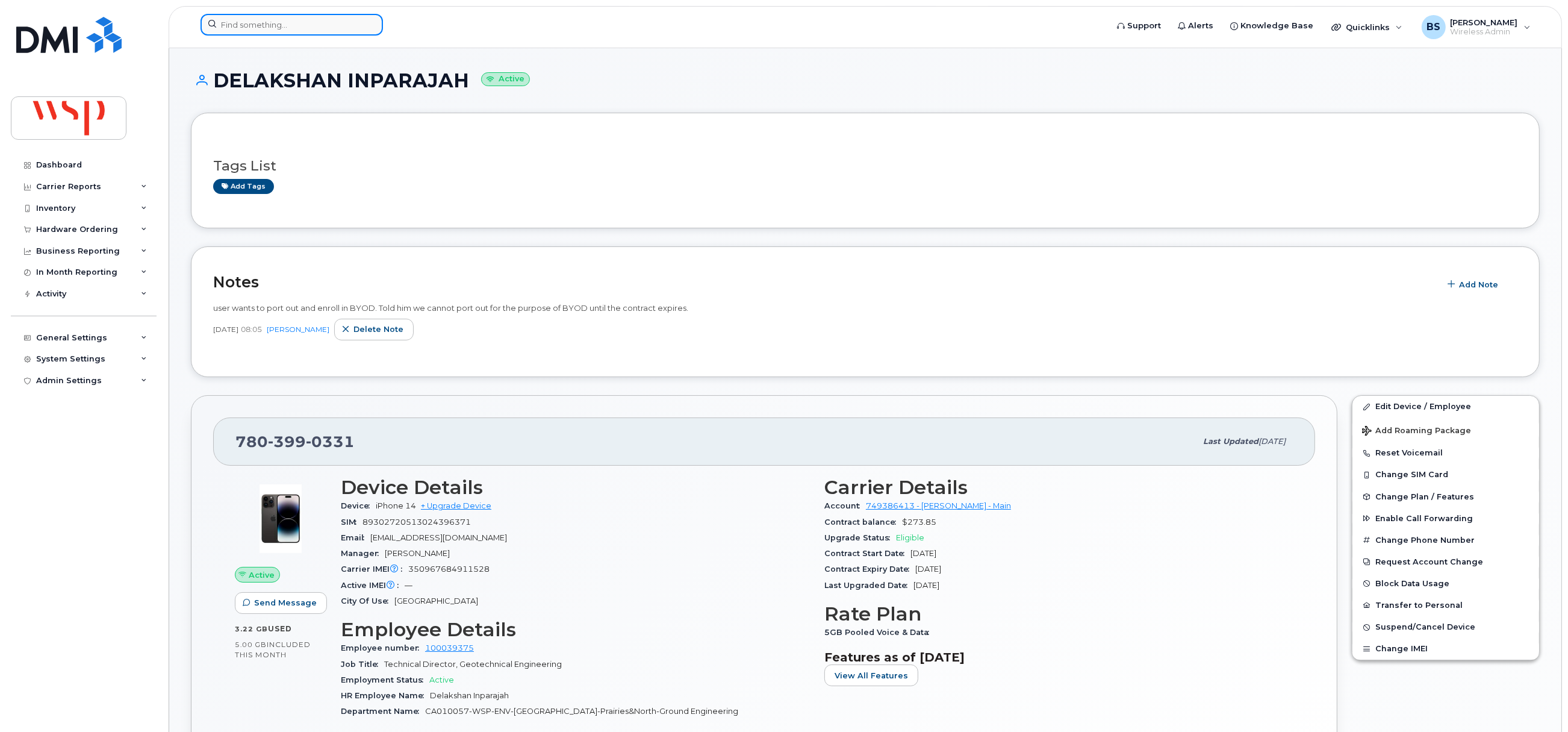
click at [275, 23] on input at bounding box center [292, 25] width 182 height 22
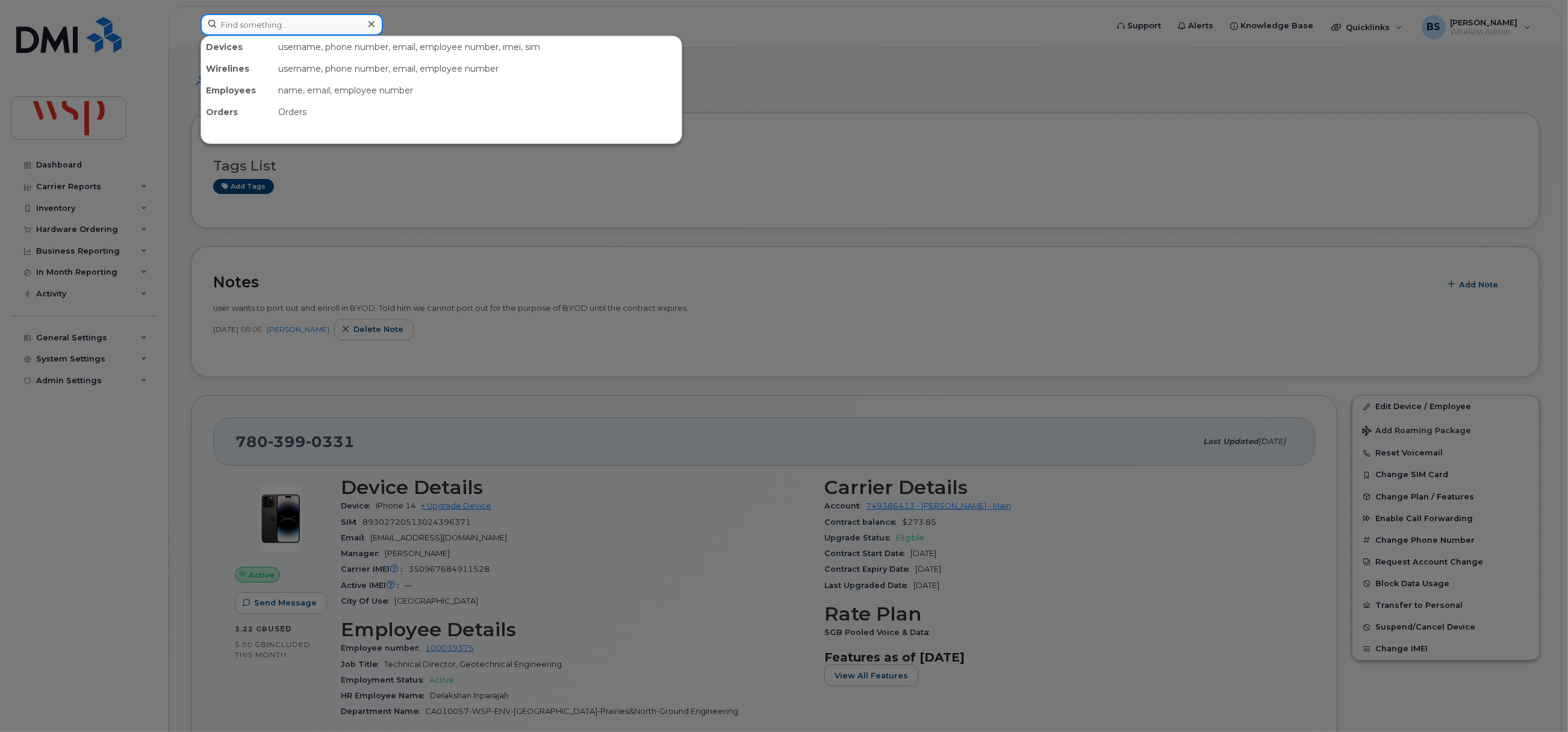
paste input "5814437539"
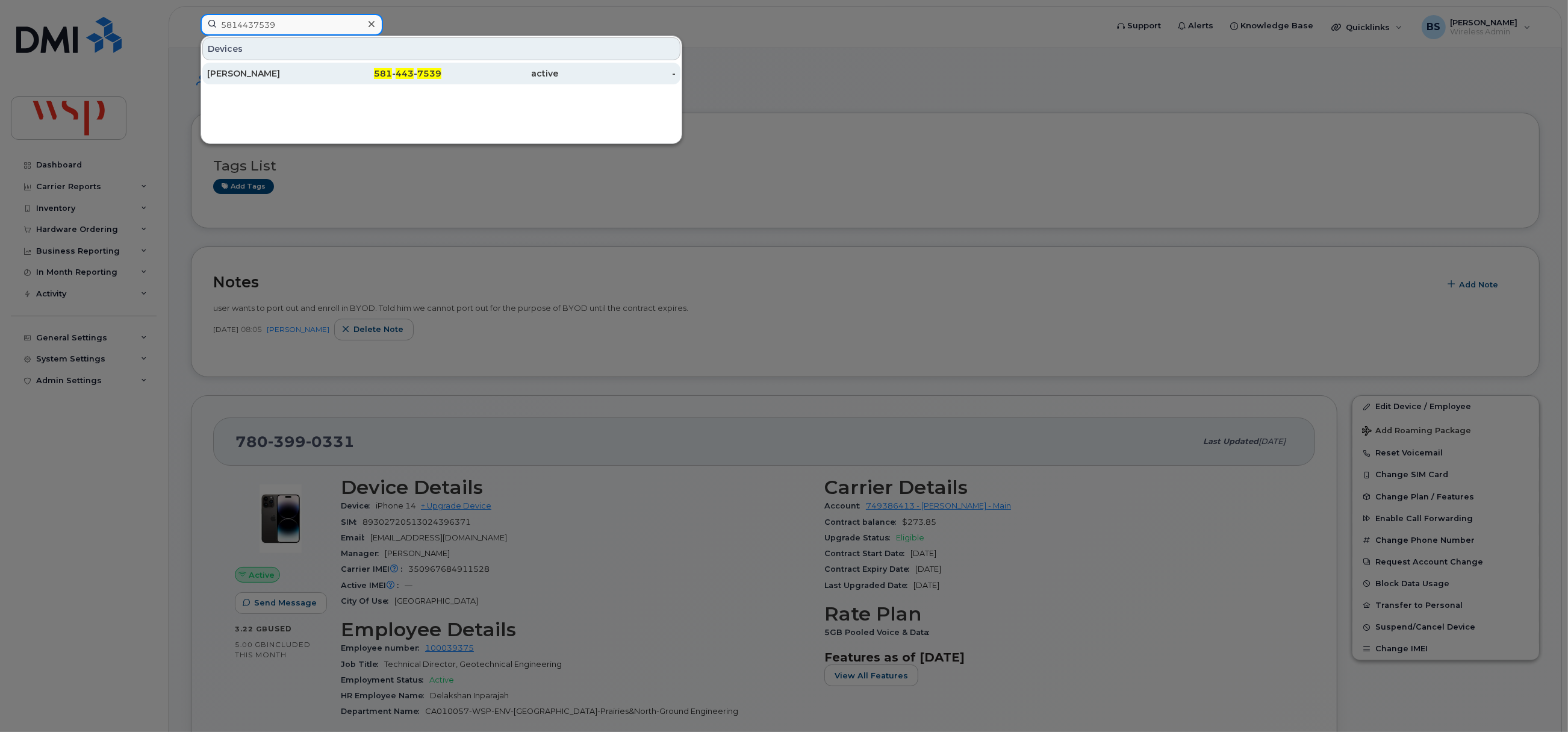
type input "5814437539"
click at [239, 73] on div "[PERSON_NAME]" at bounding box center [265, 73] width 118 height 12
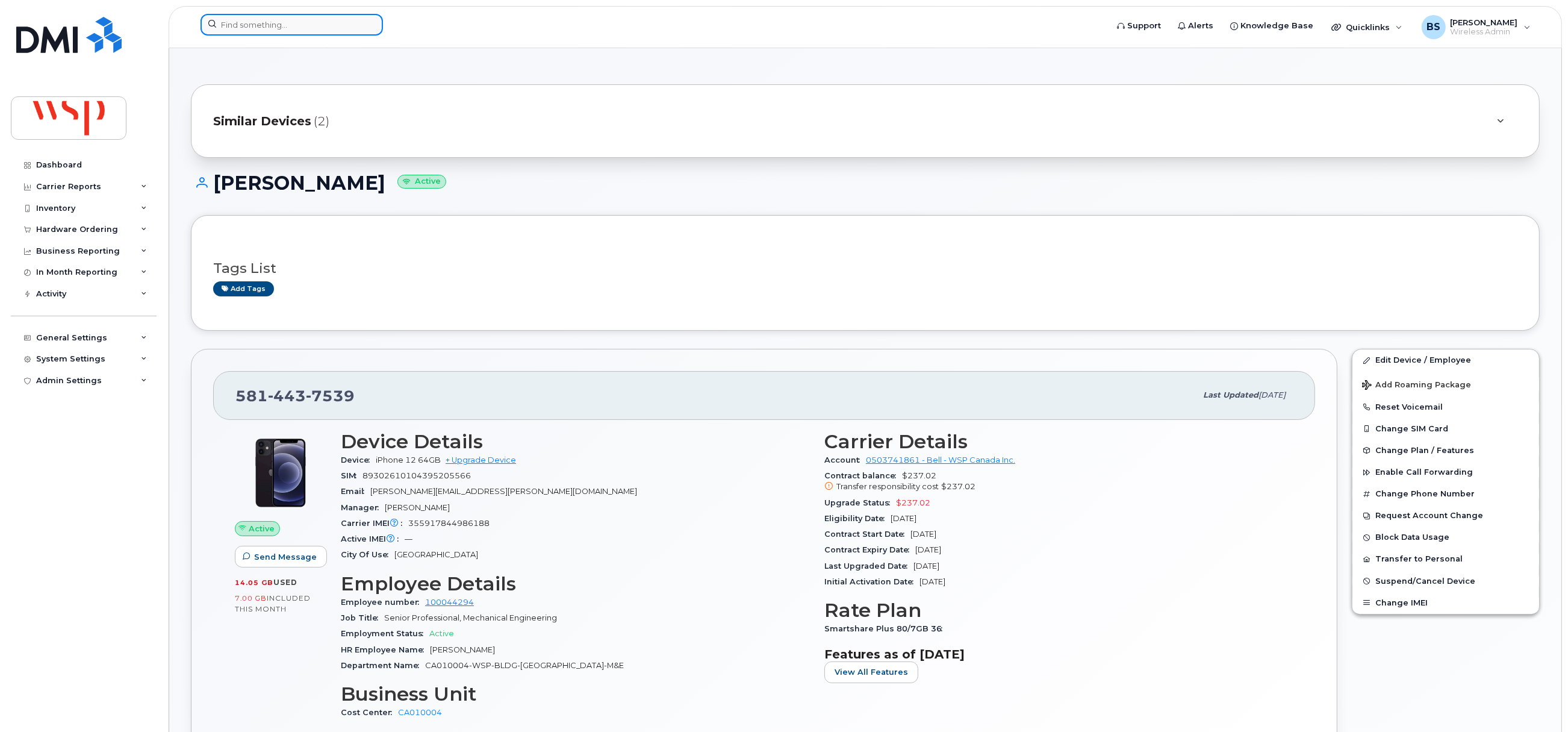
click at [331, 20] on input at bounding box center [292, 25] width 182 height 22
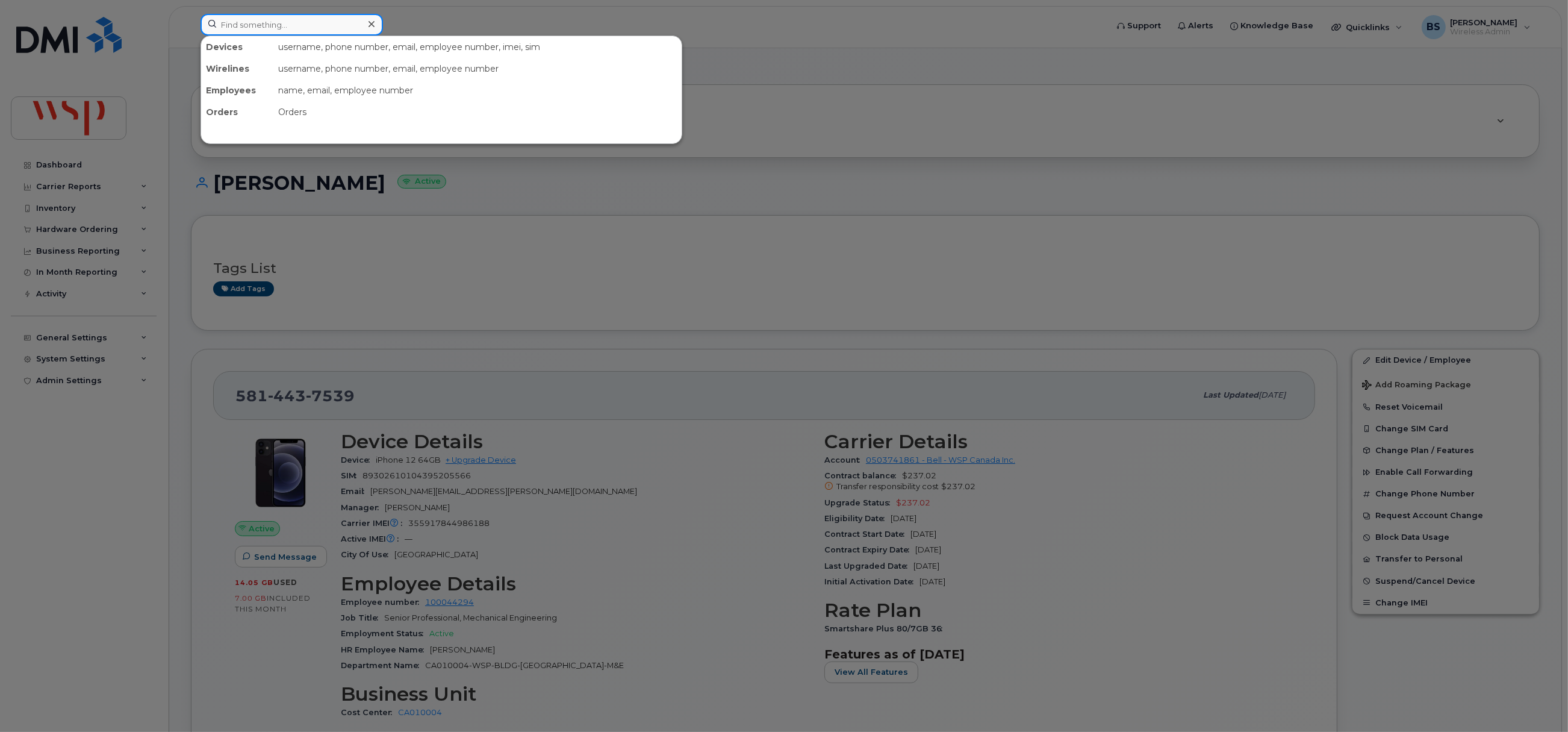
paste input "4377712290"
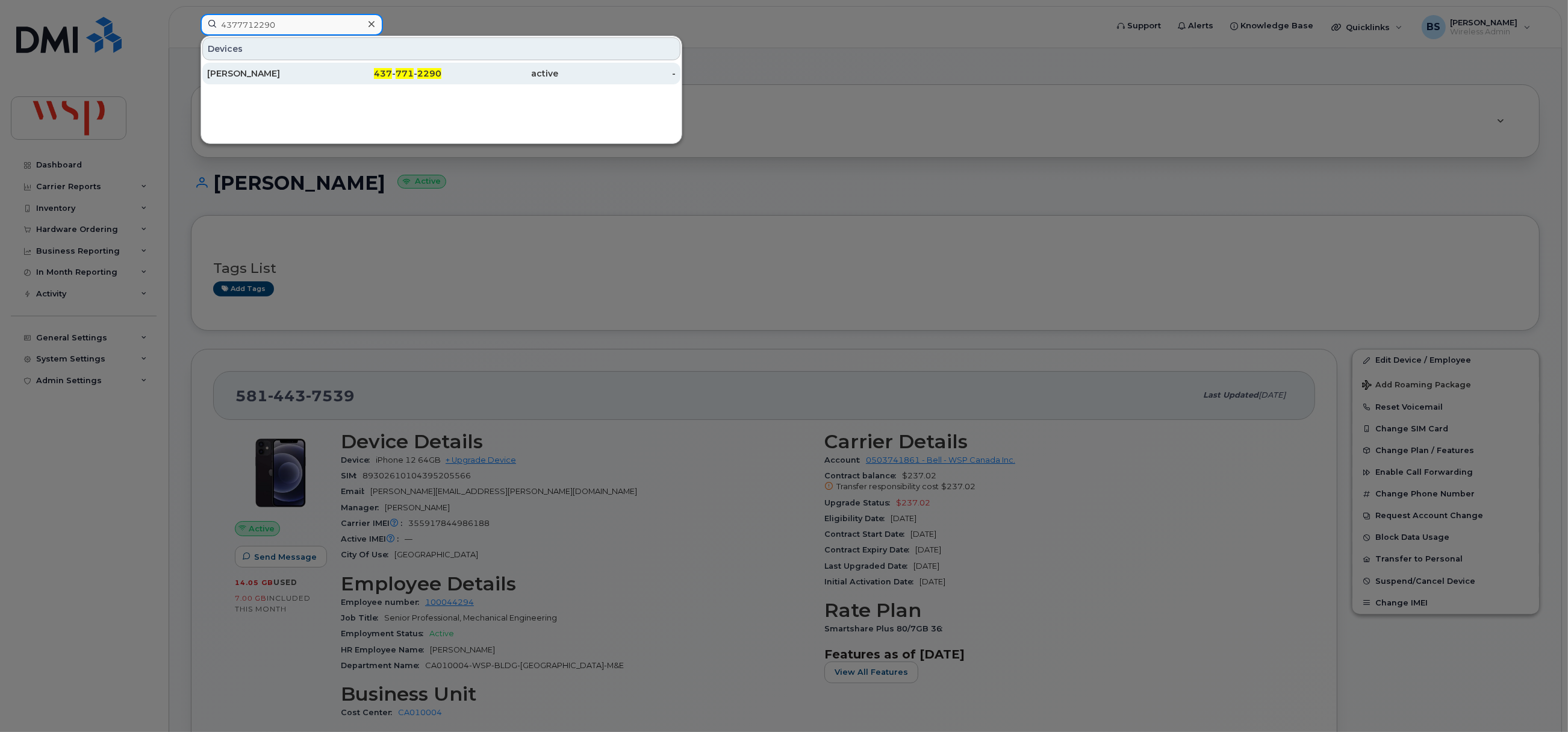
type input "4377712290"
click at [250, 70] on div "[PERSON_NAME]" at bounding box center [265, 73] width 118 height 12
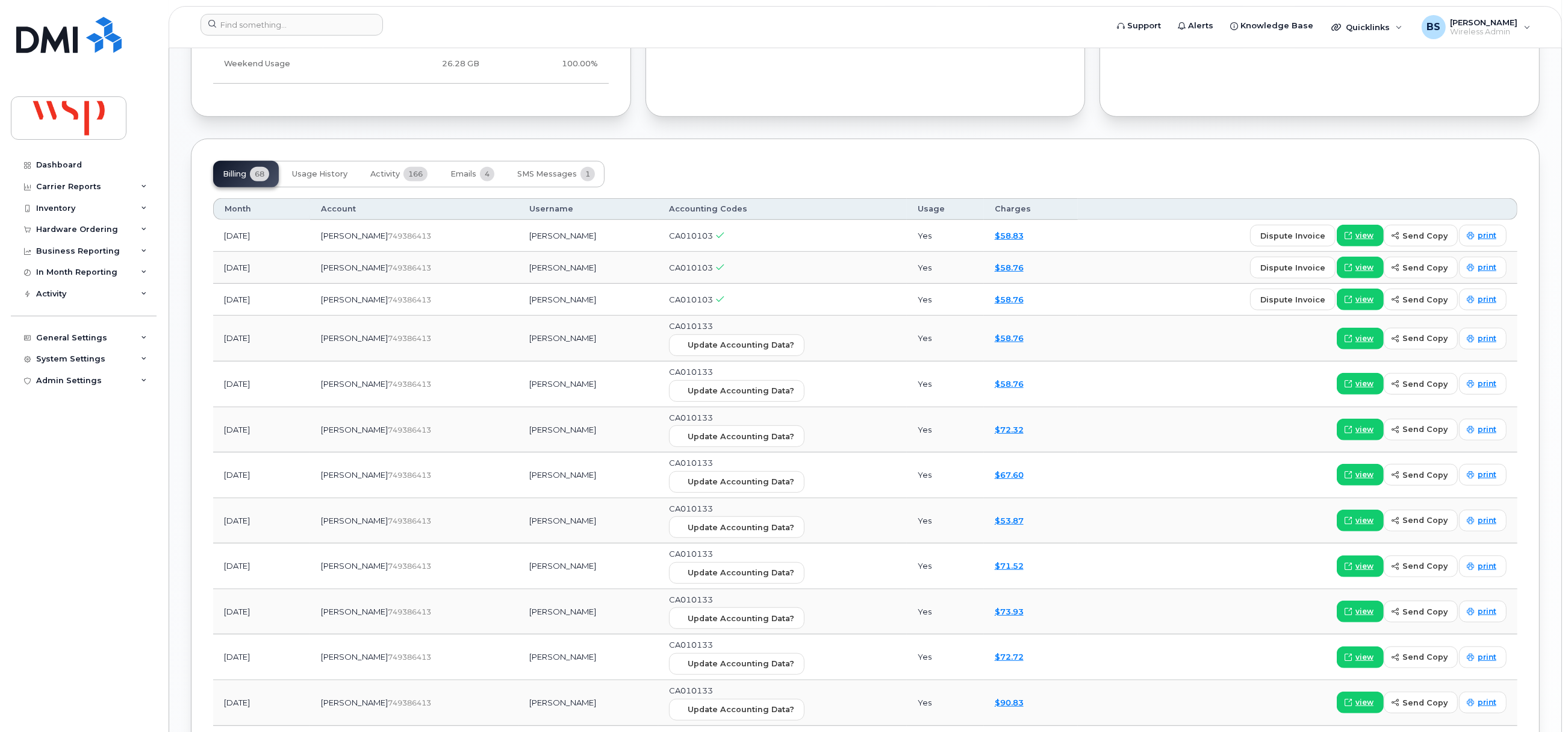
scroll to position [903, 0]
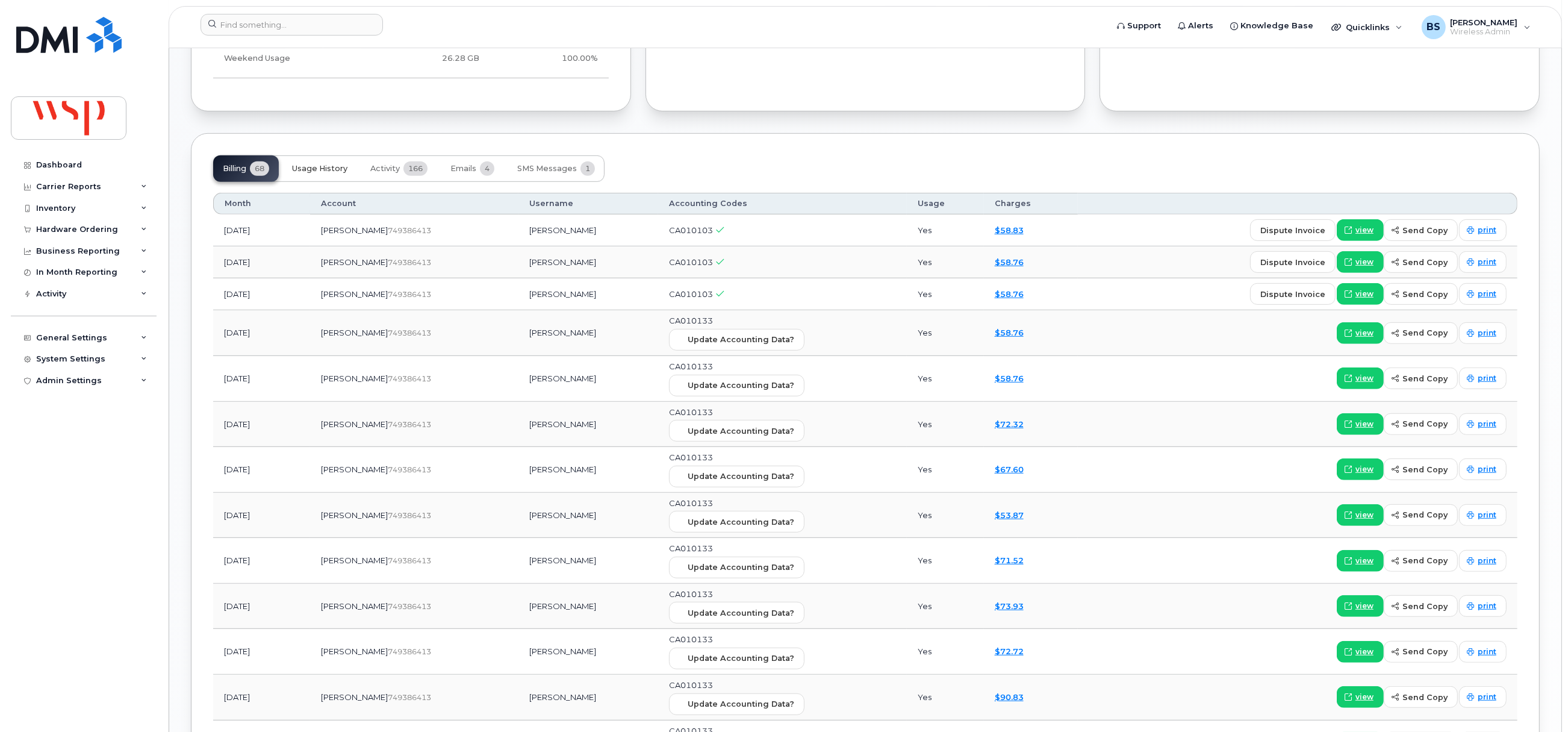
click at [330, 173] on span "Usage History" at bounding box center [320, 169] width 55 height 10
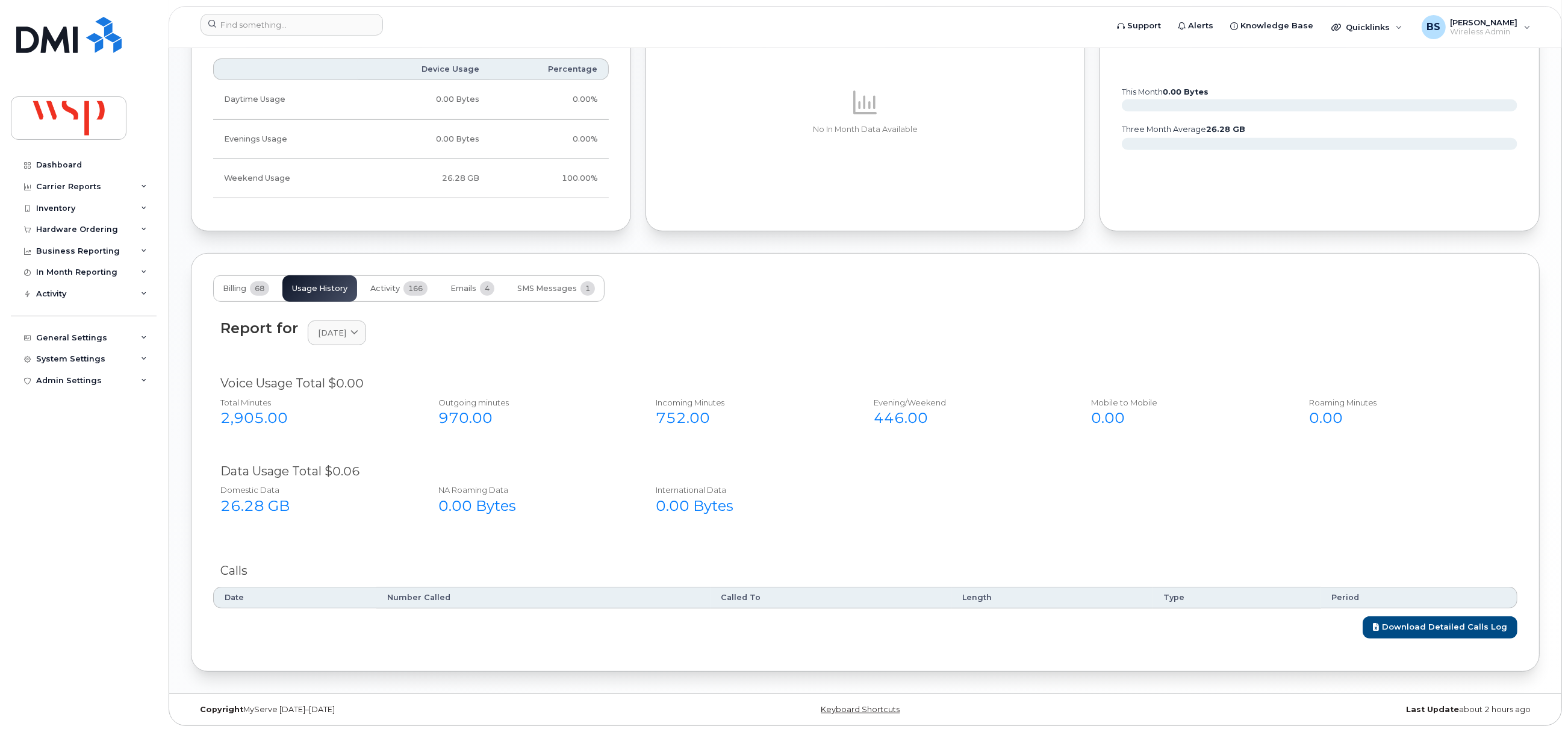
scroll to position [786, 0]
click at [327, 335] on span "June 2025" at bounding box center [331, 333] width 29 height 12
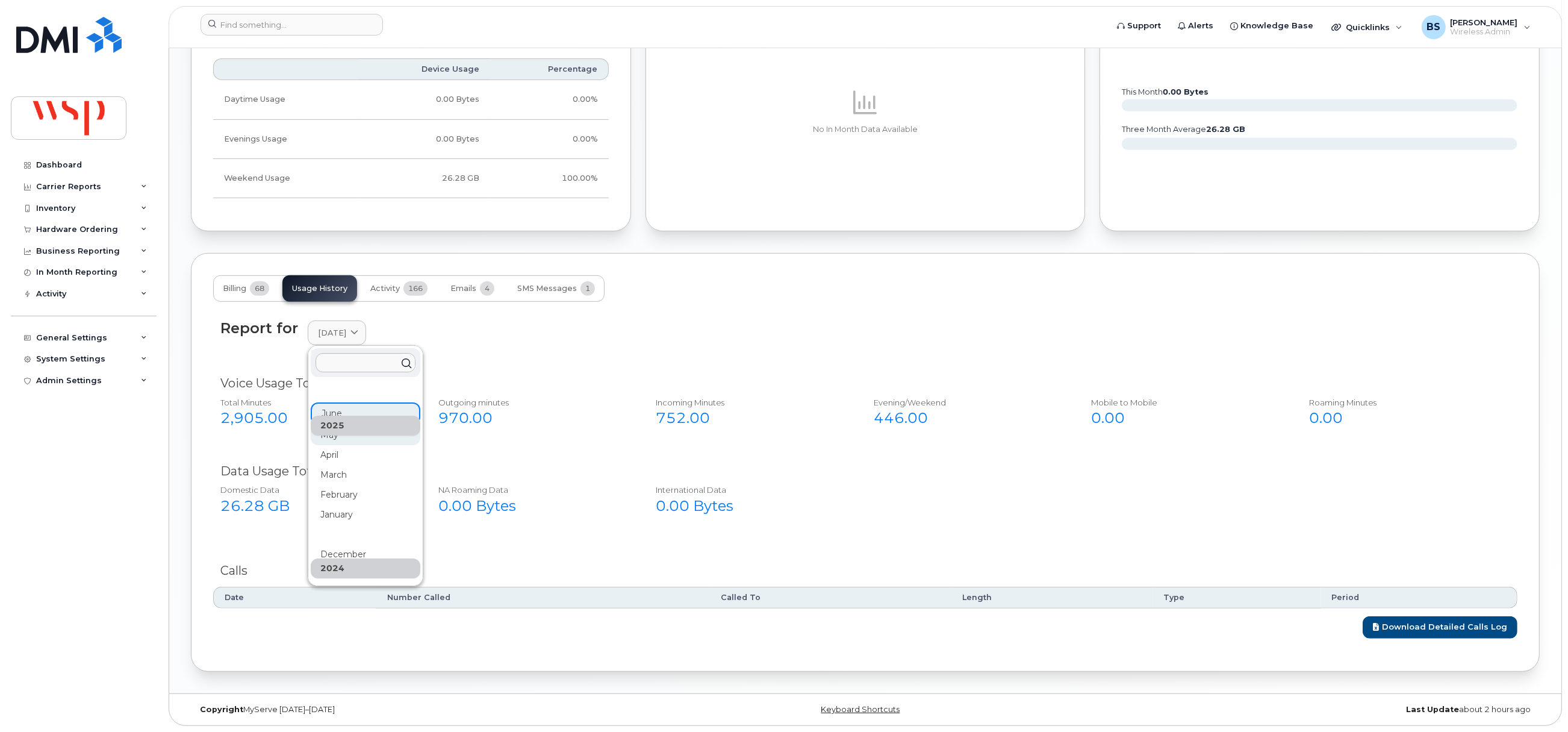
click at [326, 558] on div "May" at bounding box center [365, 568] width 110 height 20
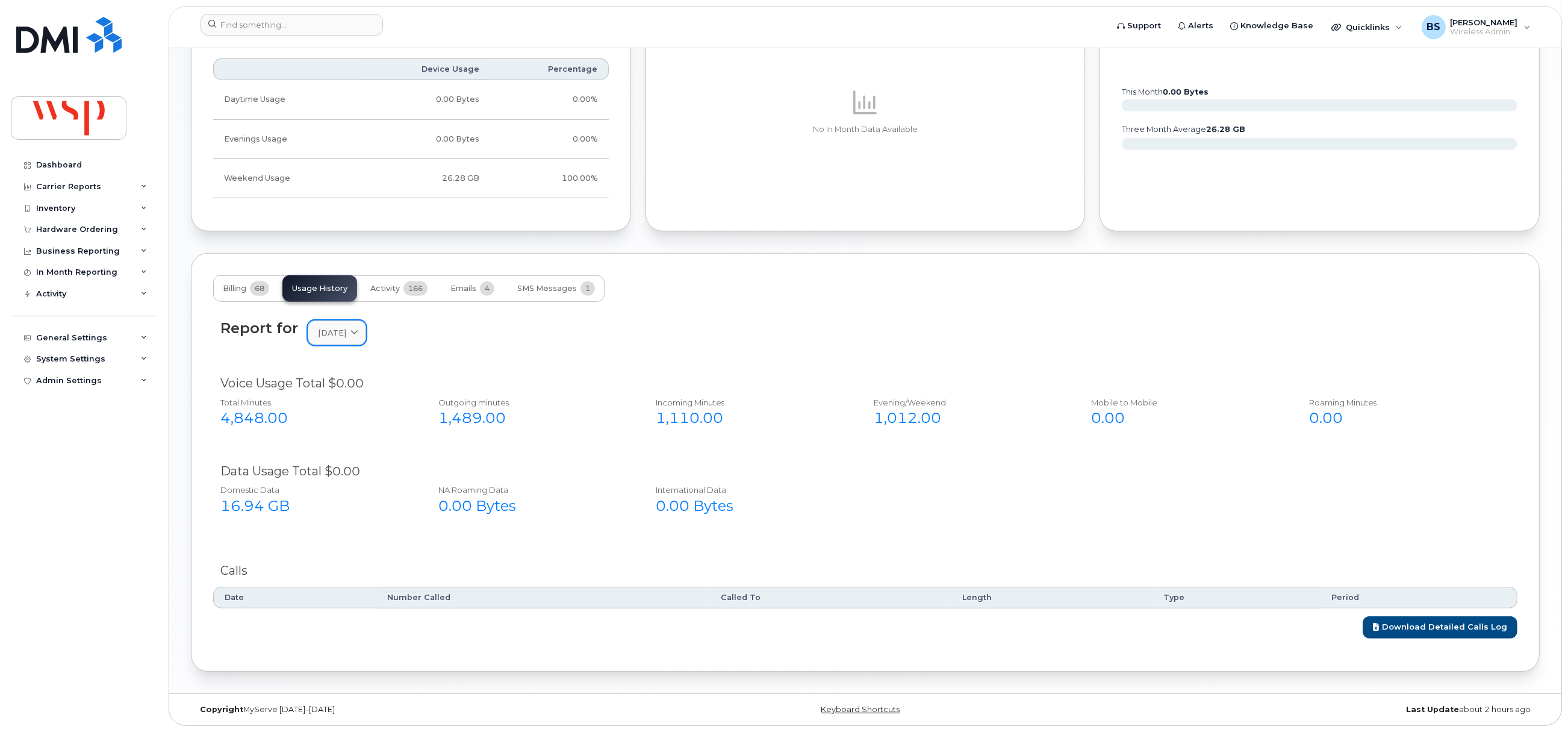
click at [349, 338] on link "[DATE]" at bounding box center [336, 332] width 58 height 25
click at [332, 465] on div "June" at bounding box center [365, 475] width 110 height 20
